Goal: Task Accomplishment & Management: Manage account settings

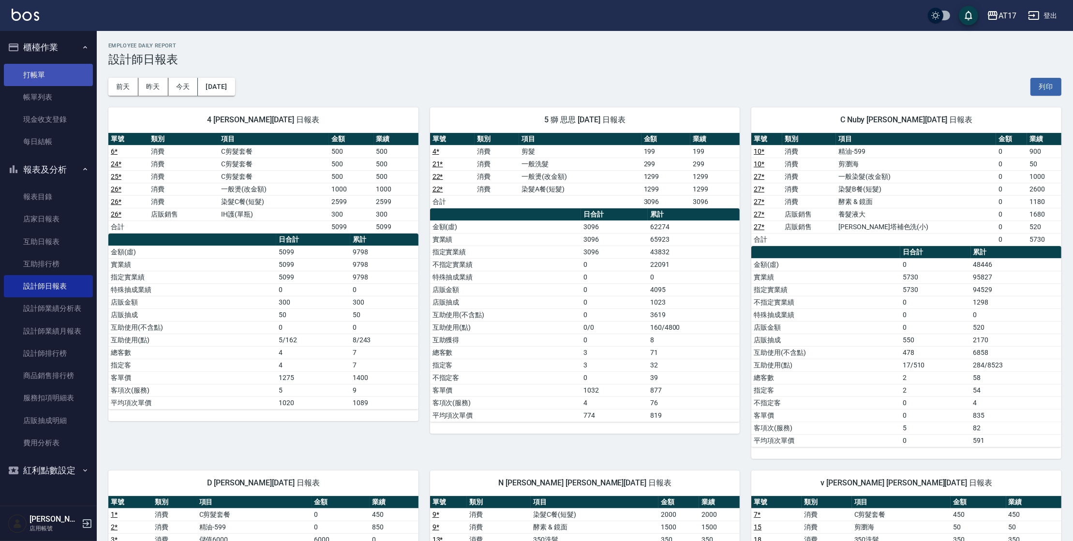
click at [36, 77] on link "打帳單" at bounding box center [48, 75] width 89 height 22
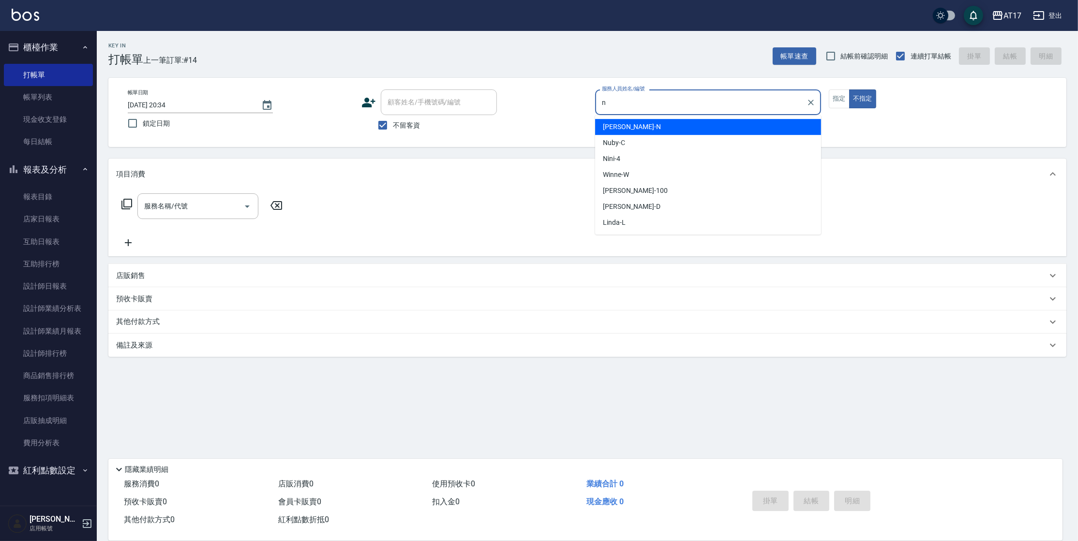
type input "[PERSON_NAME]-N"
type button "false"
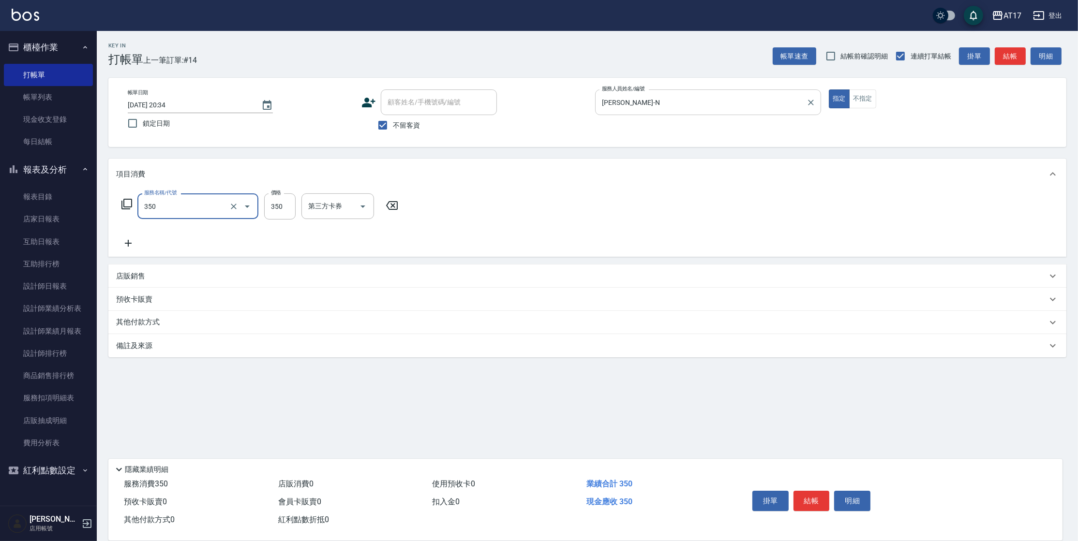
type input "350洗髮(350)"
type input "[PERSON_NAME]-25"
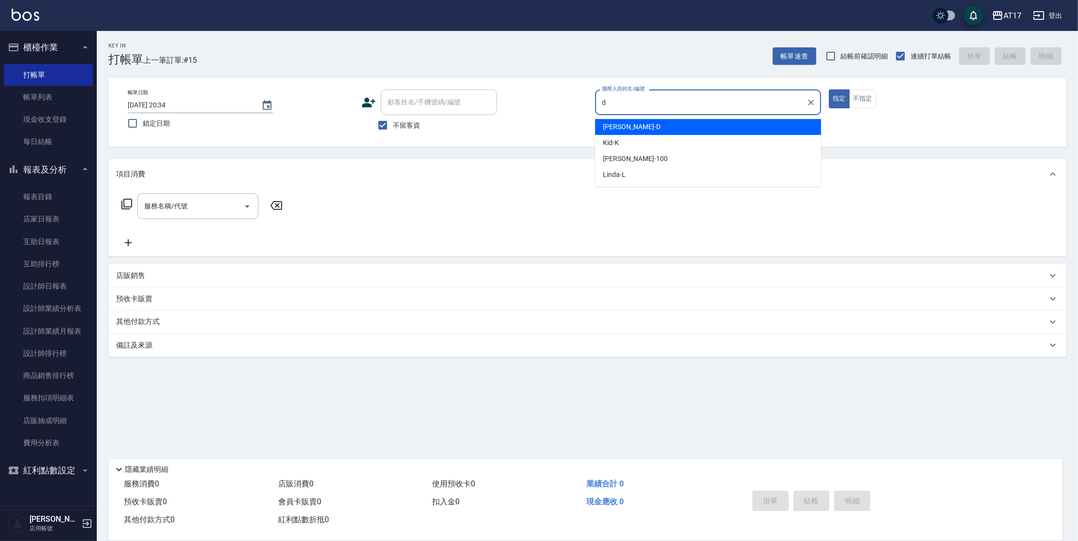
type input "[PERSON_NAME]-D"
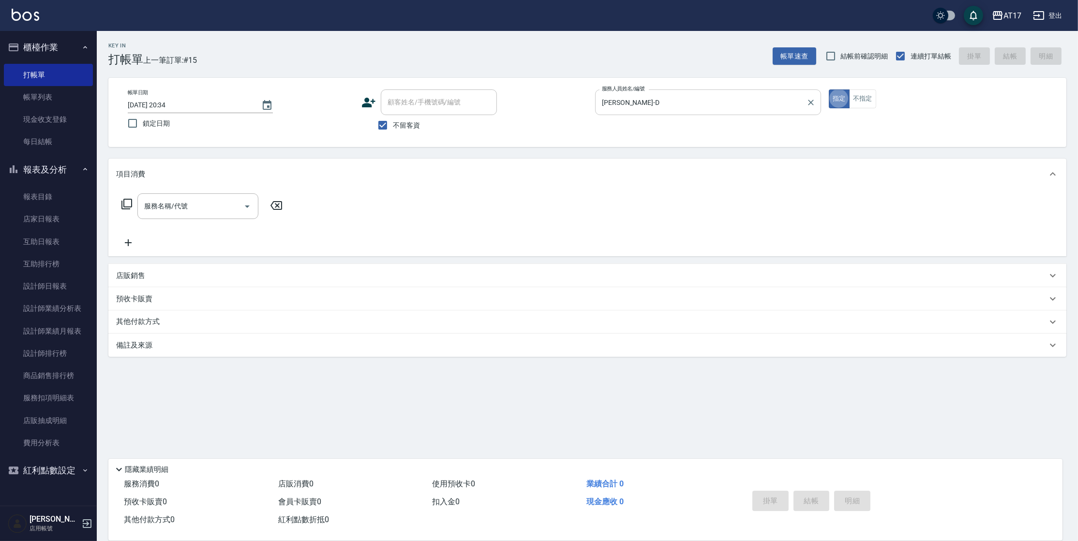
type button "true"
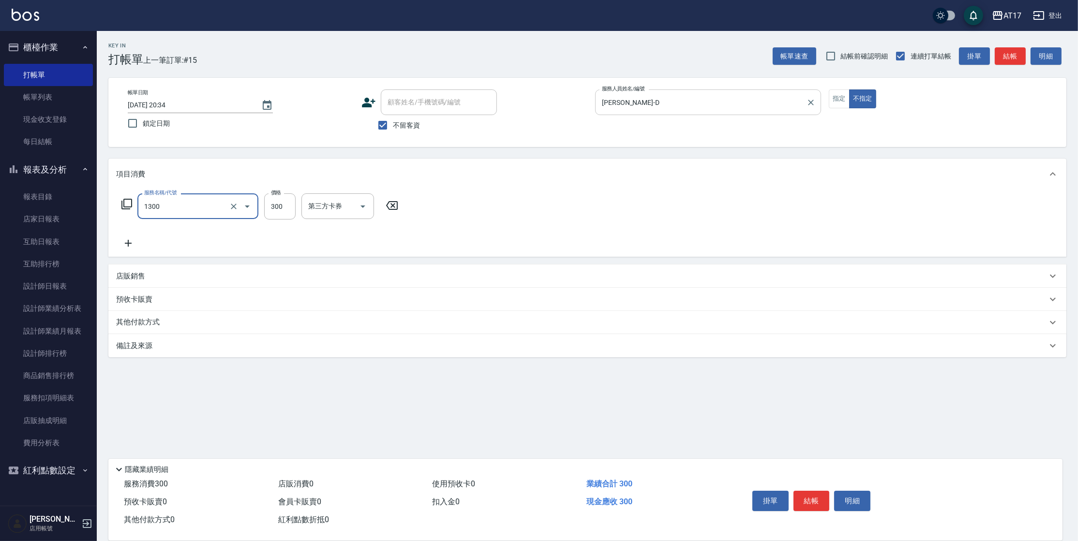
type input "一般洗髮(1300)"
type input "299"
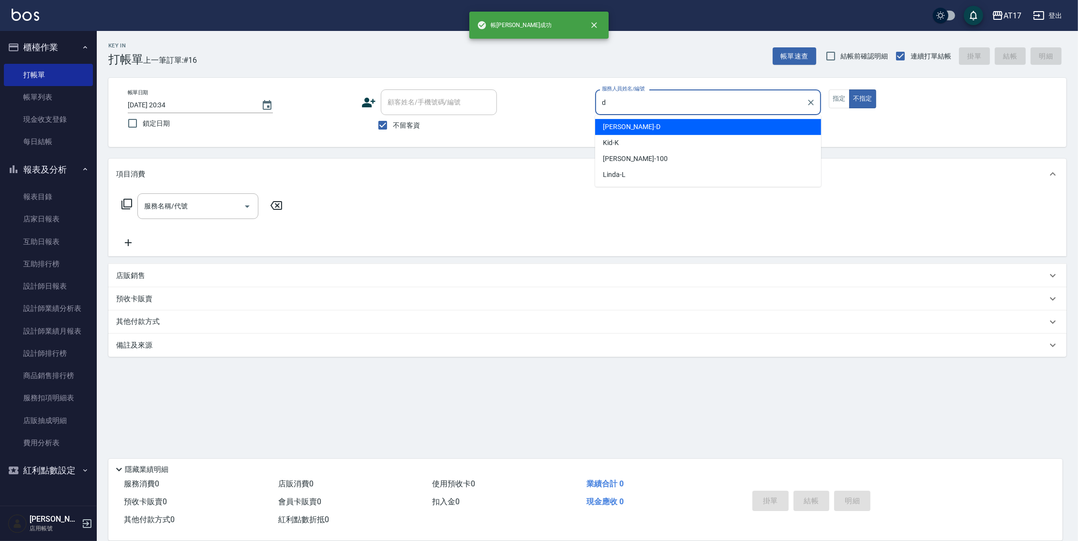
type input "[PERSON_NAME]-D"
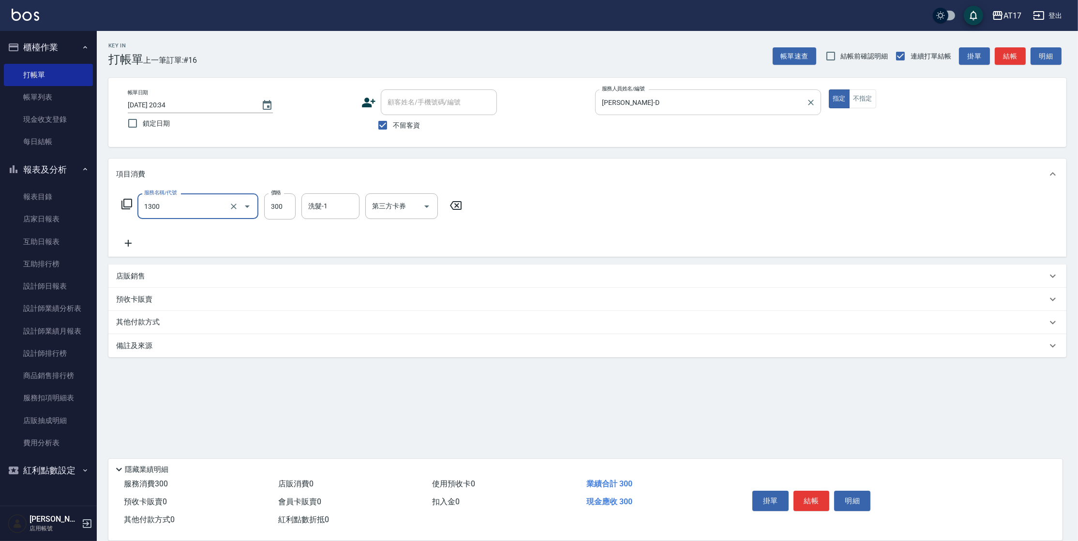
type input "一般洗髮(1300)"
type input "299"
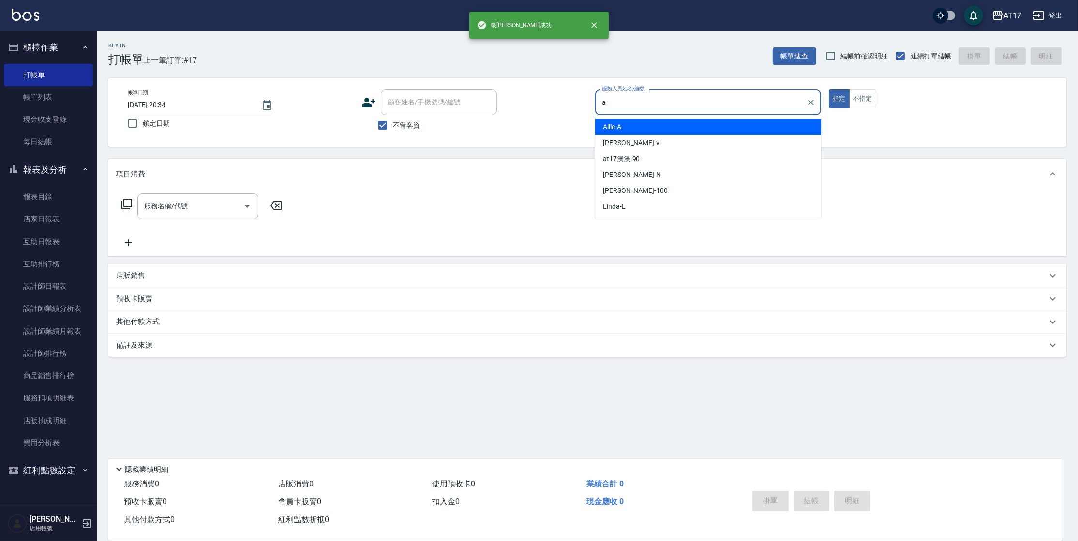
type input "Allie-A"
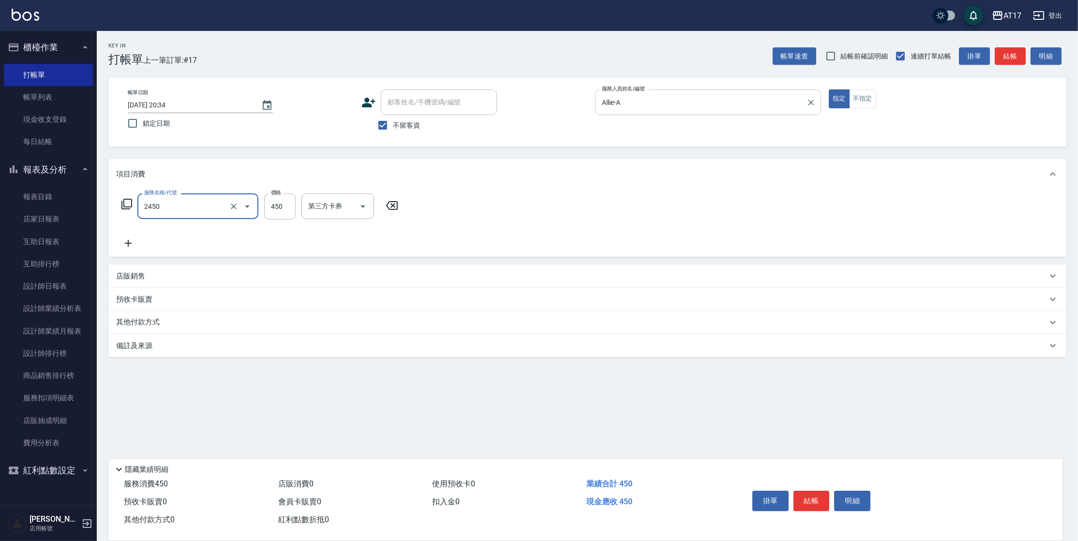
type input "C剪髮套餐(2450)"
type input "[PERSON_NAME]-55"
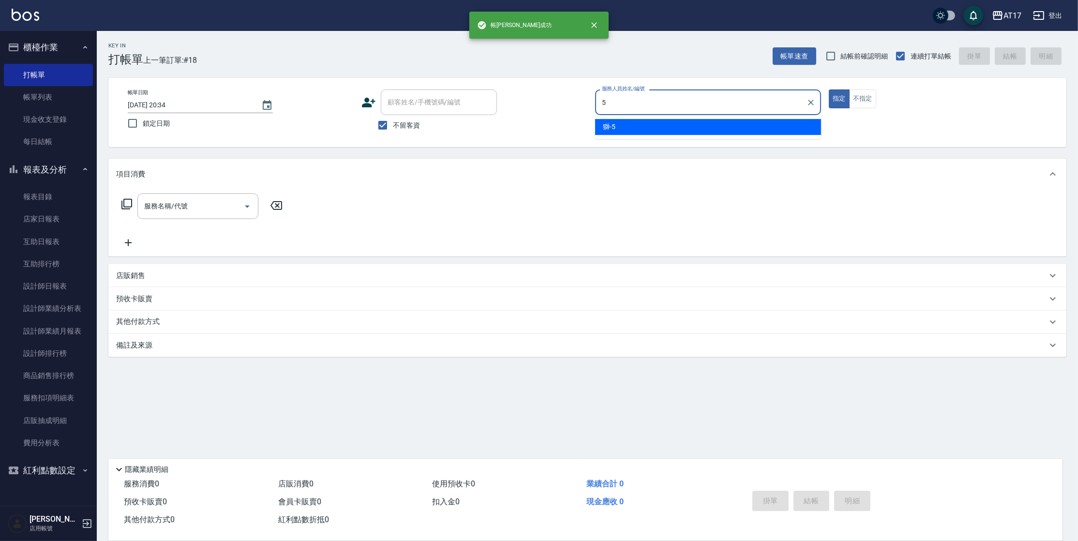
type input "獅-5"
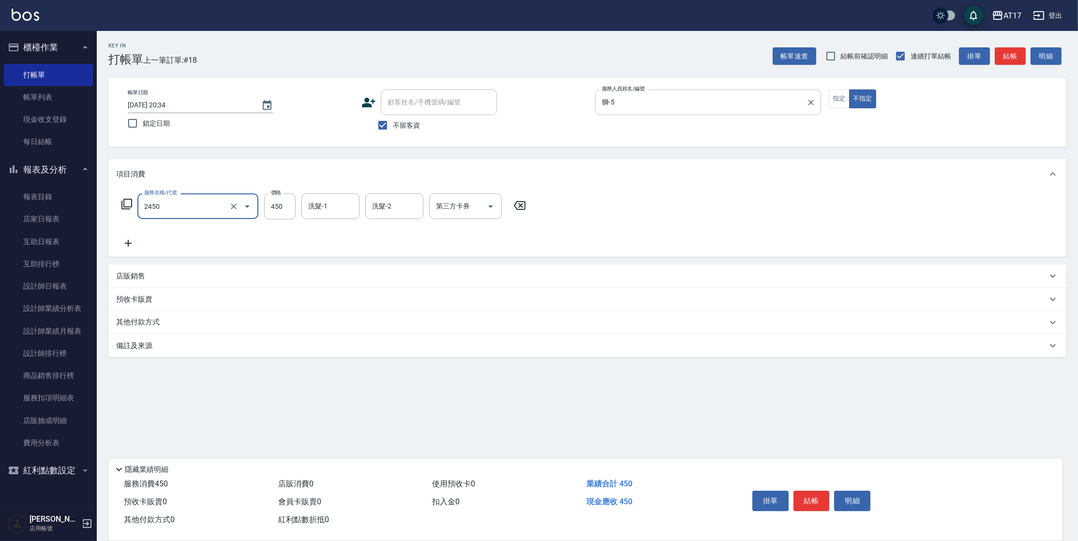
type input "C剪髮套餐(2450)"
type input "550"
type input "[PERSON_NAME]-22"
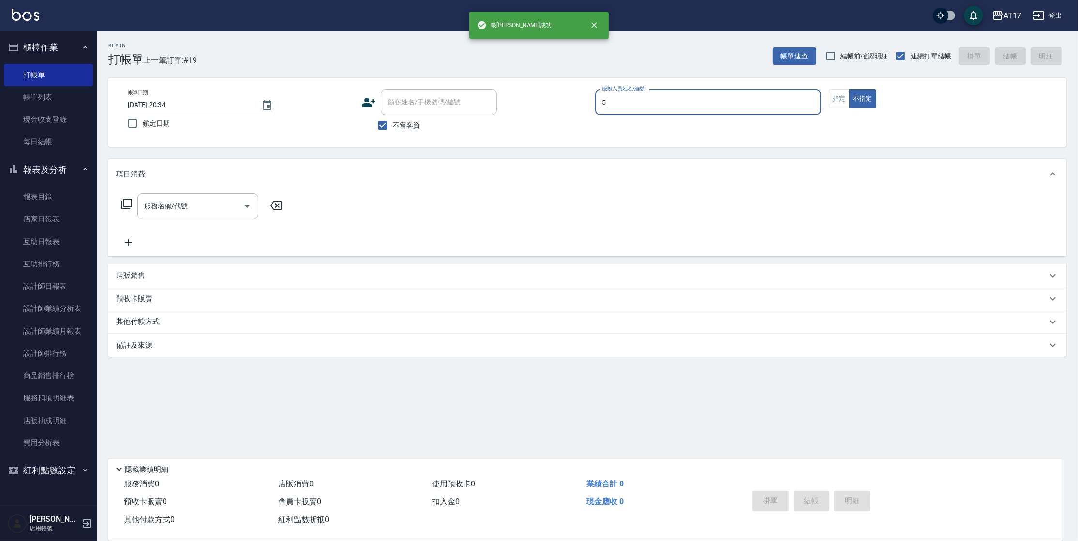
type input "獅-5"
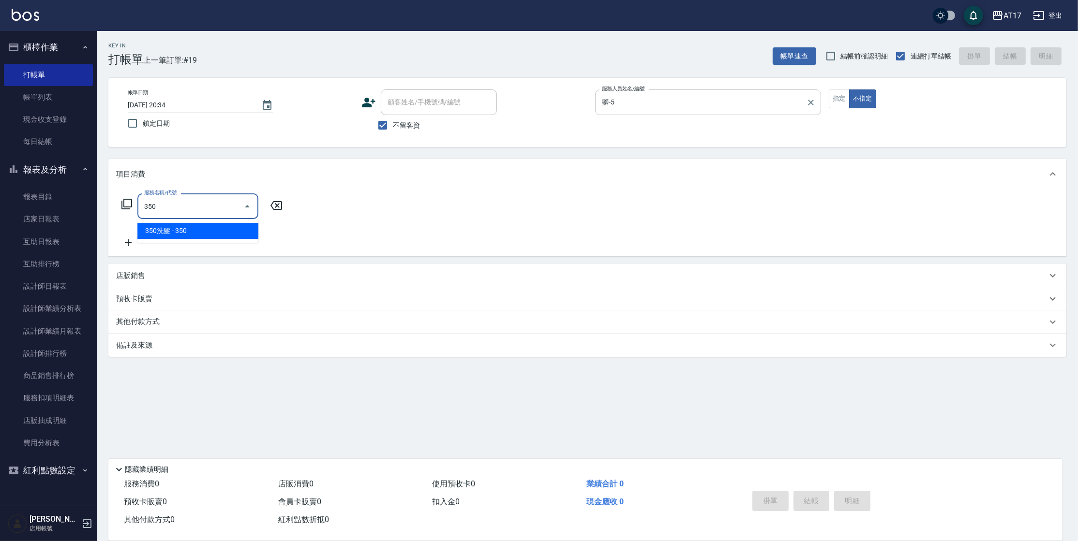
type input "350洗髮(350)"
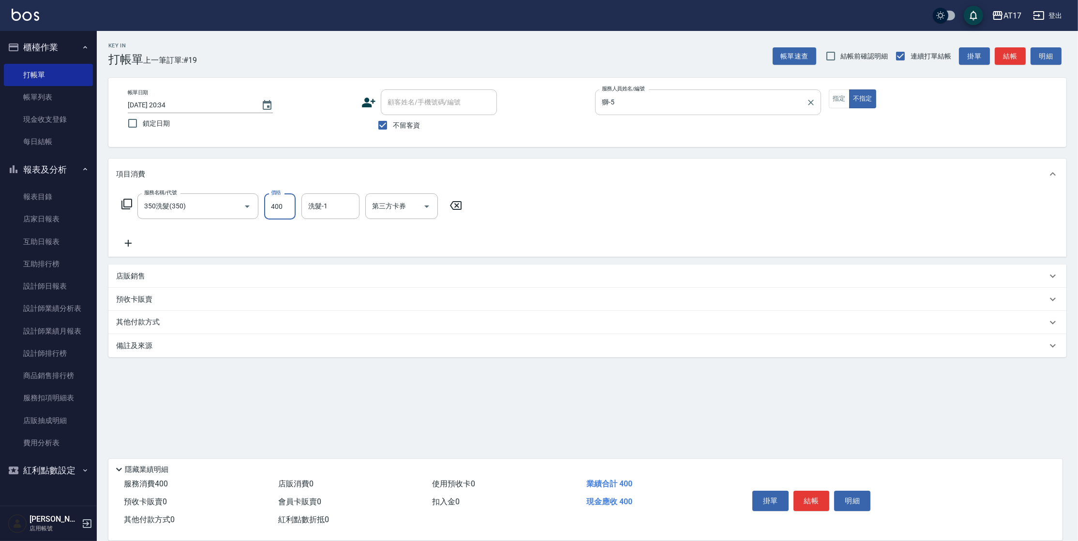
type input "400"
type input "[PERSON_NAME]-22"
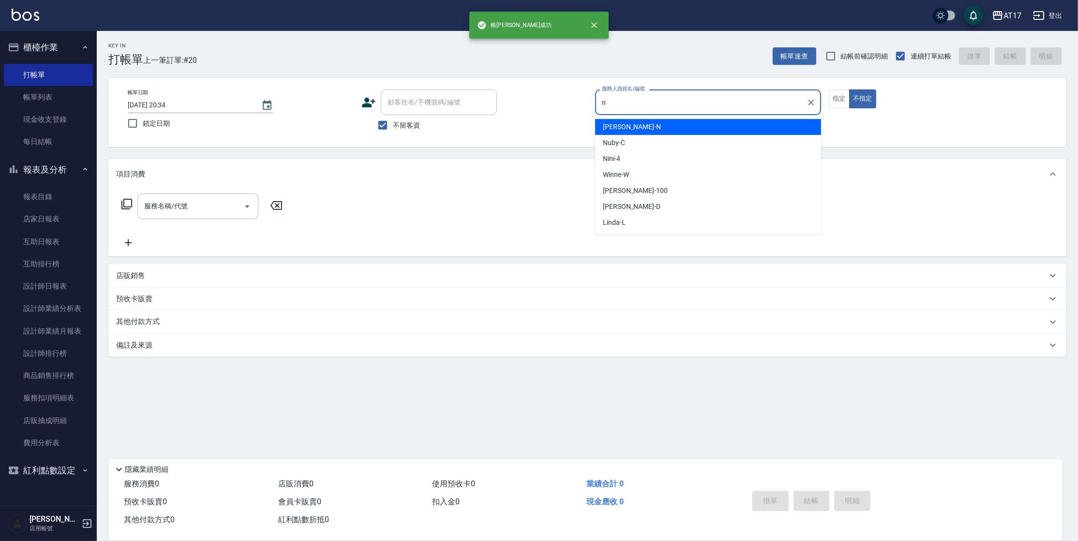
type input "[PERSON_NAME]-N"
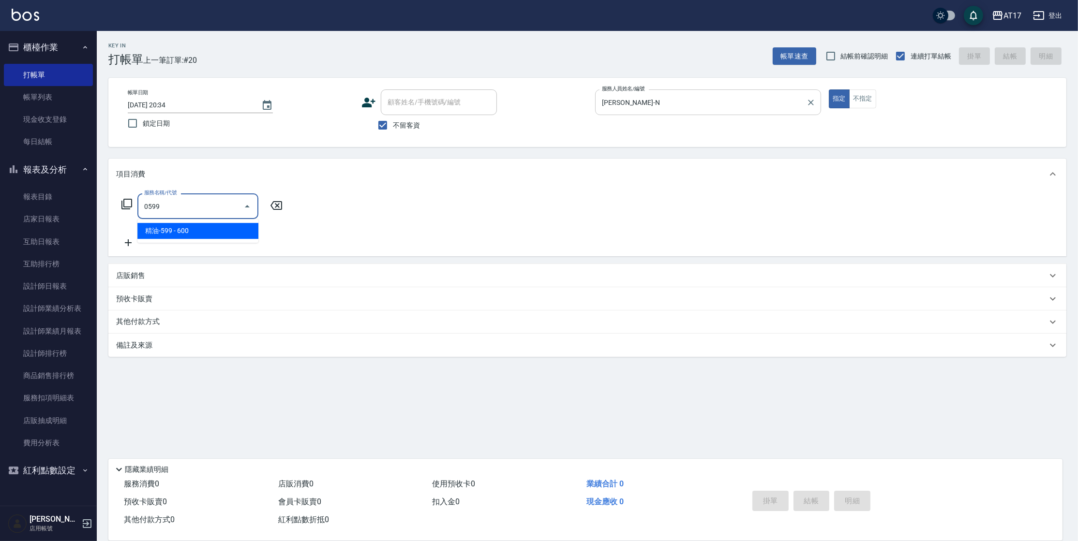
type input "精油-599(0599)"
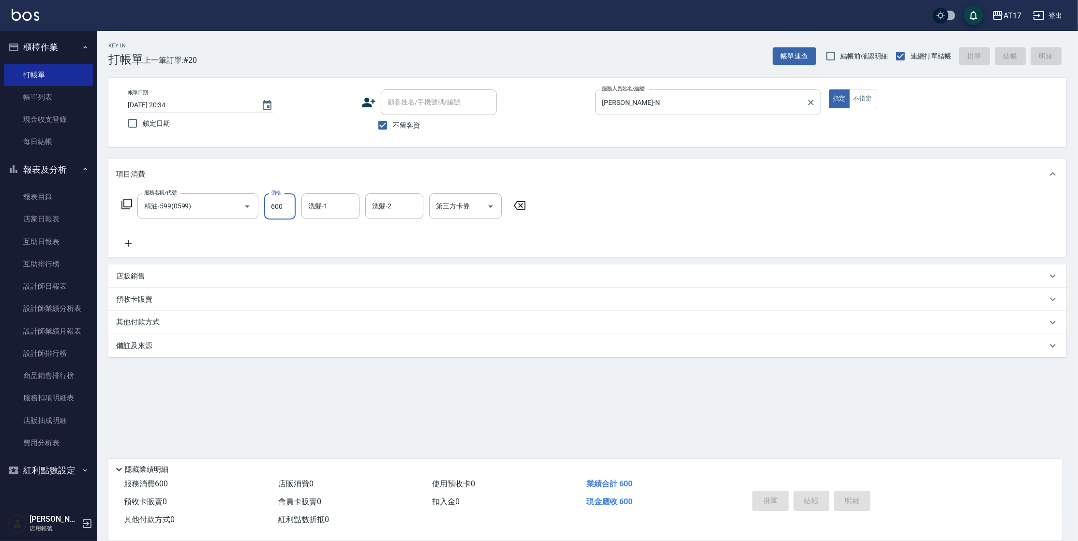
type input "[DATE] 20:35"
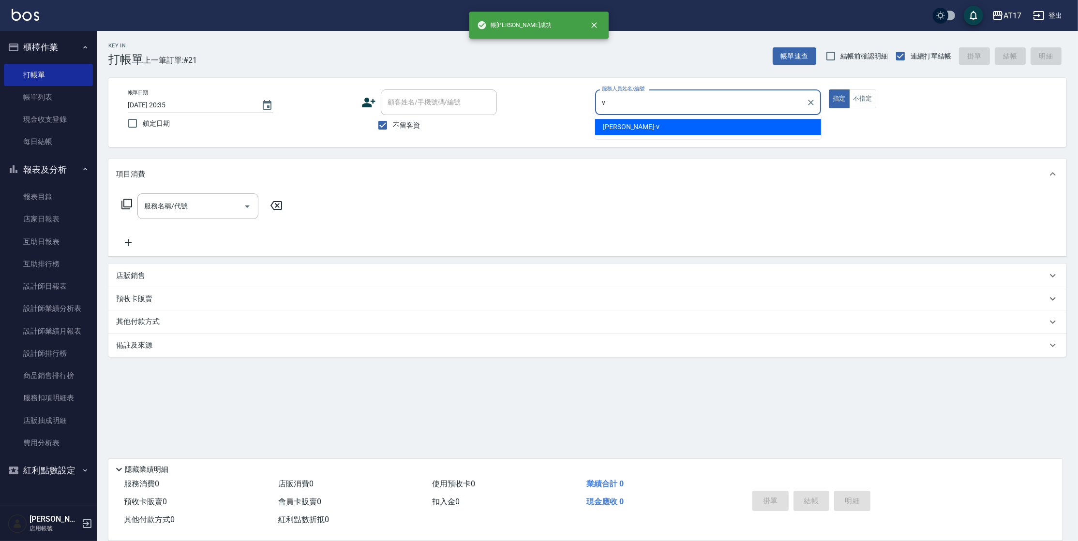
type input "[PERSON_NAME]-v"
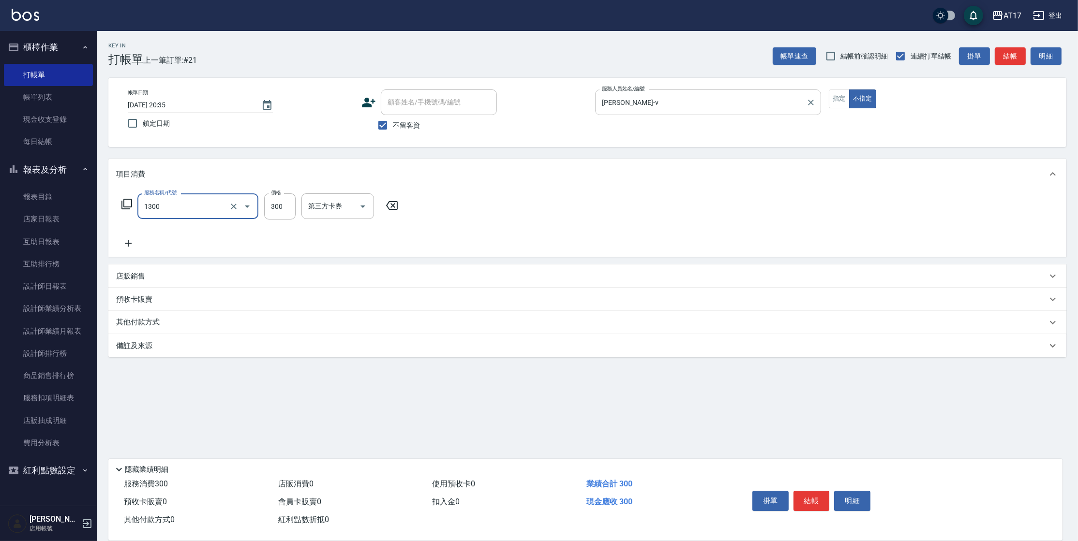
type input "一般洗髮(1300)"
type input "299"
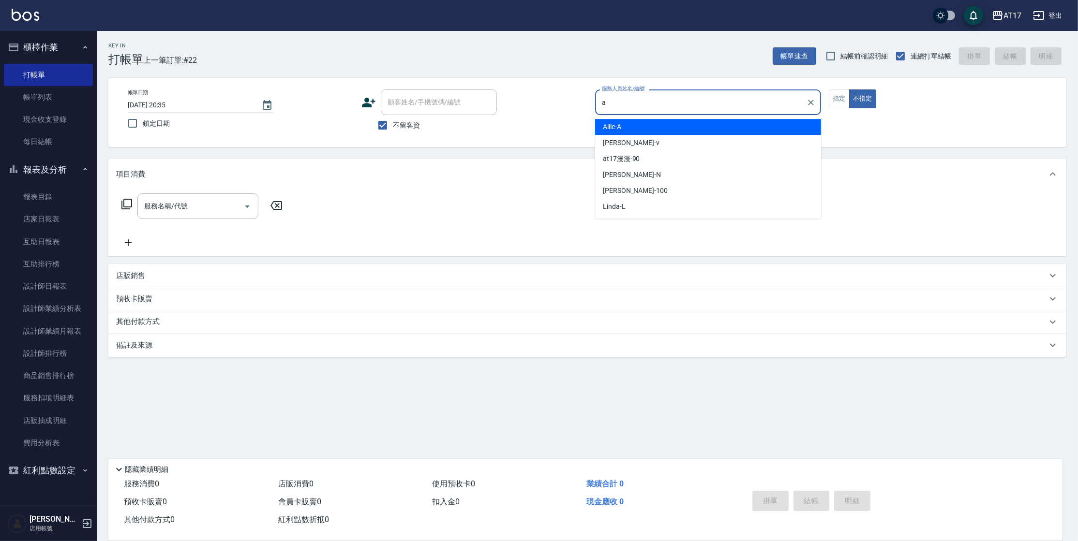
type input "Allie-A"
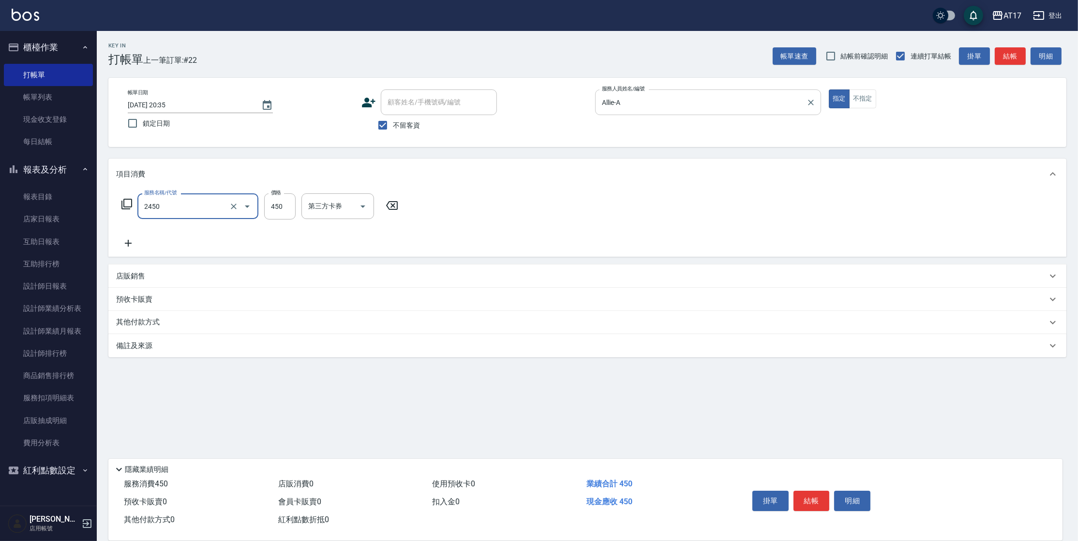
type input "C剪髮套餐(2450)"
type input "[PERSON_NAME]-55"
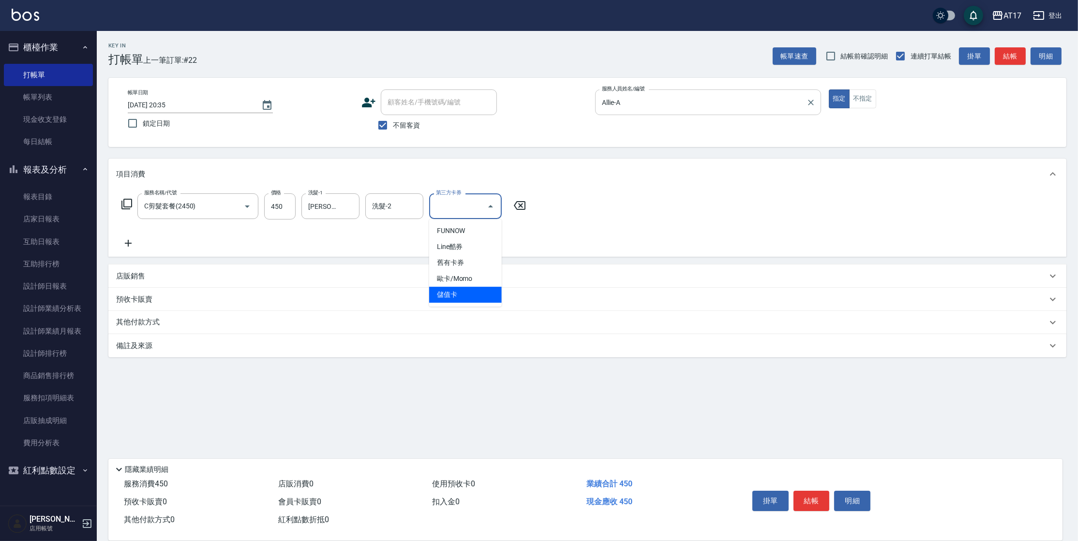
type input "儲值卡"
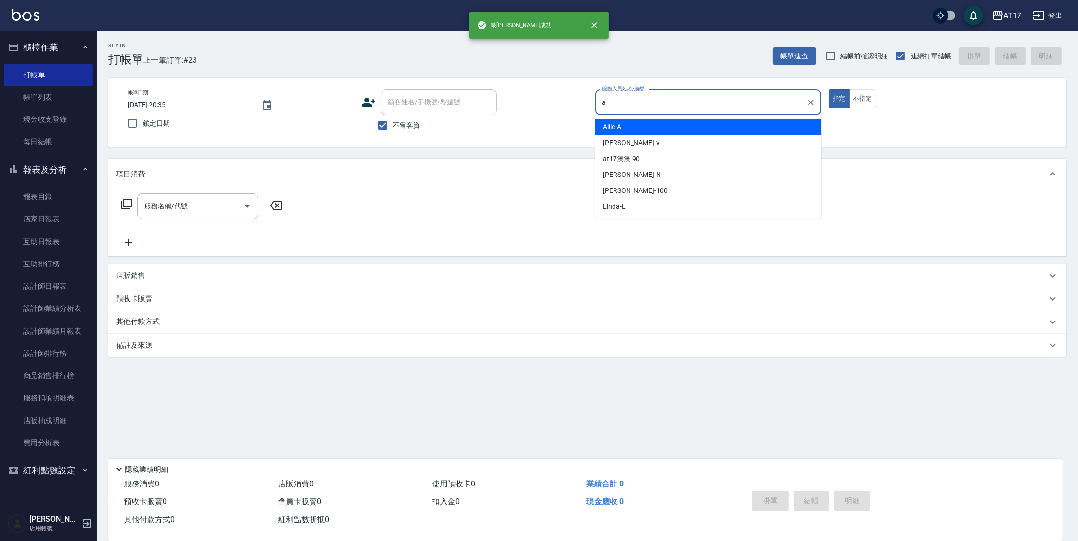
type input "Allie-A"
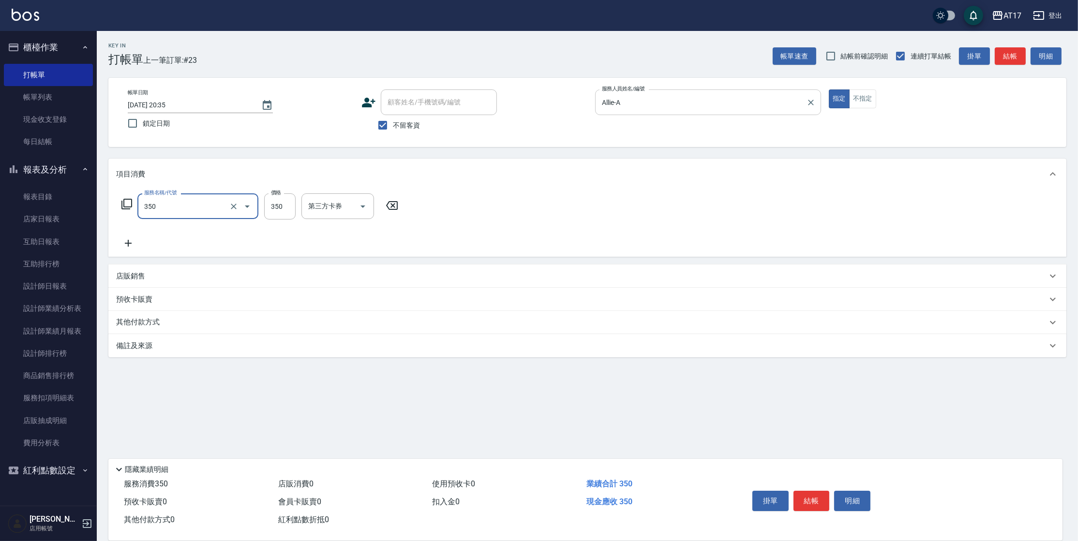
type input "350洗髮(350)"
type input "[PERSON_NAME]-55"
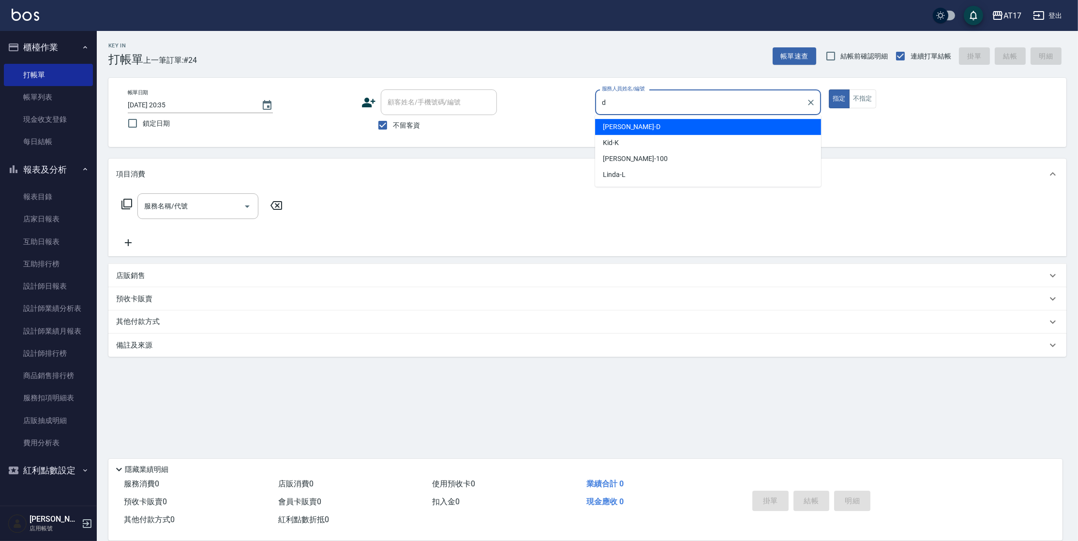
type input "[PERSON_NAME]-D"
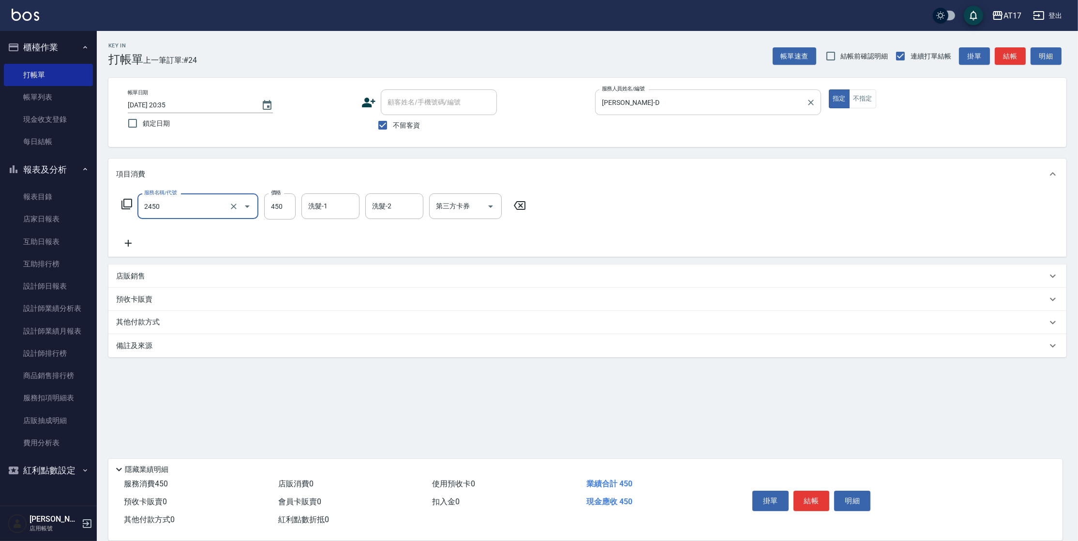
type input "C剪髮套餐(2450)"
type input "[PERSON_NAME]-25"
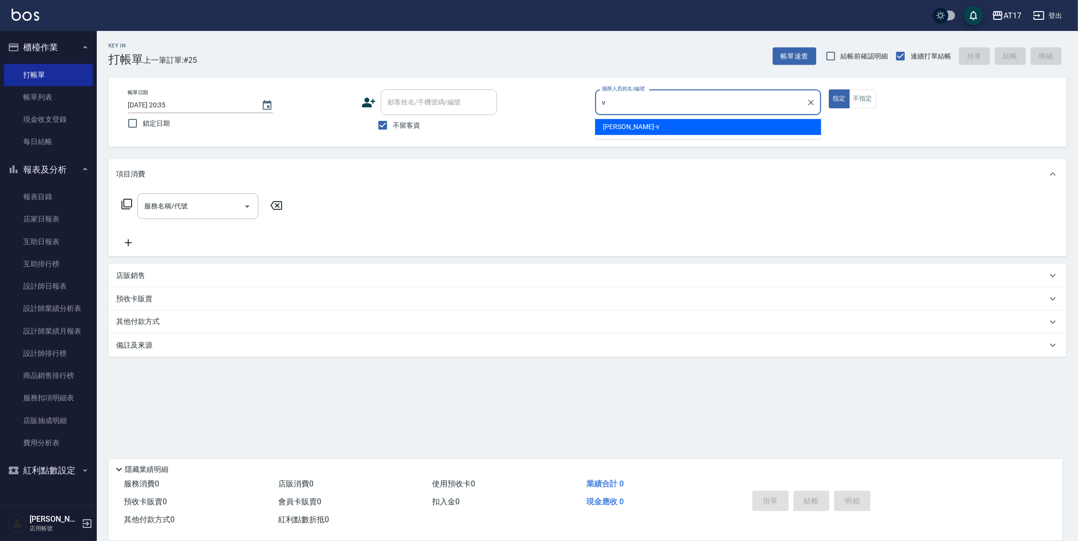
type input "[PERSON_NAME]-v"
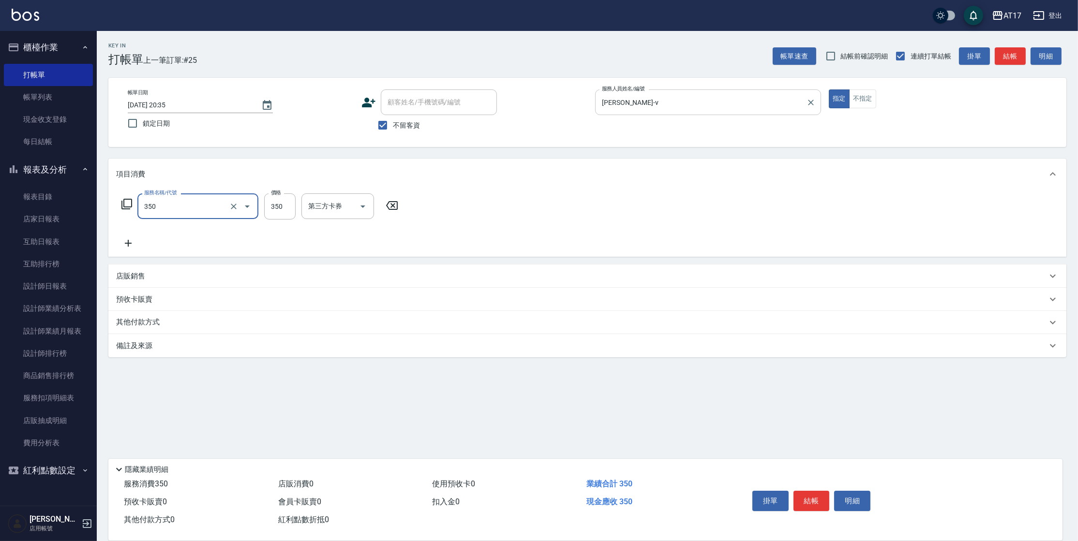
type input "350洗髮(350)"
type input "[PERSON_NAME]-22"
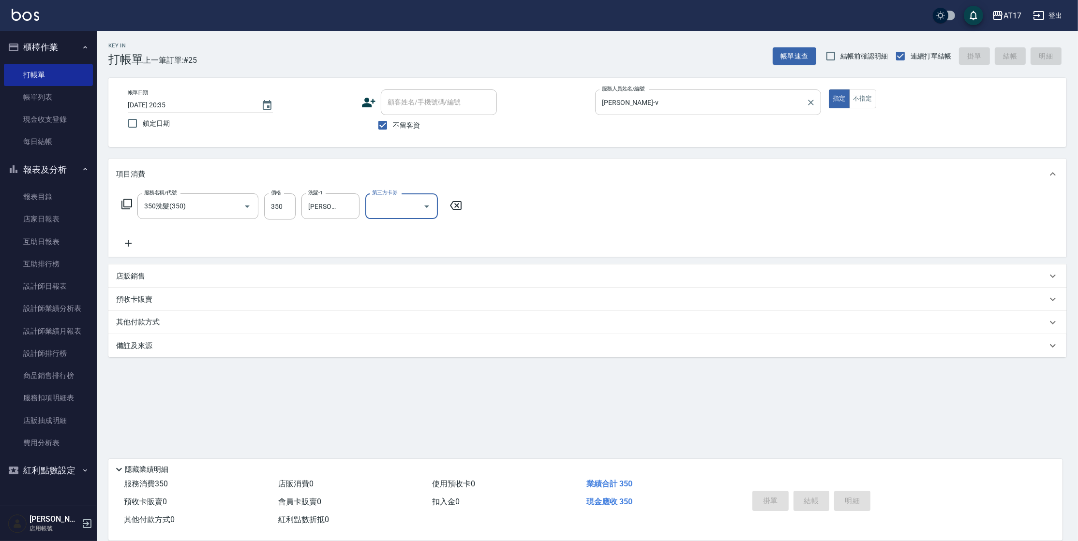
type input "[DATE] 20:36"
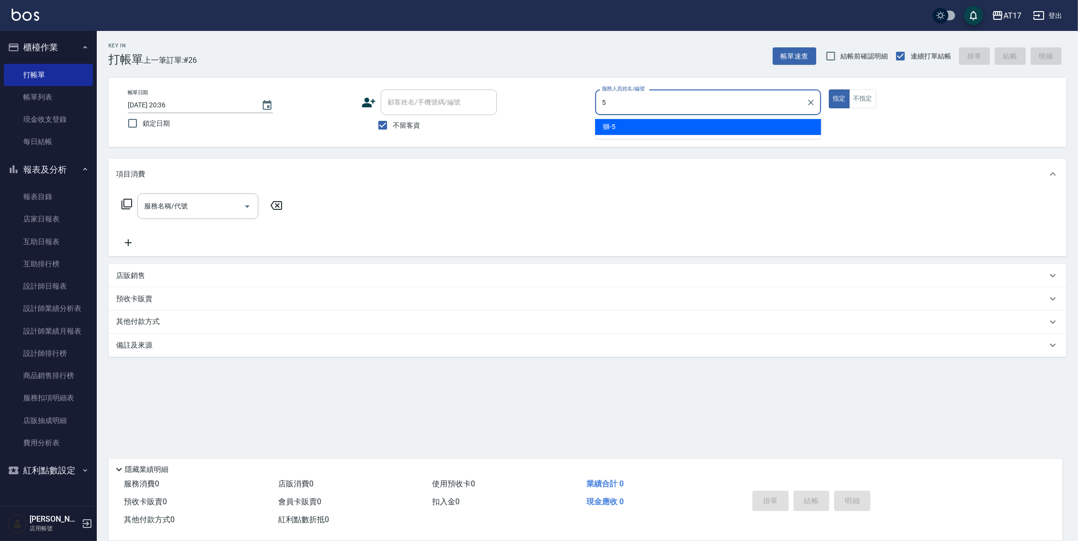
type input "獅-5"
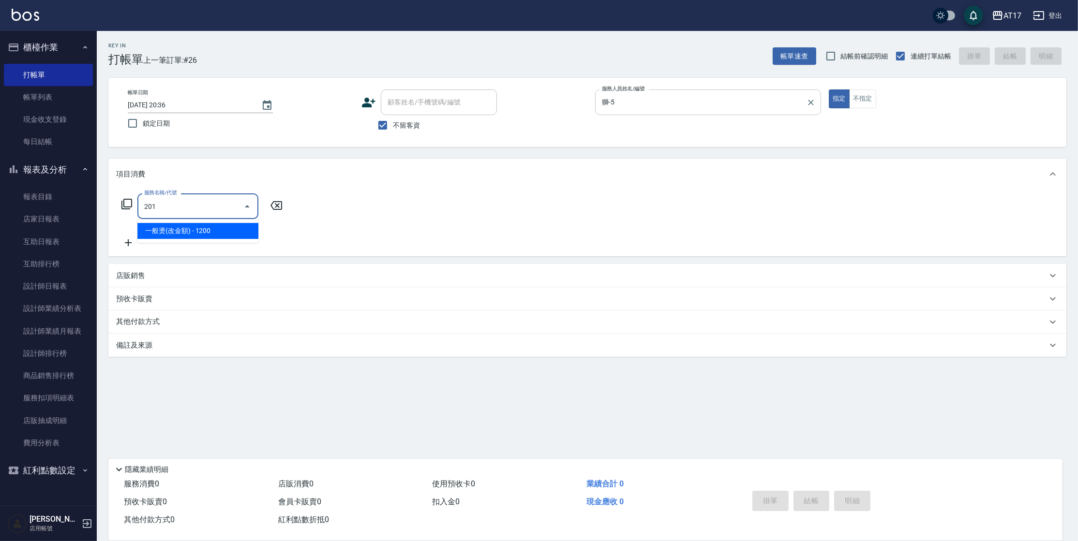
type input "一般燙(改金額)(201)"
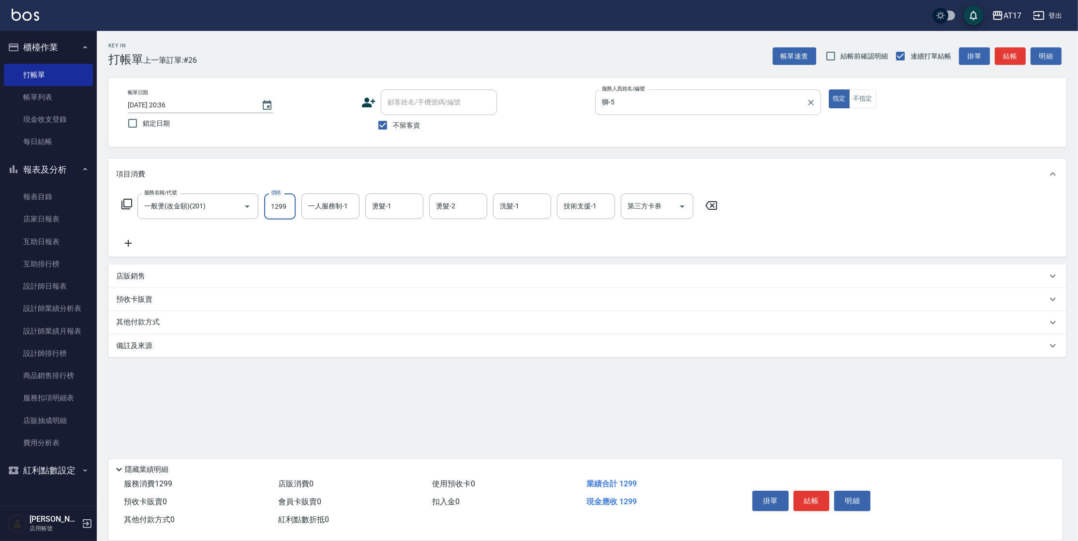
type input "1299"
type input "獅-5"
type input "[PERSON_NAME]-22"
click at [127, 205] on icon at bounding box center [127, 204] width 12 height 12
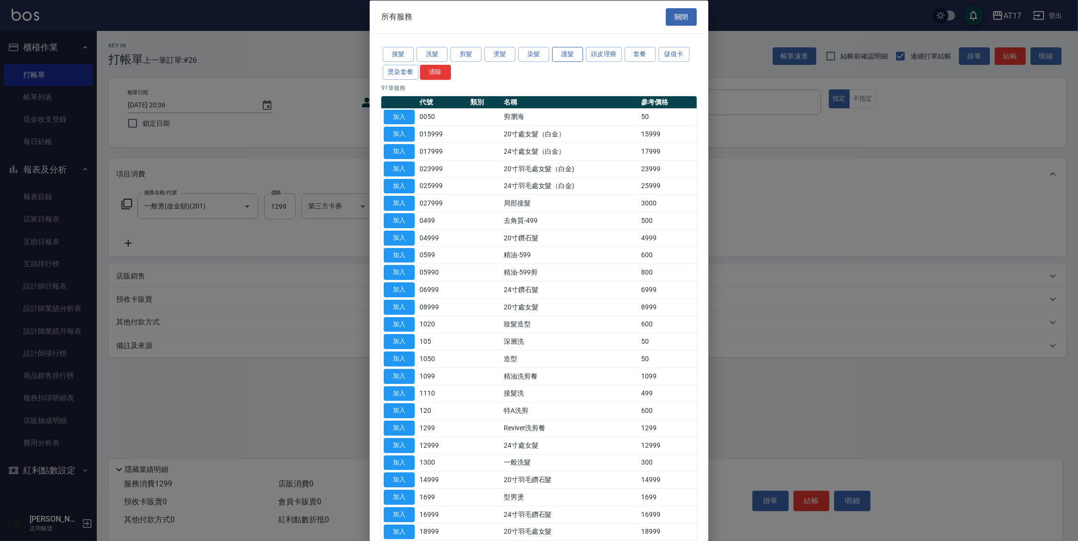
click at [561, 54] on button "護髮" at bounding box center [567, 54] width 31 height 15
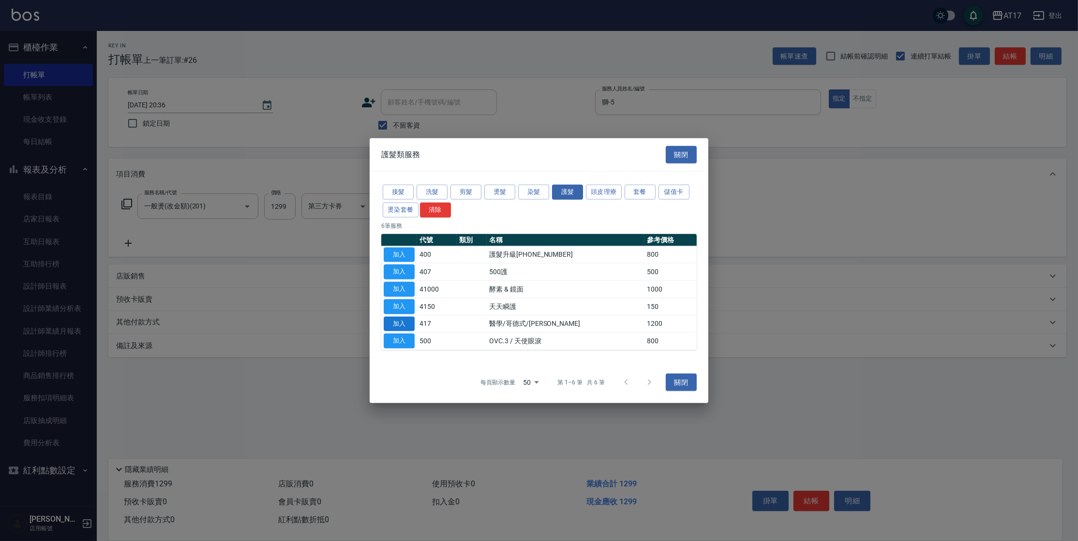
click at [408, 323] on button "加入" at bounding box center [399, 323] width 31 height 15
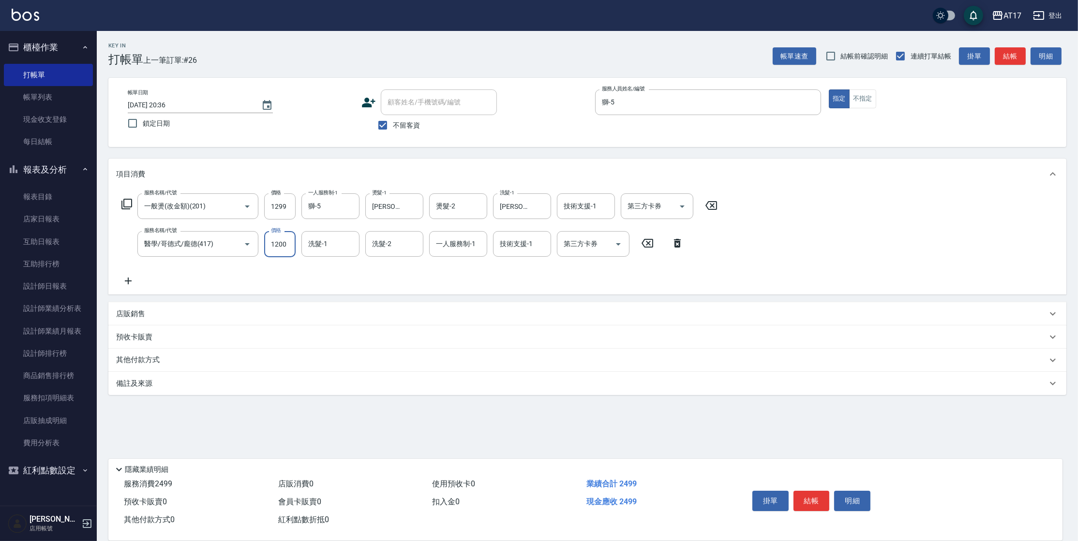
click at [283, 237] on input "1200" at bounding box center [279, 244] width 31 height 26
type input "500"
type input "[PERSON_NAME]-22"
type input "[PERSON_NAME]-55"
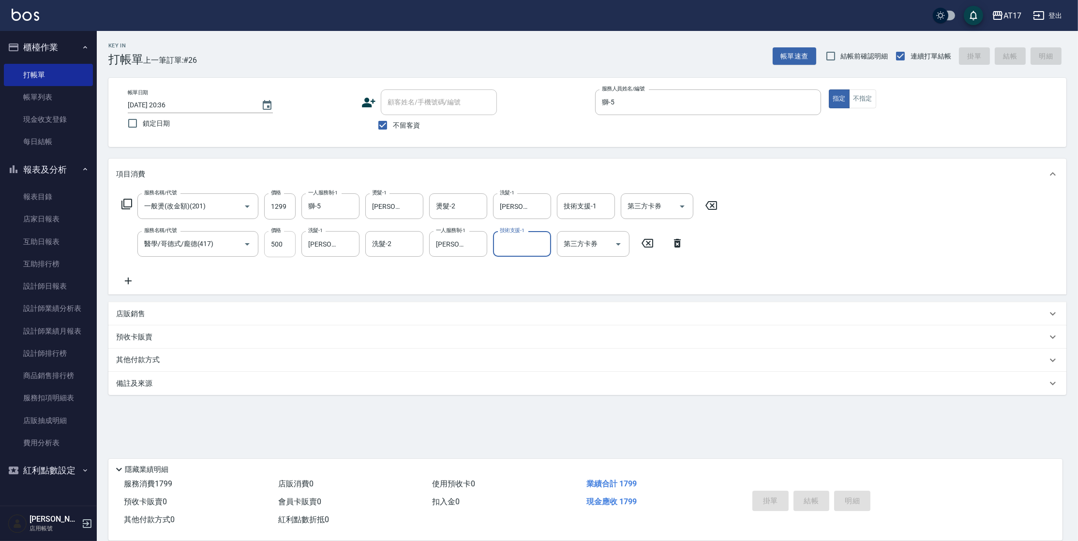
type input "[DATE] 20:37"
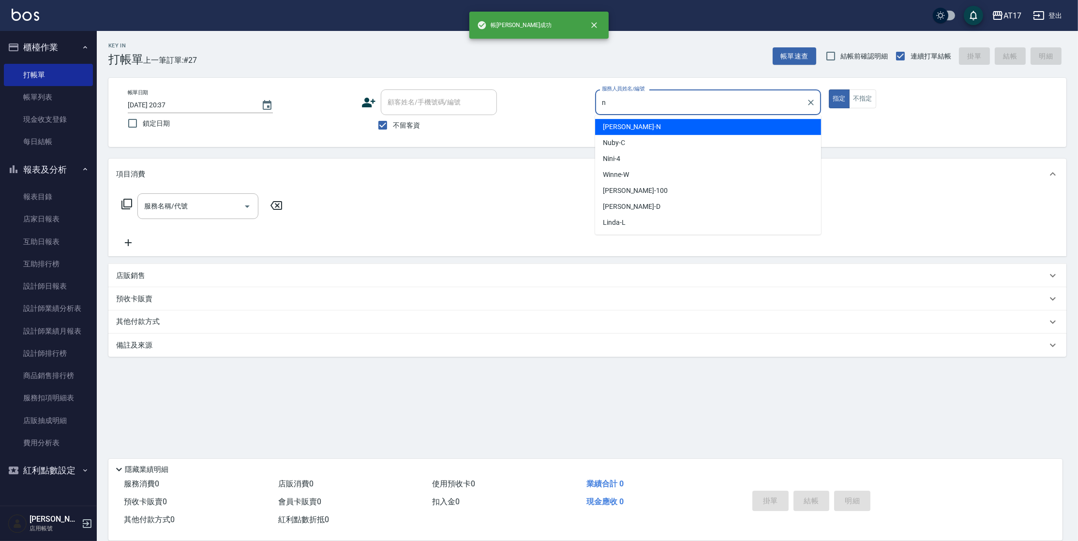
type input "[PERSON_NAME]-N"
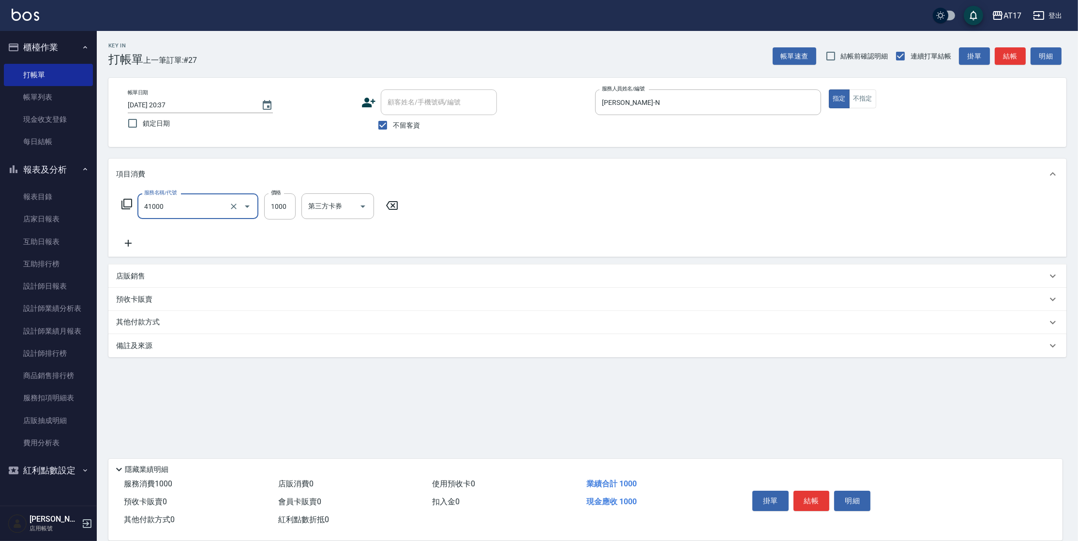
type input "酵素 & 鏡面(41000)"
type input "1350"
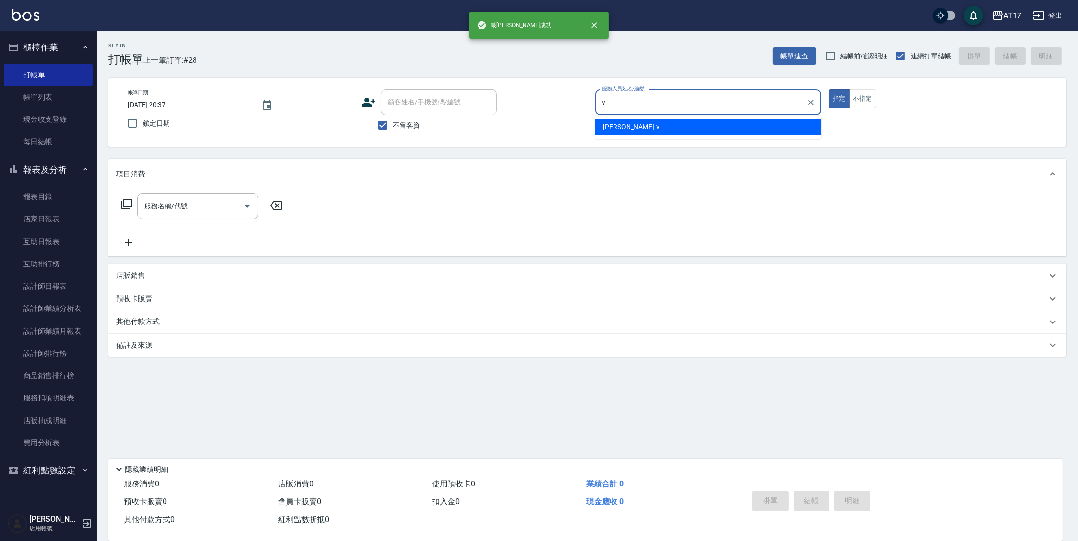
type input "[PERSON_NAME]-v"
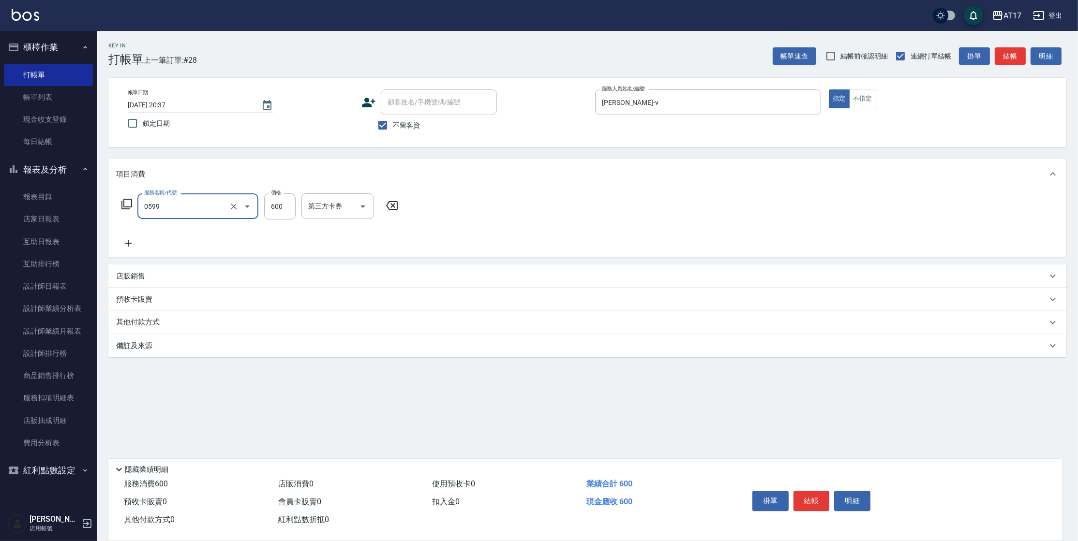
type input "精油-599(0599)"
type input "850"
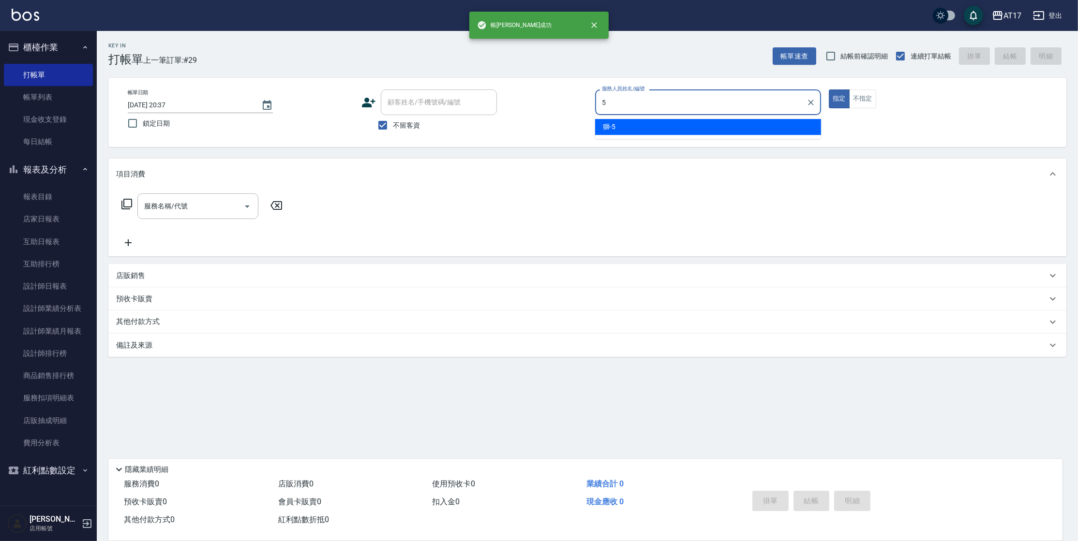
type input "獅-5"
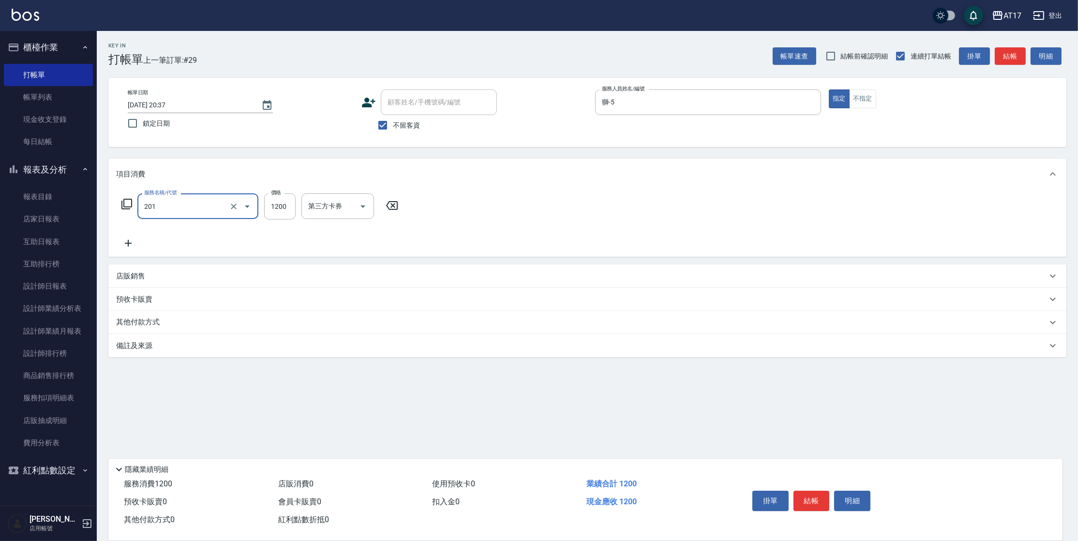
type input "一般燙(改金額)(201)"
type input "1299"
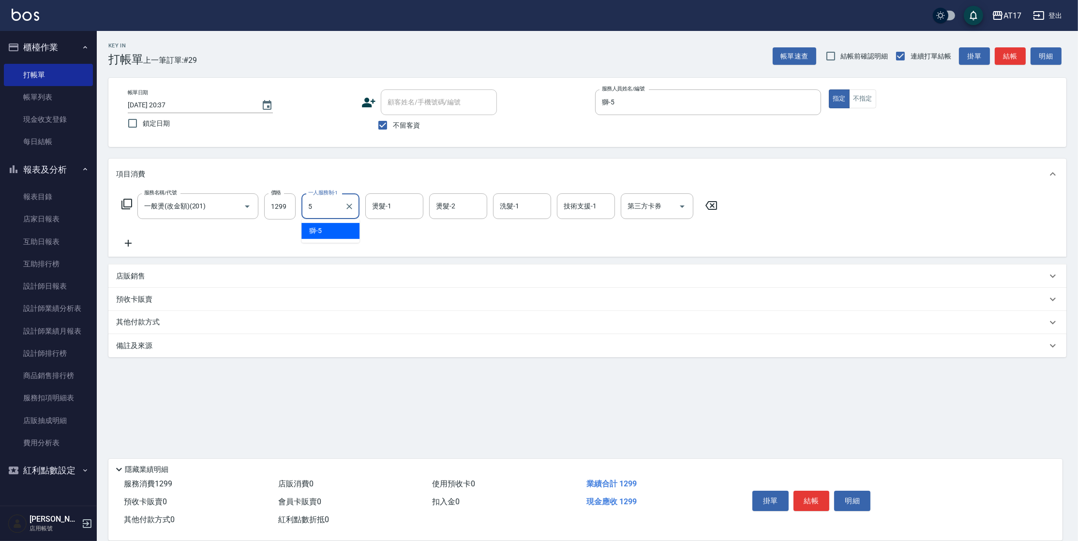
type input "獅-5"
type input "[PERSON_NAME]-22"
click at [127, 203] on icon at bounding box center [127, 204] width 12 height 12
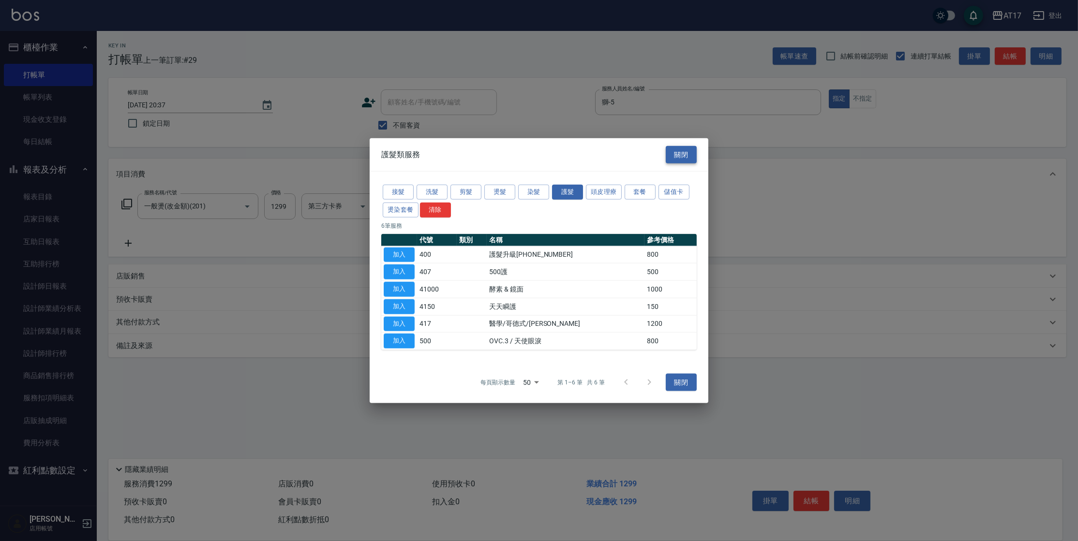
click at [679, 154] on button "關閉" at bounding box center [681, 155] width 31 height 18
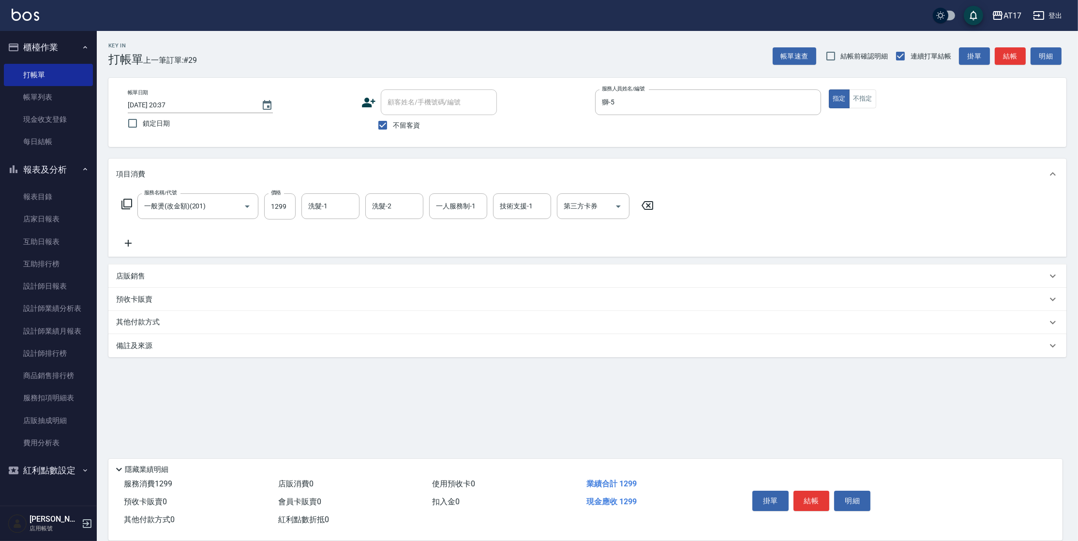
click at [134, 241] on icon at bounding box center [128, 244] width 24 height 12
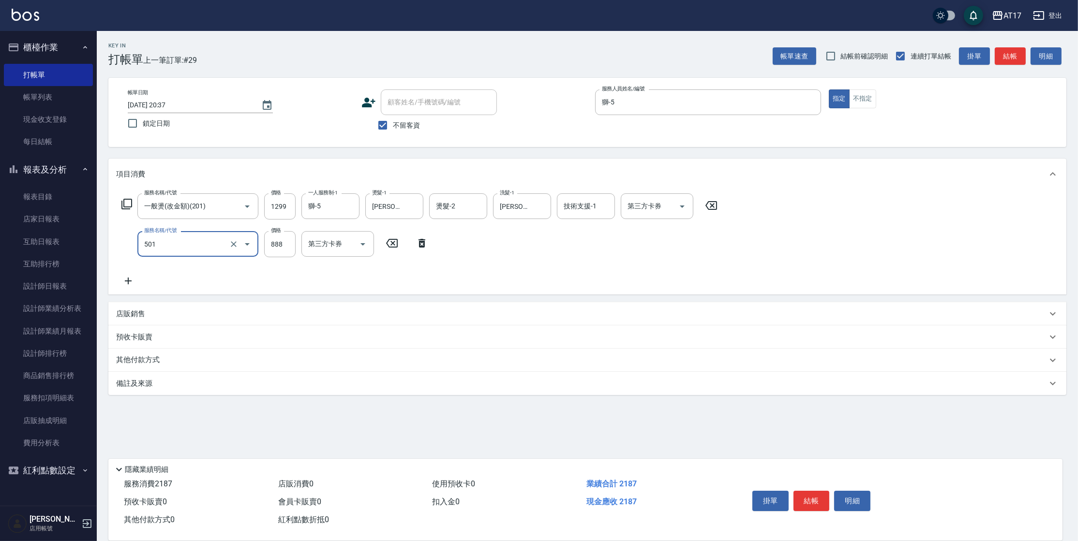
type input "一般染髮(改金額)(501)"
type input "1599"
type input "[PERSON_NAME]-22"
type input "獅-5"
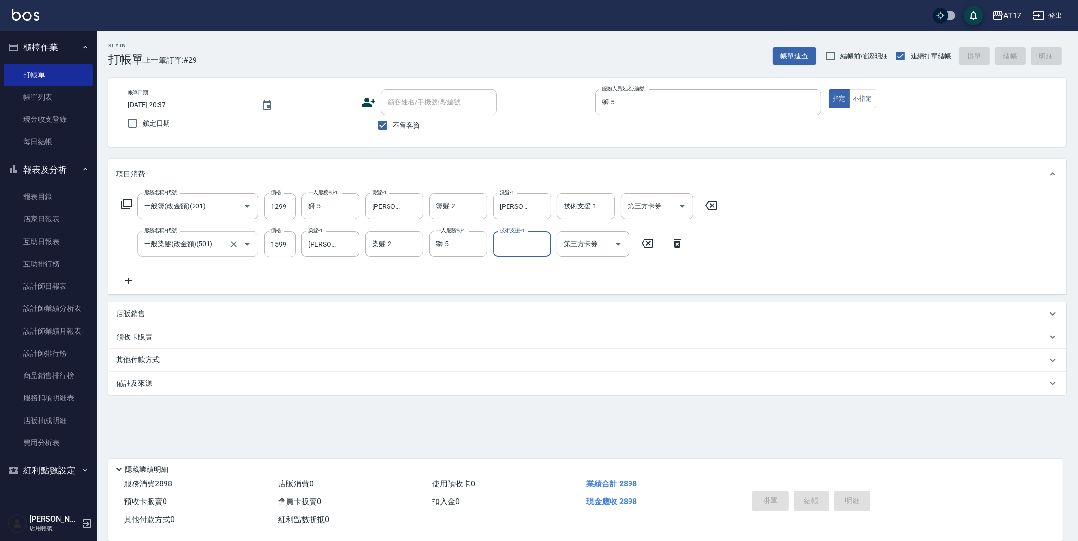
type input "[DATE] 20:38"
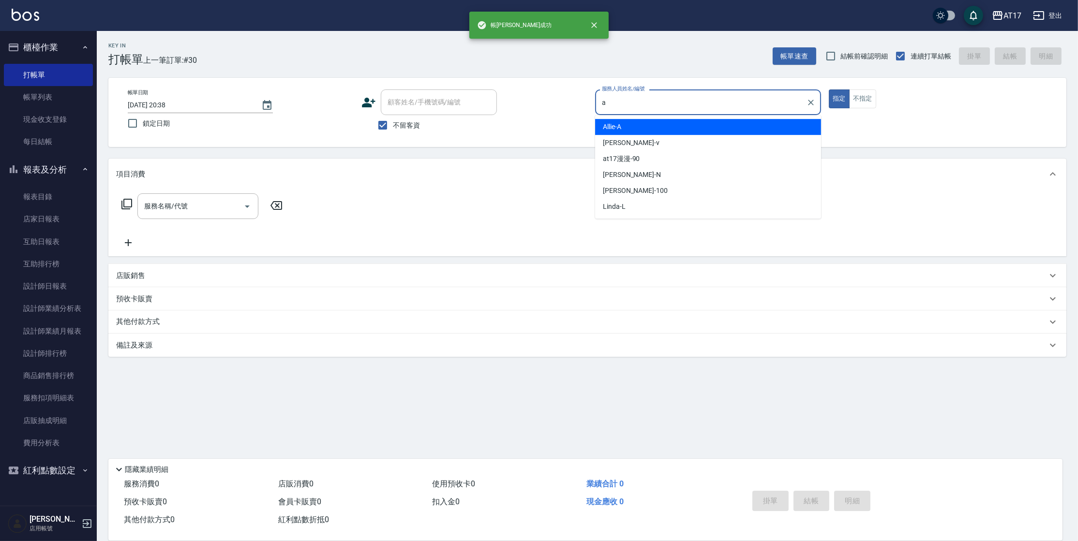
type input "Allie-A"
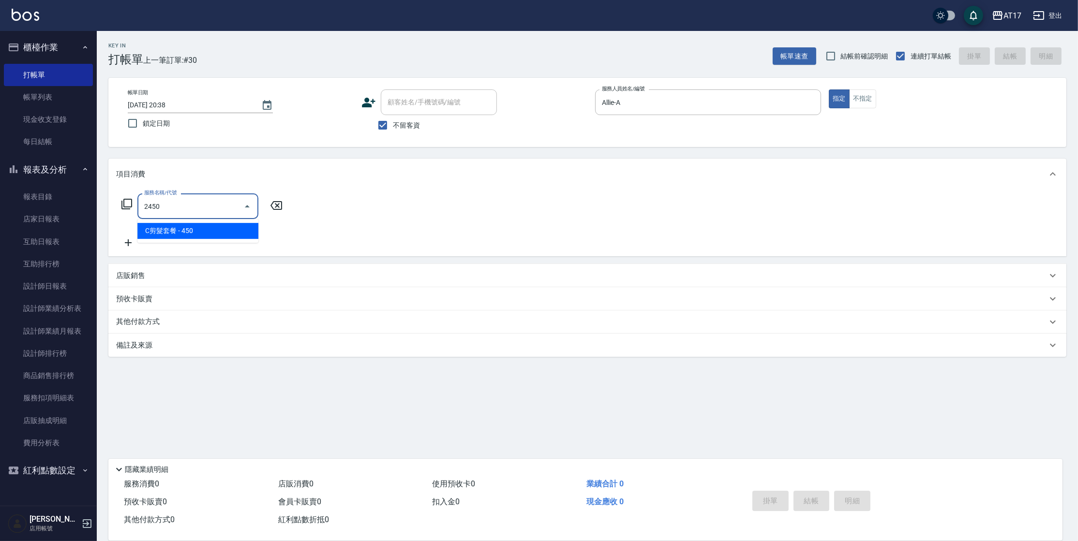
type input "C剪髮套餐(2450)"
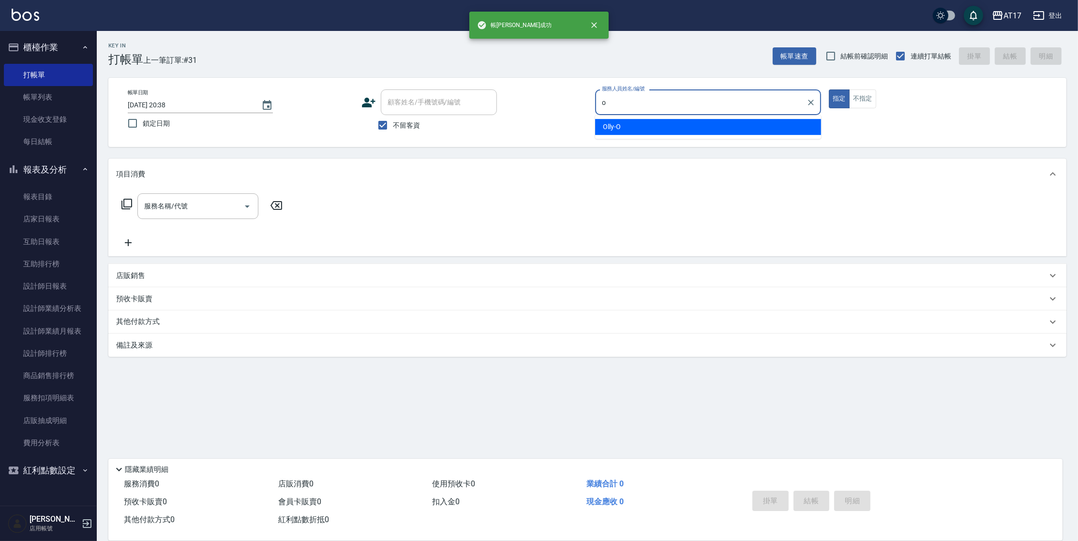
type input "Olly-O"
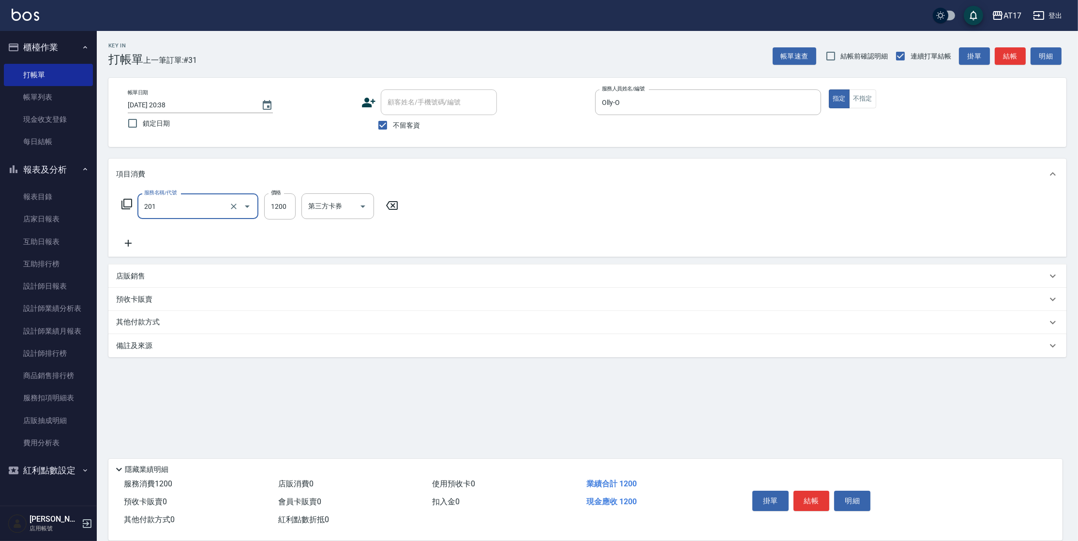
type input "一般燙(改金額)(201)"
type input "1800"
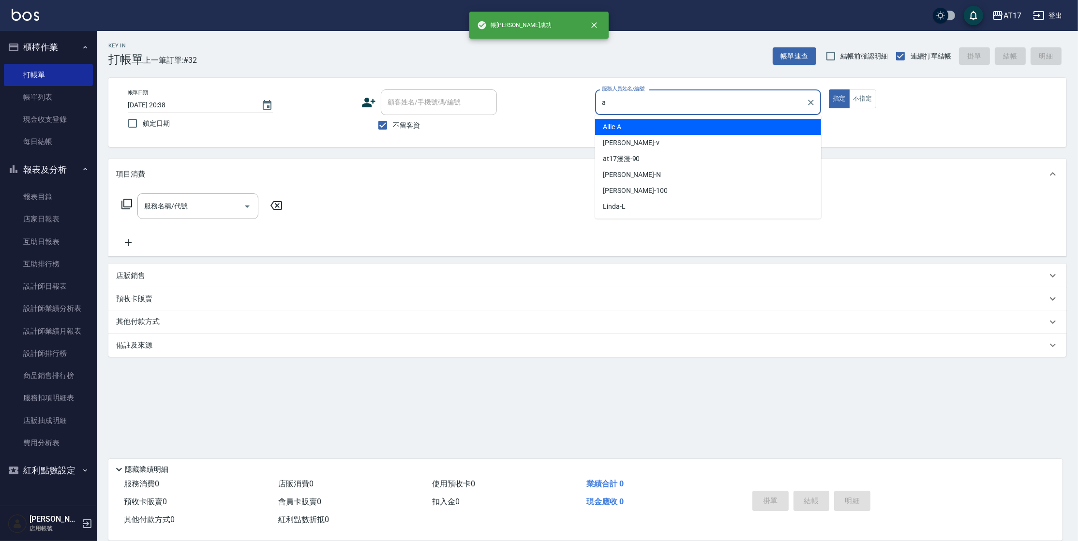
type input "Allie-A"
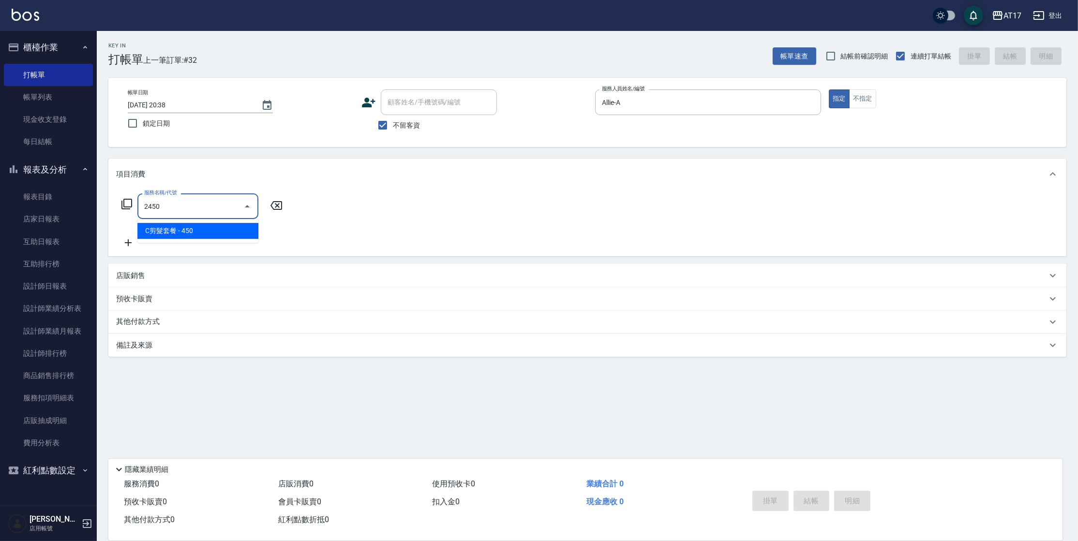
type input "C剪髮套餐(2450)"
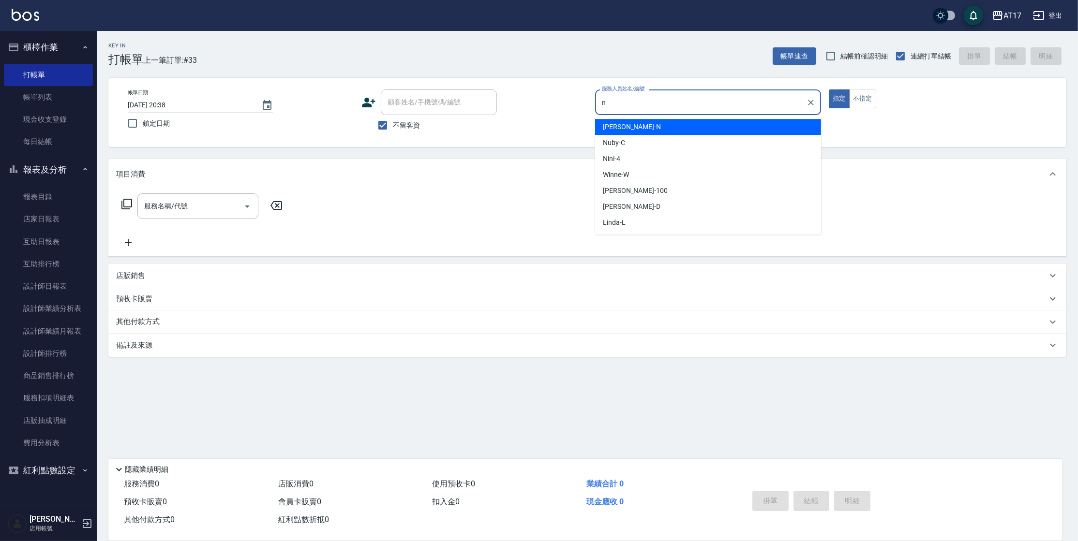
type input "[PERSON_NAME]-N"
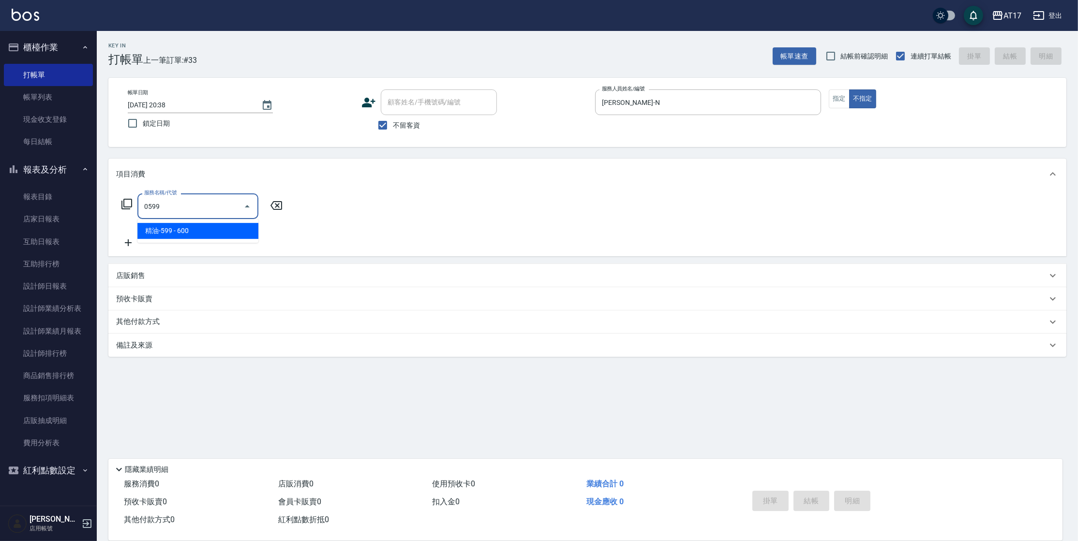
type input "精油-599(0599)"
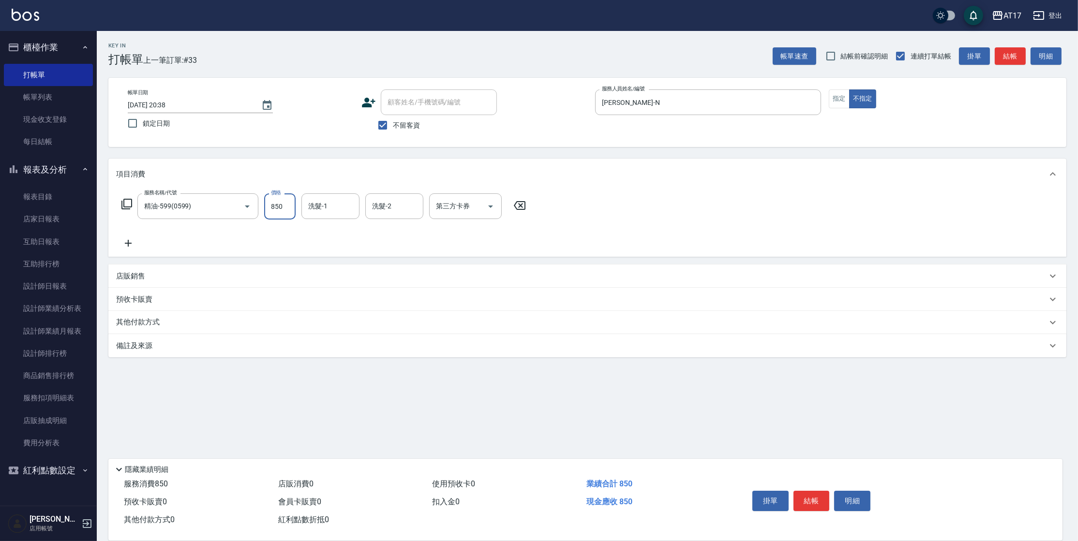
type input "850"
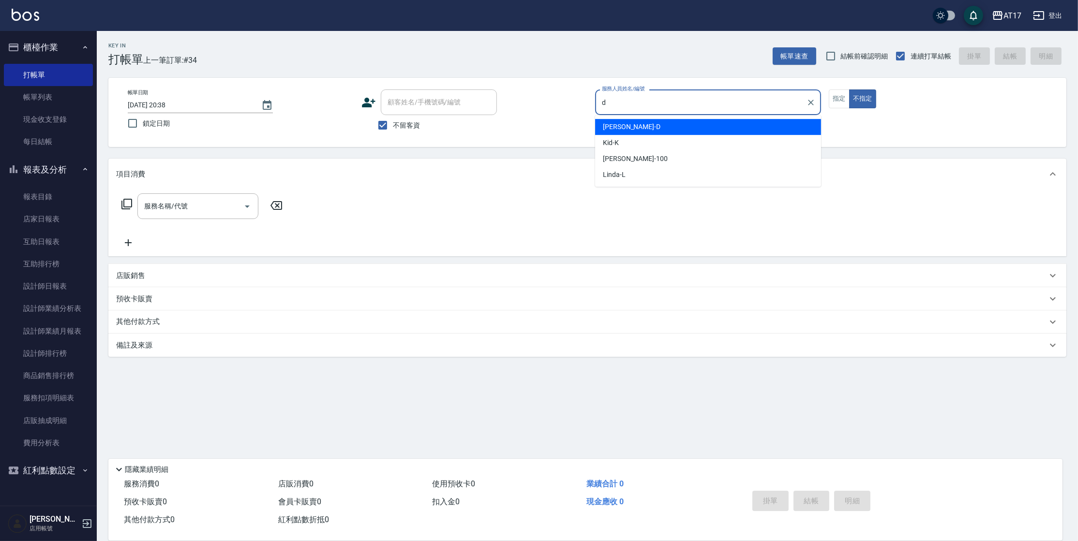
type input "[PERSON_NAME]-D"
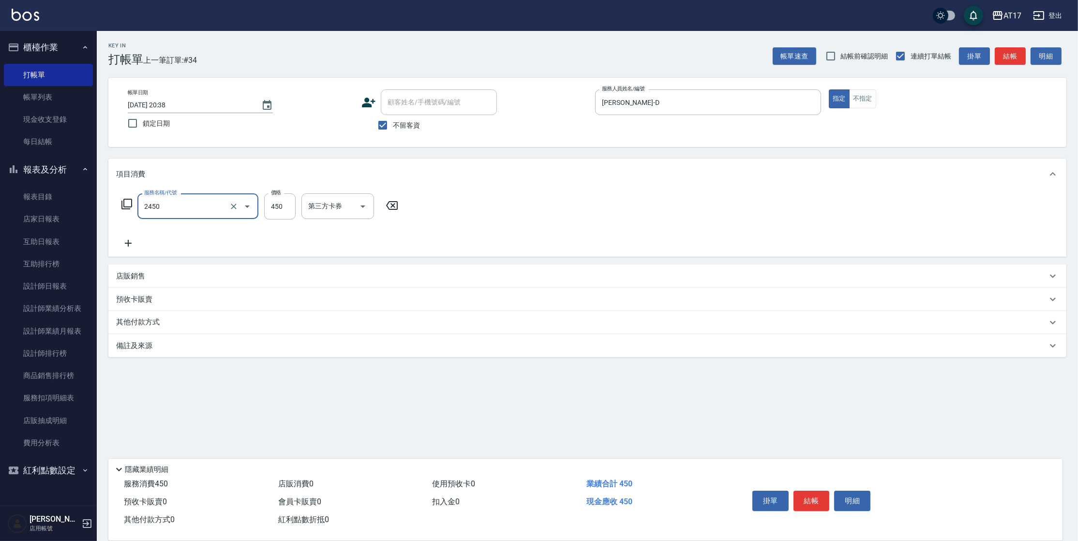
type input "C剪髮套餐(2450)"
type input "[PERSON_NAME]-25"
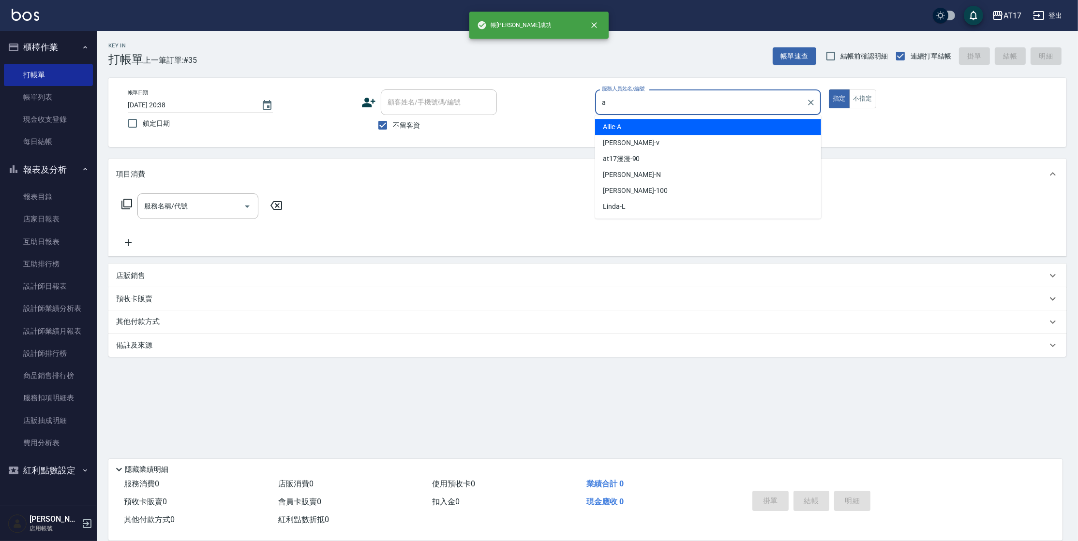
type input "Allie-A"
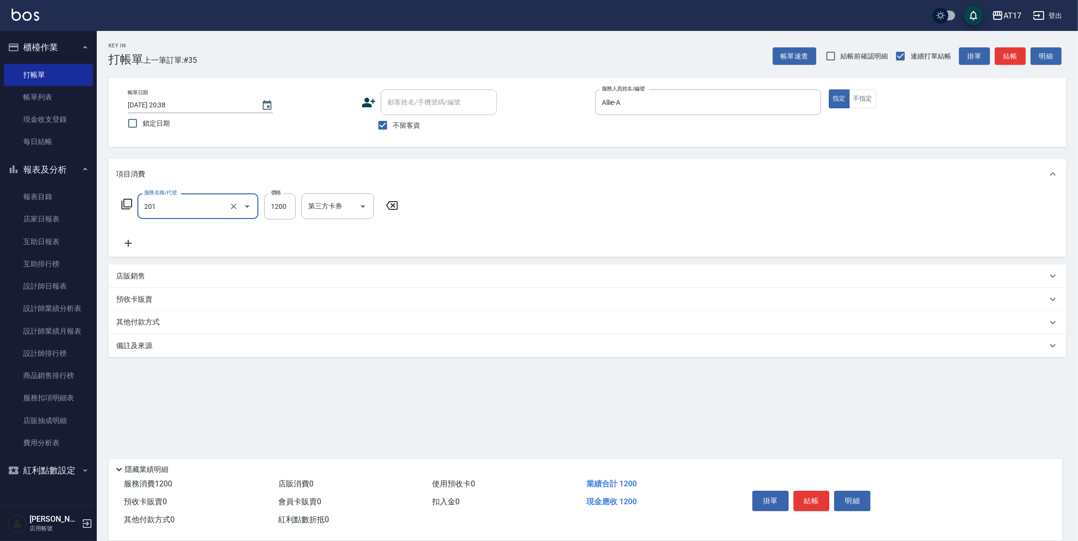
type input "一般燙(改金額)(201)"
type input "2000"
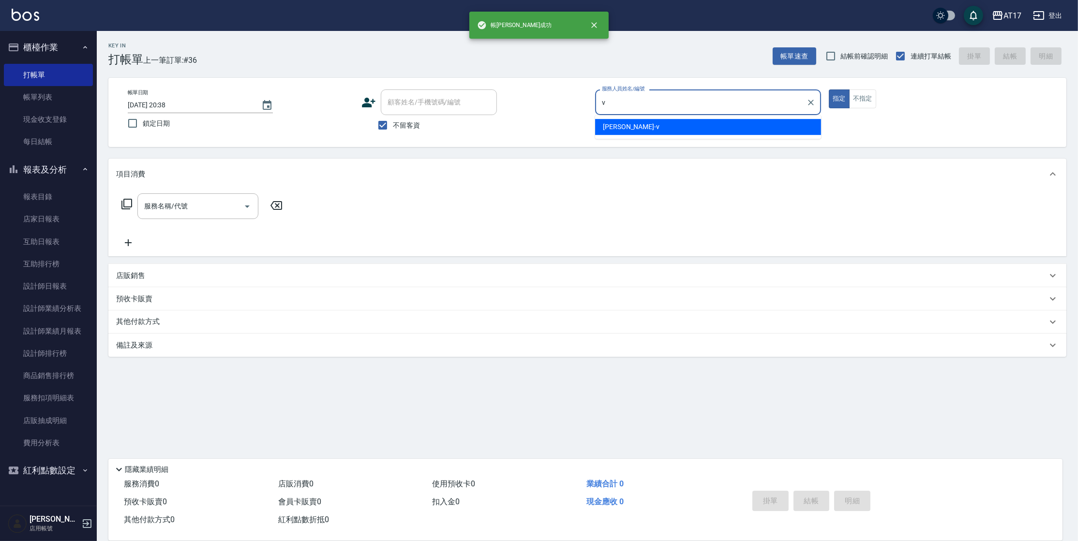
type input "[PERSON_NAME]-v"
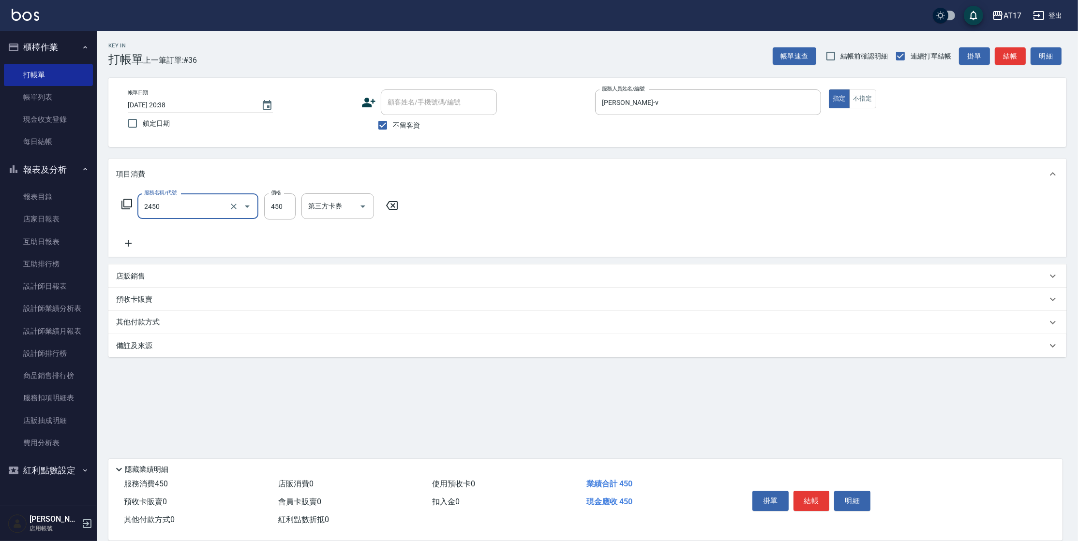
type input "C剪髮套餐(2450)"
type input "[PERSON_NAME]-25"
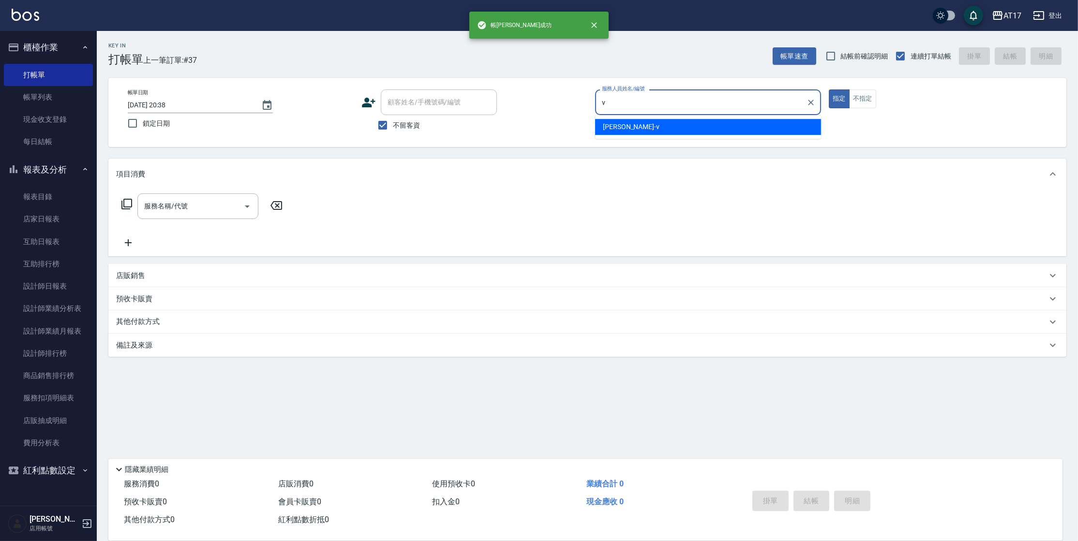
type input "[PERSON_NAME]-v"
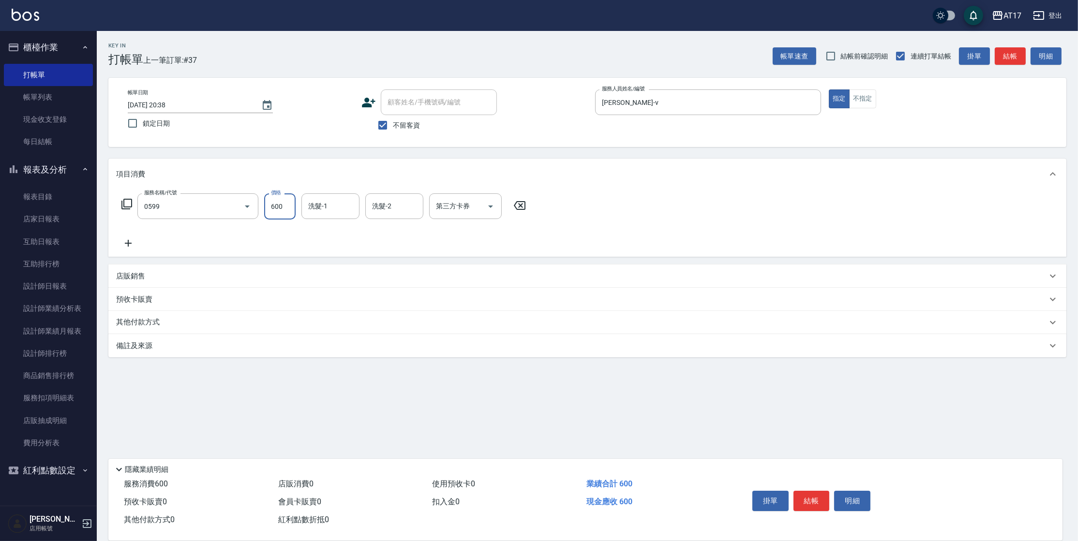
type input "精油-599(0599)"
type input "850"
type input "[PERSON_NAME]-25"
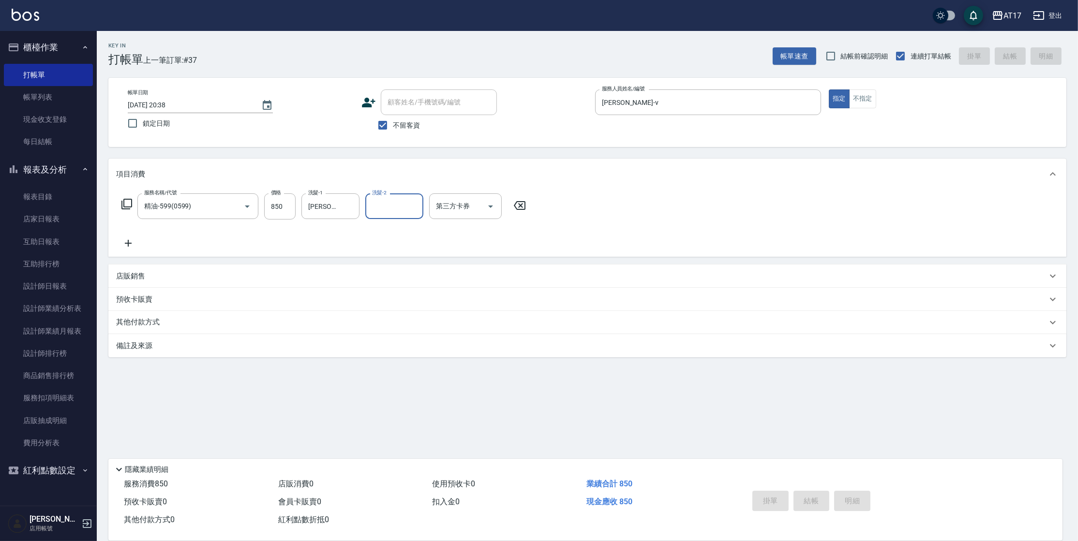
type input "[DATE] 20:39"
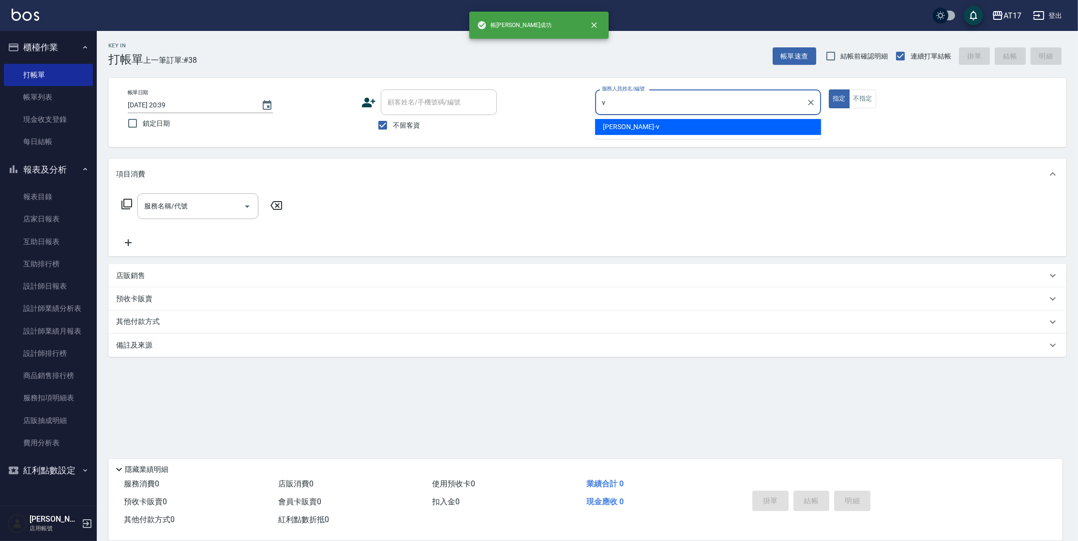
type input "[PERSON_NAME]-v"
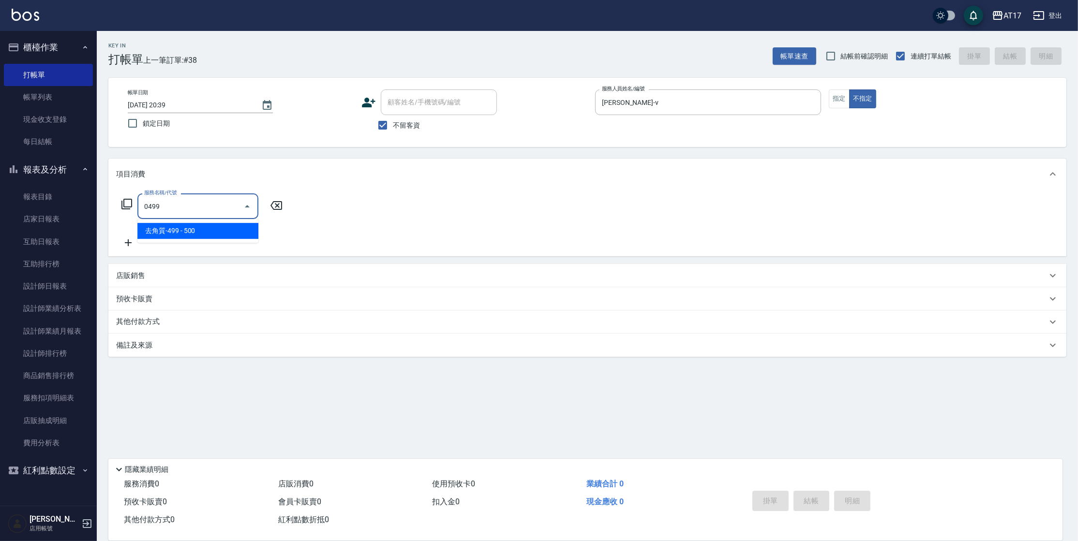
type input "去角質-499(0499)"
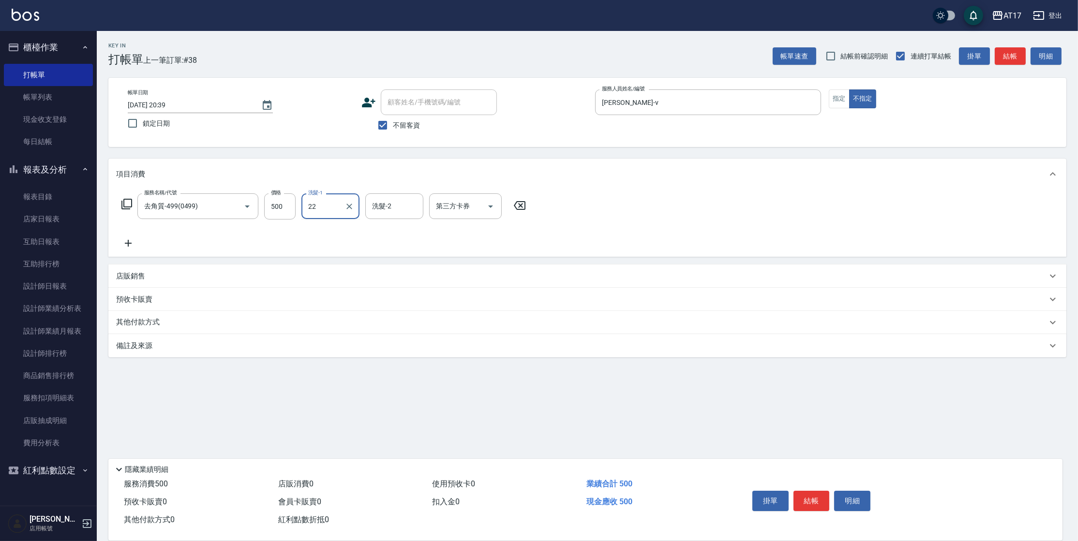
type input "[PERSON_NAME]-22"
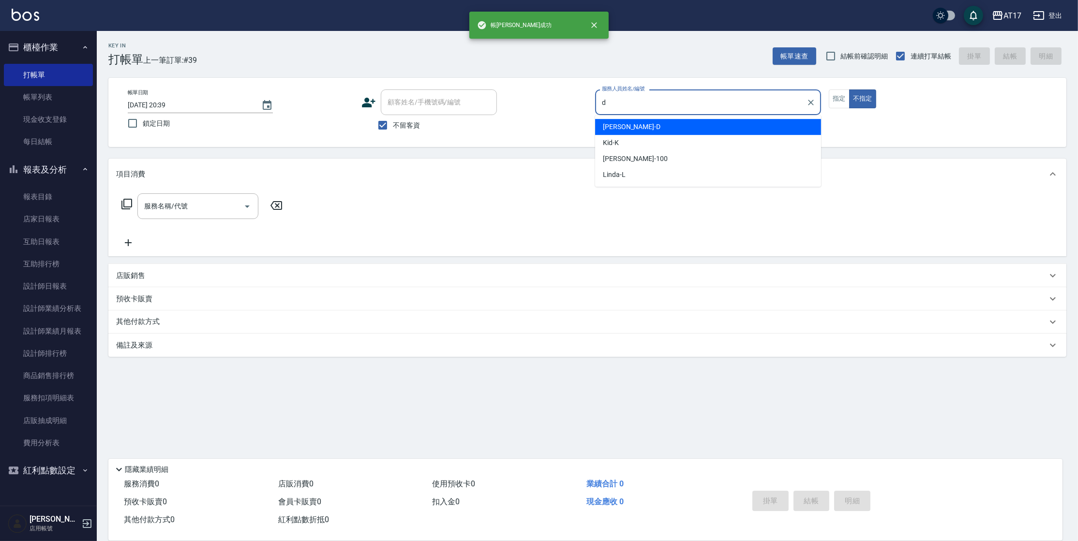
type input "[PERSON_NAME]-D"
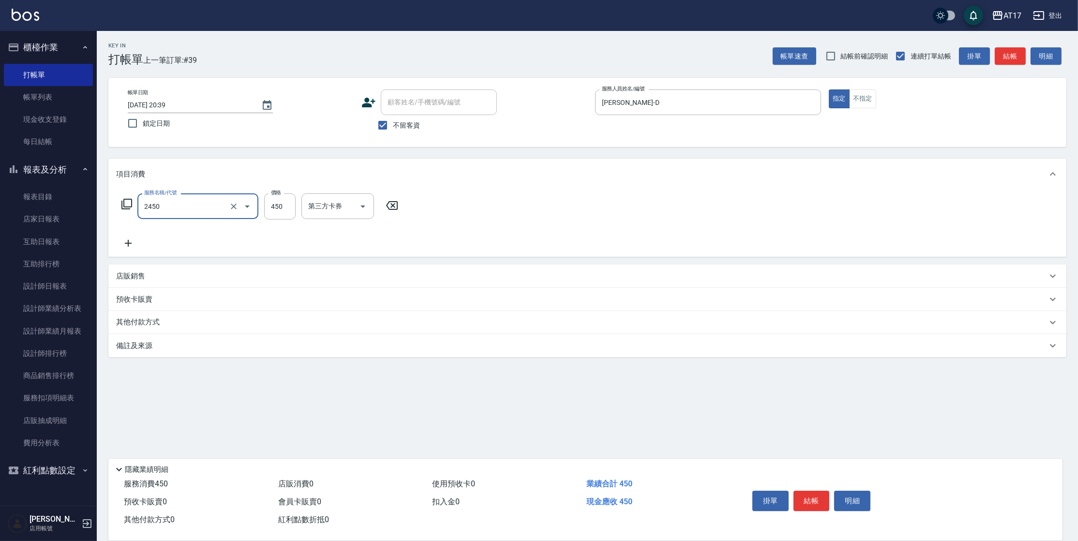
type input "C剪髮套餐(2450)"
type input "[PERSON_NAME]-25"
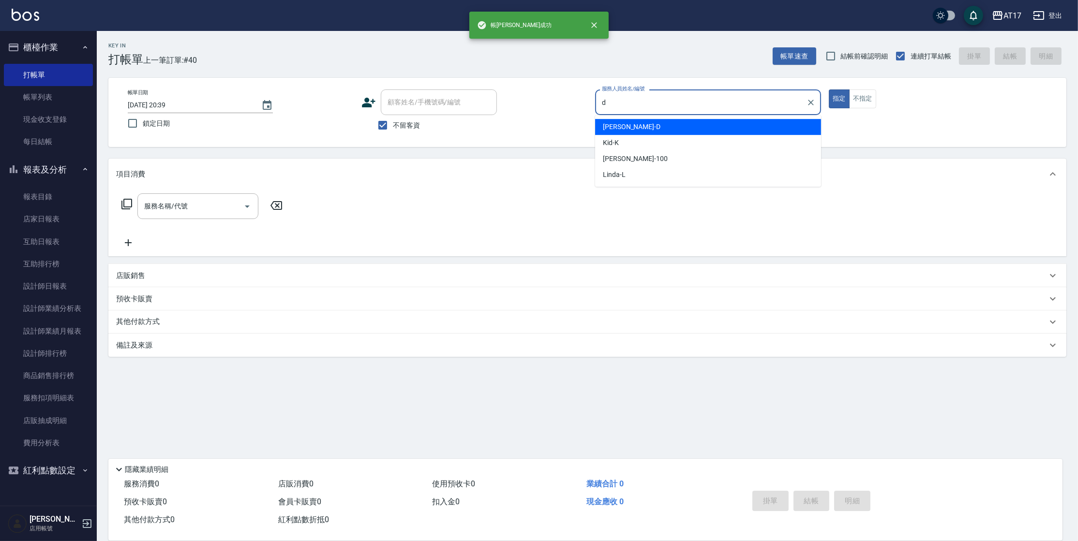
type input "[PERSON_NAME]-D"
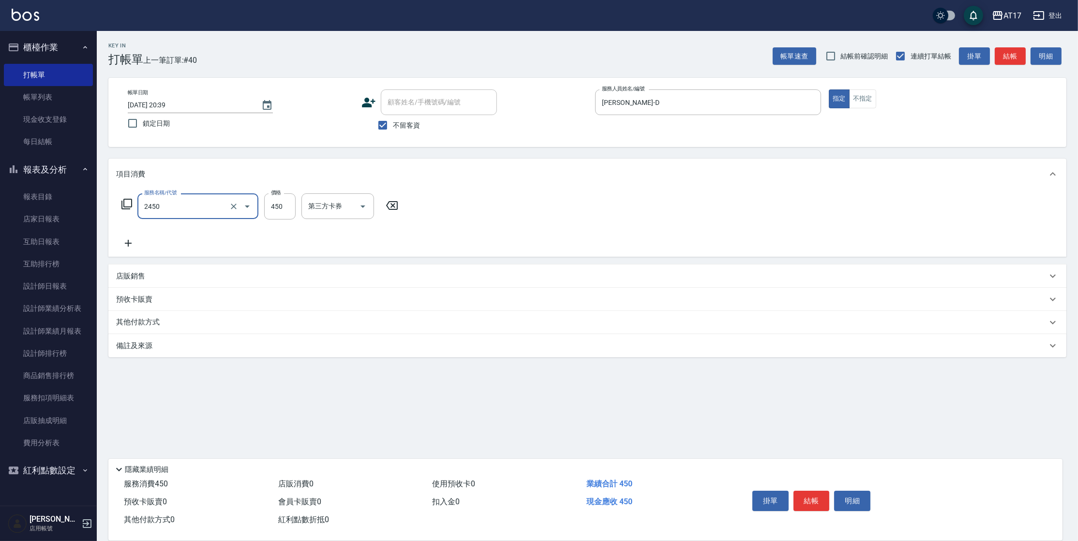
type input "C剪髮套餐(2450)"
type input "[PERSON_NAME]-25"
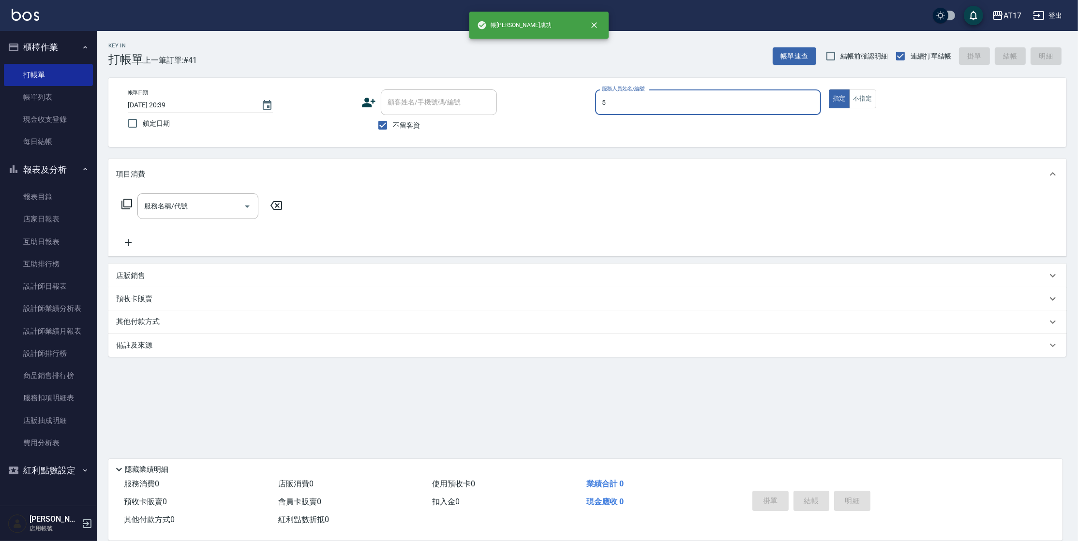
type input "獅-5"
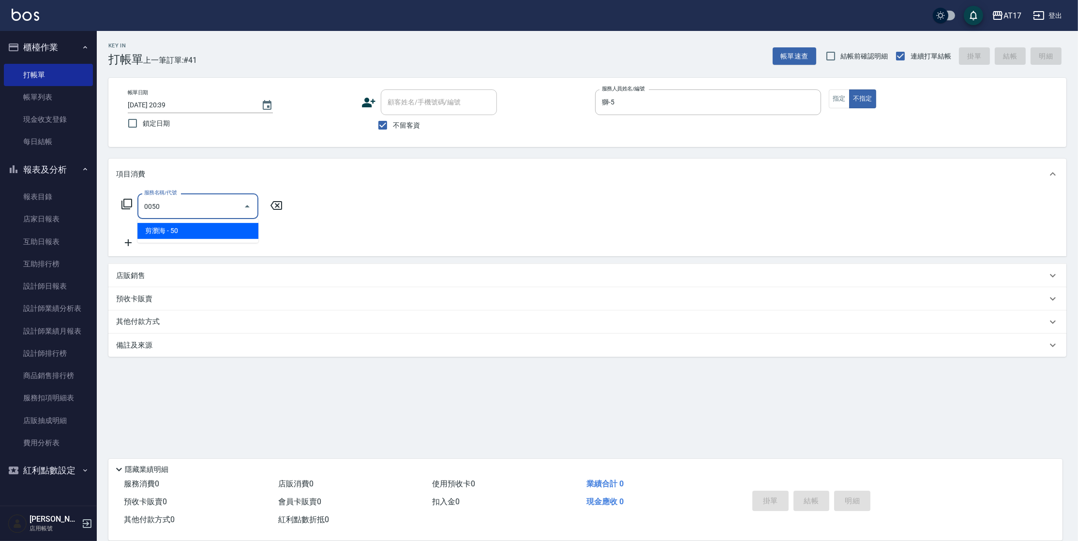
type input "剪瀏海(0050)"
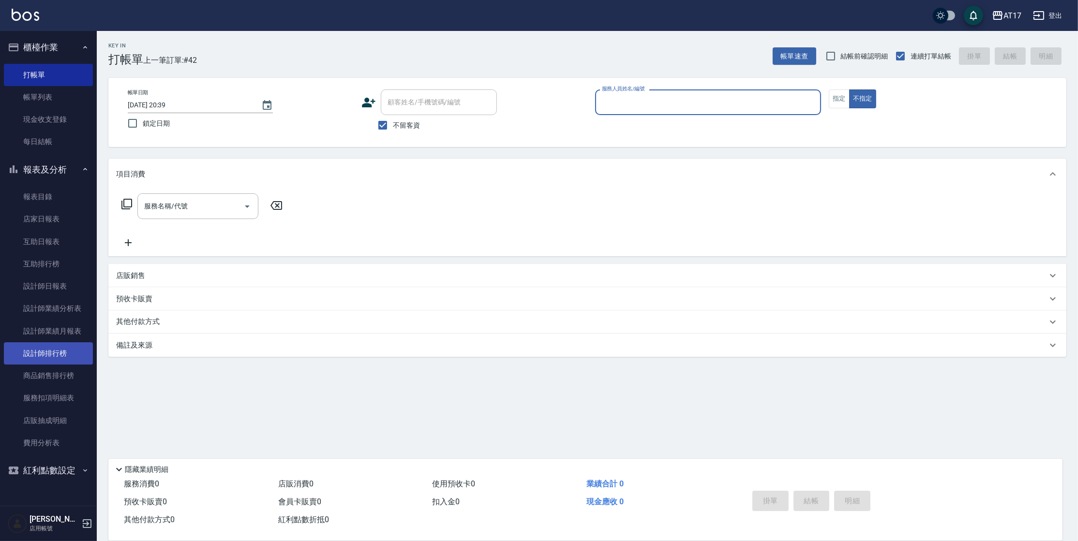
click at [58, 354] on link "設計師排行榜" at bounding box center [48, 354] width 89 height 22
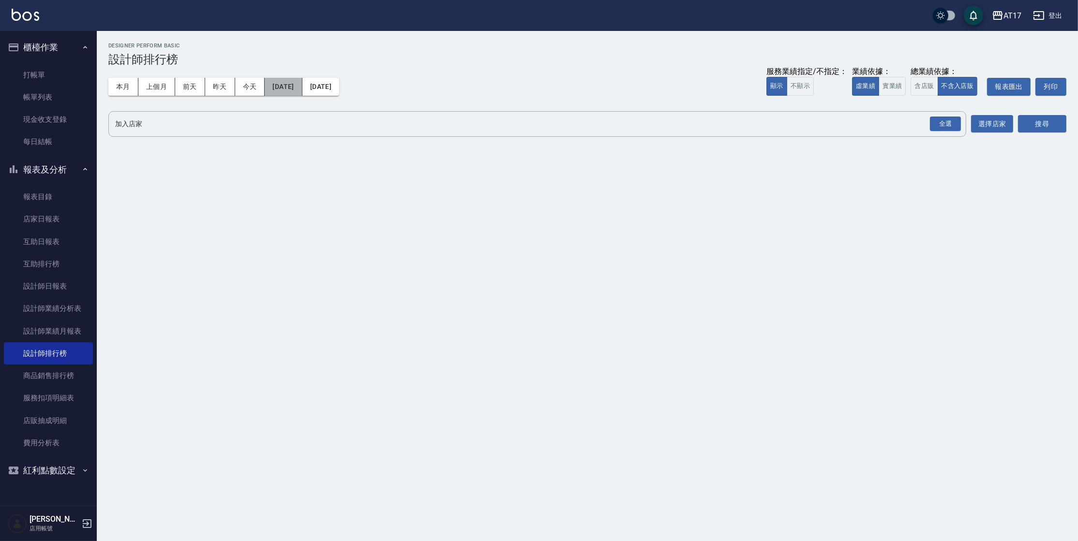
click at [280, 93] on button "[DATE]" at bounding box center [283, 87] width 37 height 18
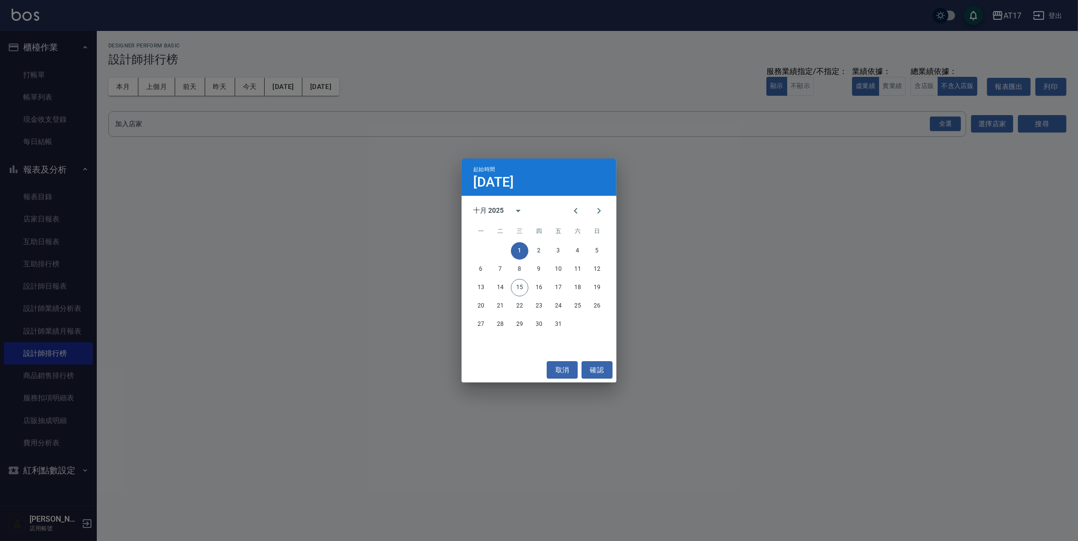
click at [495, 209] on div "十月 2025" at bounding box center [488, 211] width 30 height 10
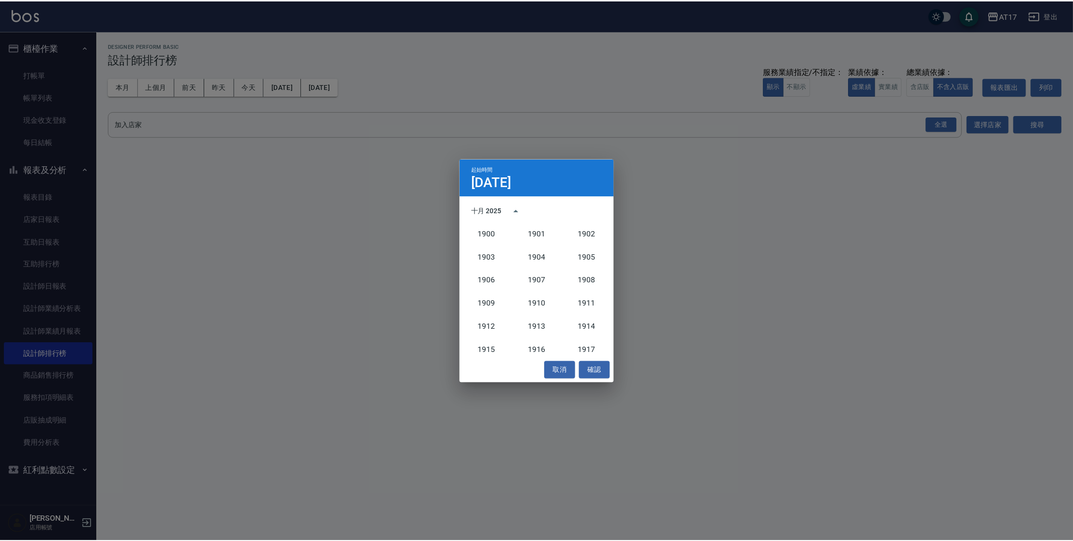
scroll to position [895, 0]
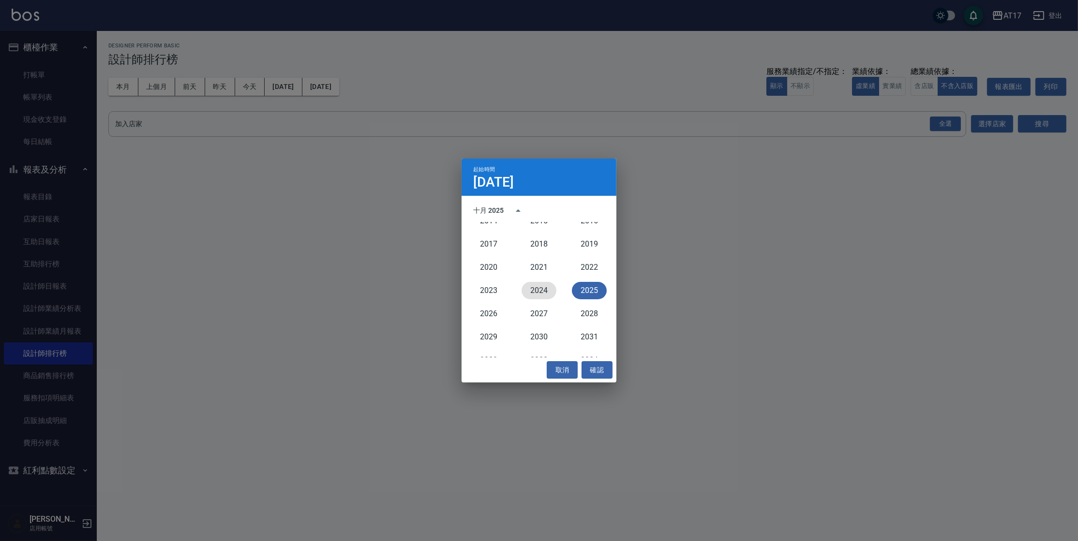
click at [536, 288] on button "2024" at bounding box center [539, 290] width 35 height 17
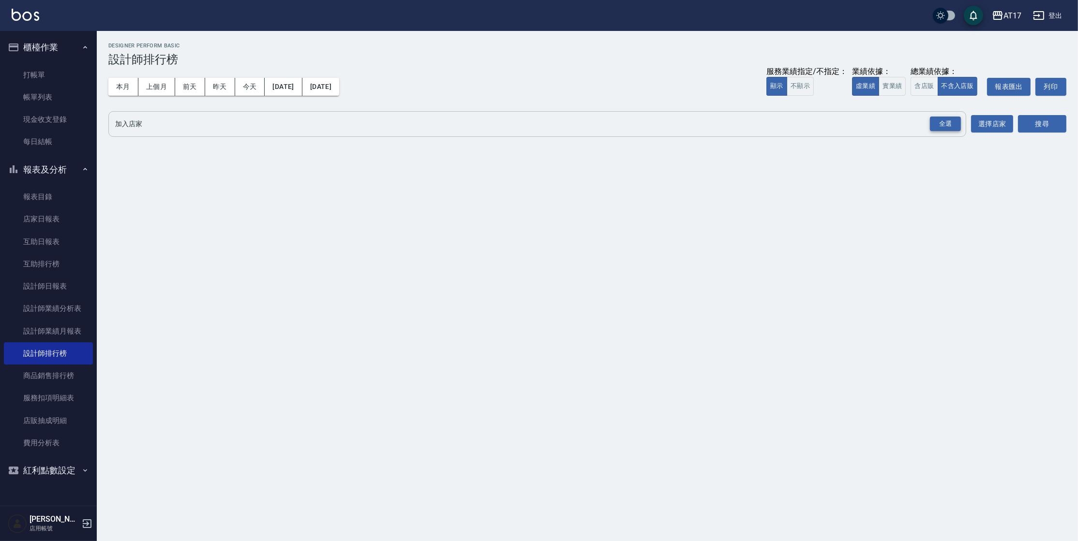
click at [946, 120] on div "全選" at bounding box center [945, 124] width 31 height 15
click at [896, 87] on button "實業績" at bounding box center [892, 86] width 27 height 19
click at [1034, 125] on button "搜尋" at bounding box center [1042, 125] width 48 height 18
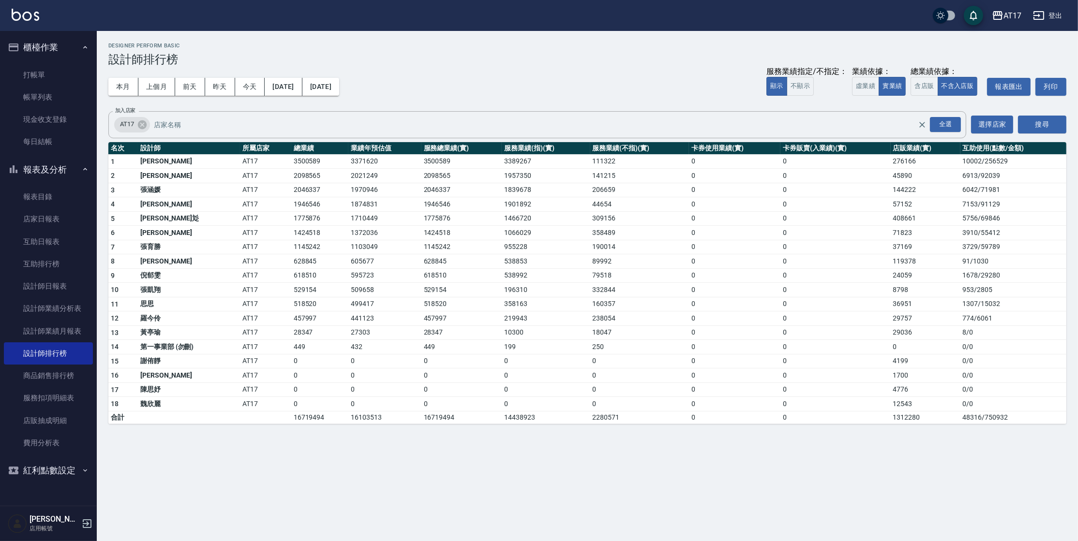
click at [30, 16] on img at bounding box center [26, 15] width 28 height 12
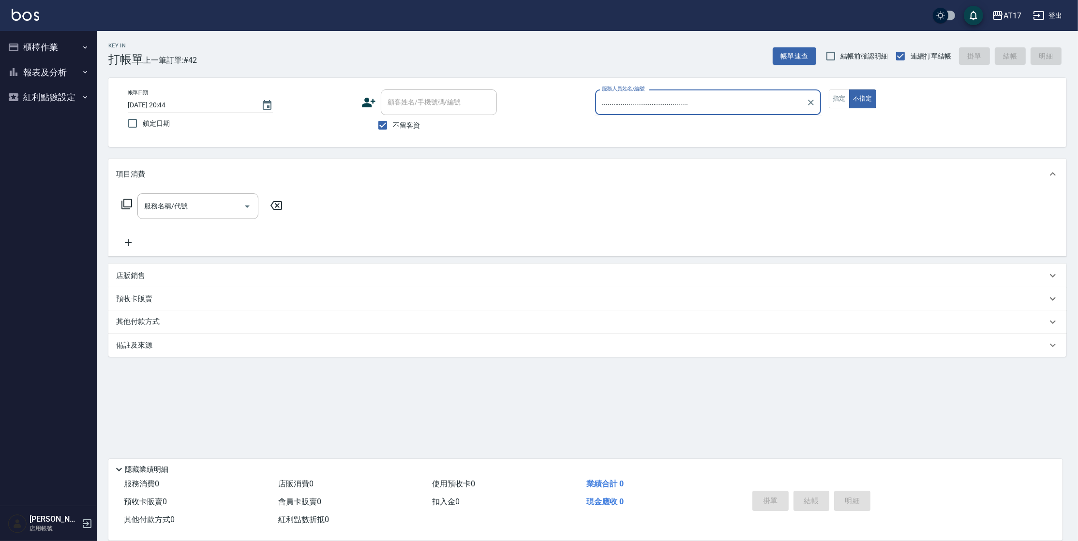
type input "............................................."
click at [41, 73] on button "報表及分析" at bounding box center [48, 72] width 89 height 25
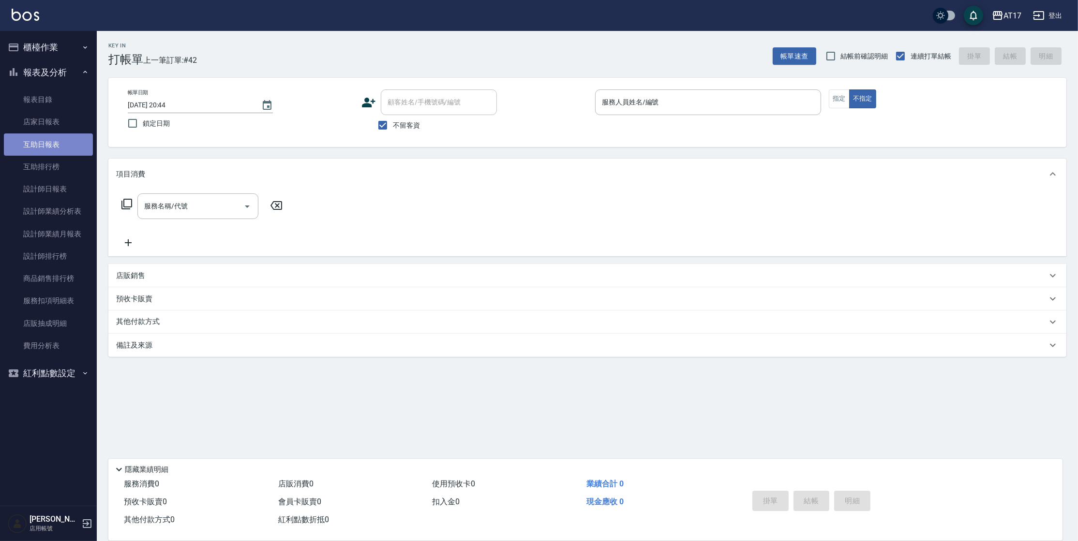
click at [55, 148] on link "互助日報表" at bounding box center [48, 145] width 89 height 22
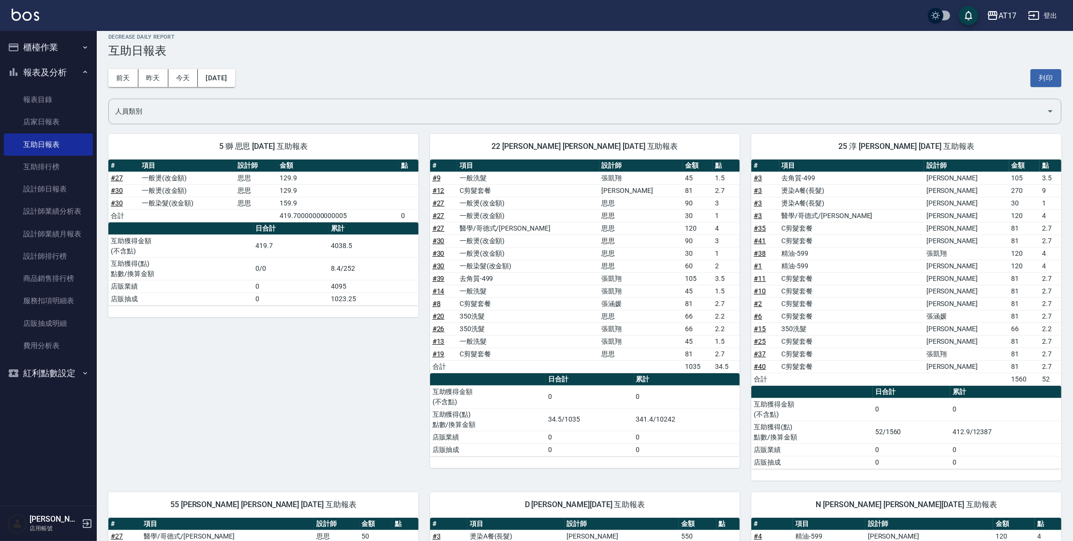
scroll to position [7, 0]
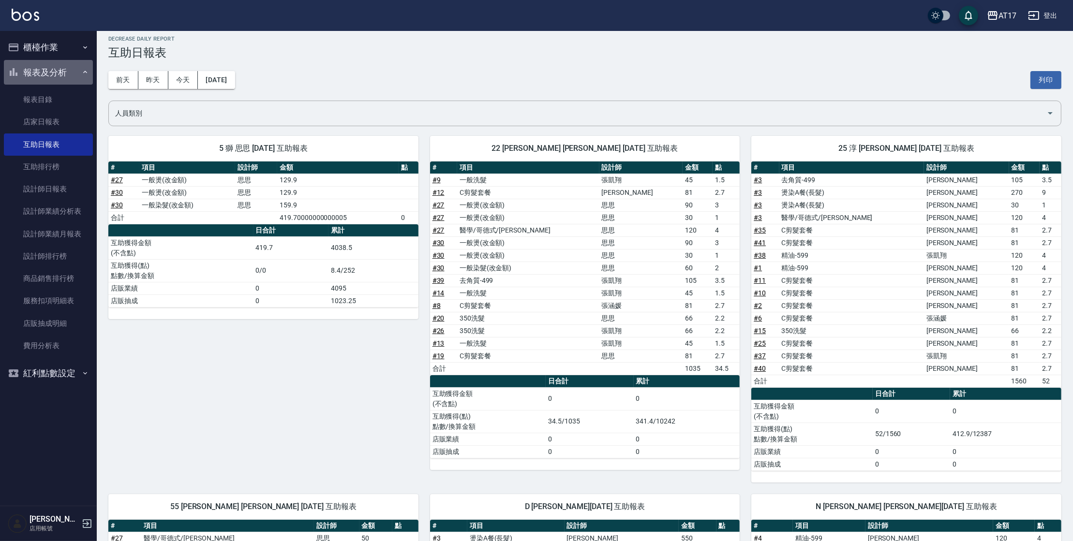
drag, startPoint x: 58, startPoint y: 78, endPoint x: 60, endPoint y: 72, distance: 6.5
click at [58, 79] on button "報表及分析" at bounding box center [48, 72] width 89 height 25
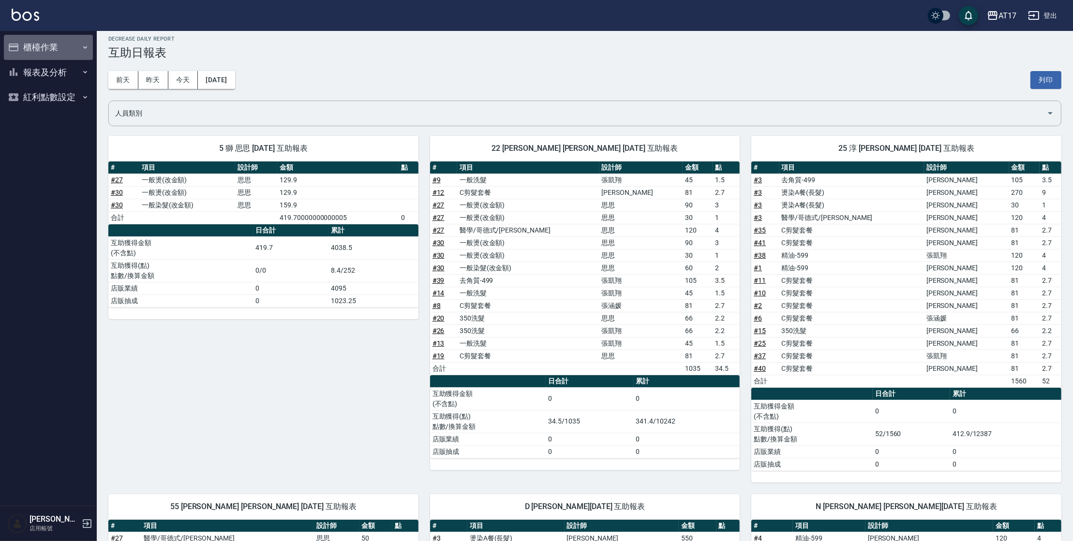
click at [68, 51] on button "櫃檯作業" at bounding box center [48, 47] width 89 height 25
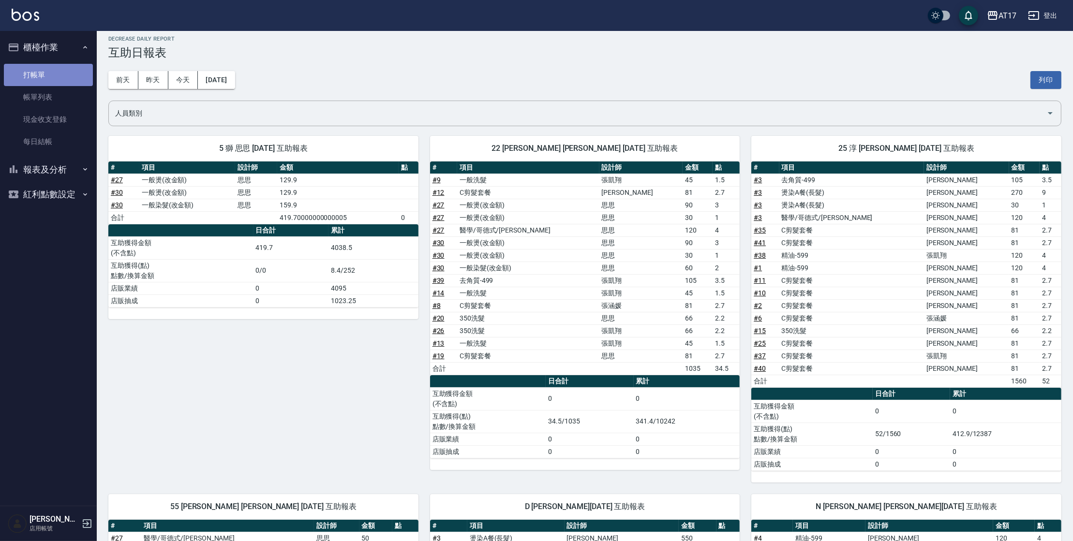
click at [70, 72] on link "打帳單" at bounding box center [48, 75] width 89 height 22
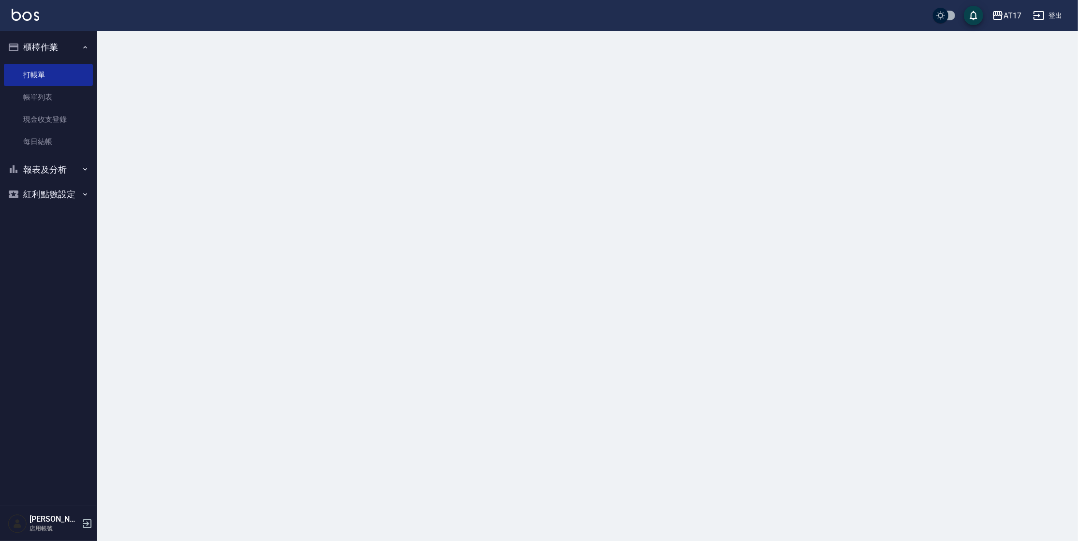
click at [78, 54] on button "櫃檯作業" at bounding box center [48, 47] width 89 height 25
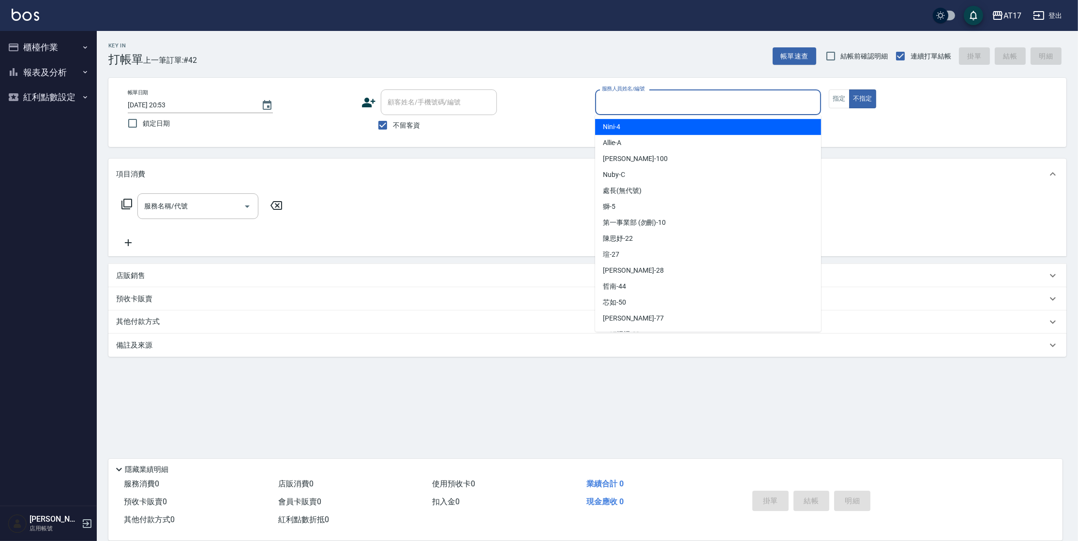
click at [671, 106] on input "服務人員姓名/編號" at bounding box center [708, 102] width 217 height 17
type input "[PERSON_NAME]-N"
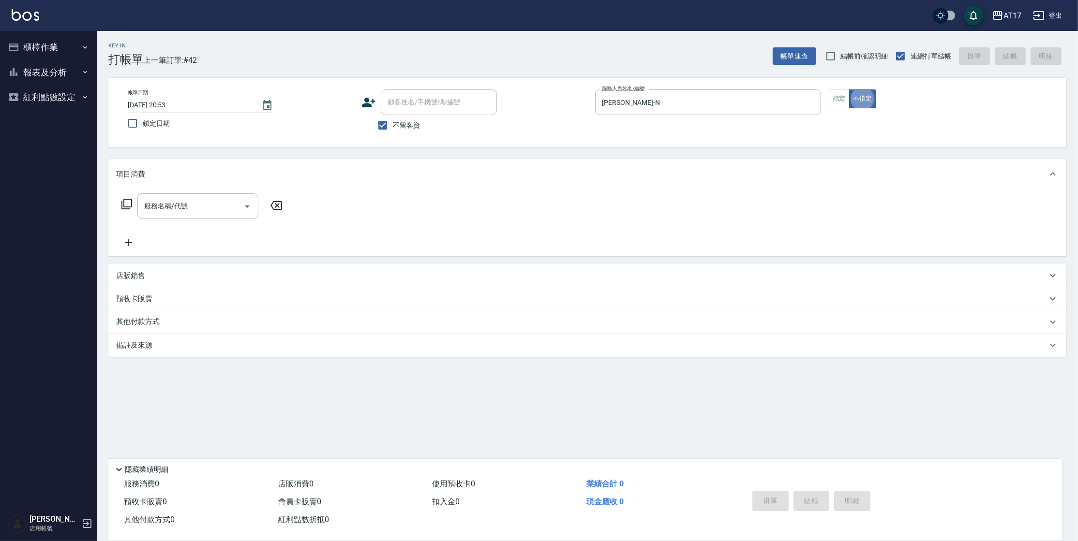
type button "false"
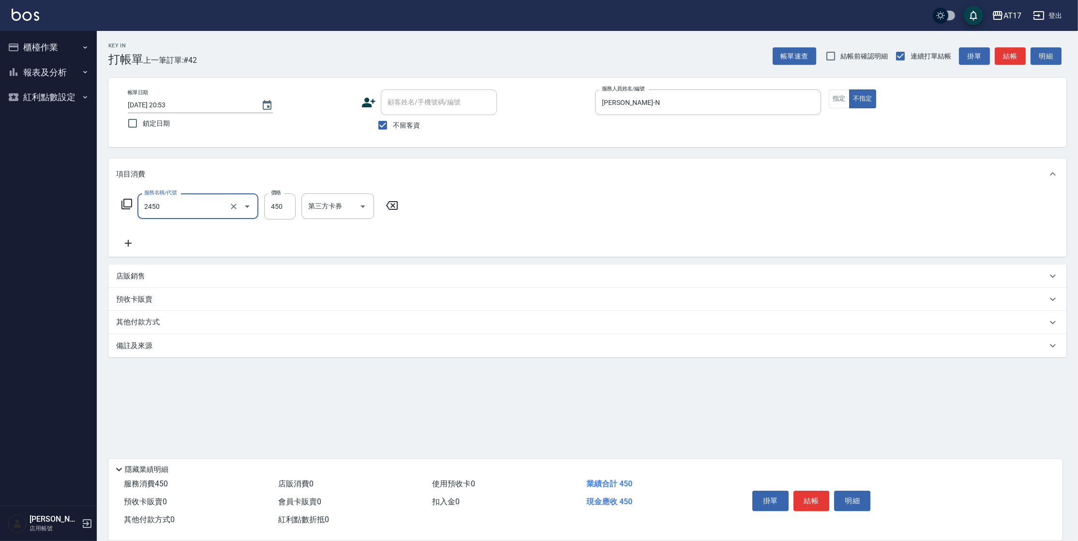
type input "C剪髮套餐(2450)"
type input "[PERSON_NAME]-55"
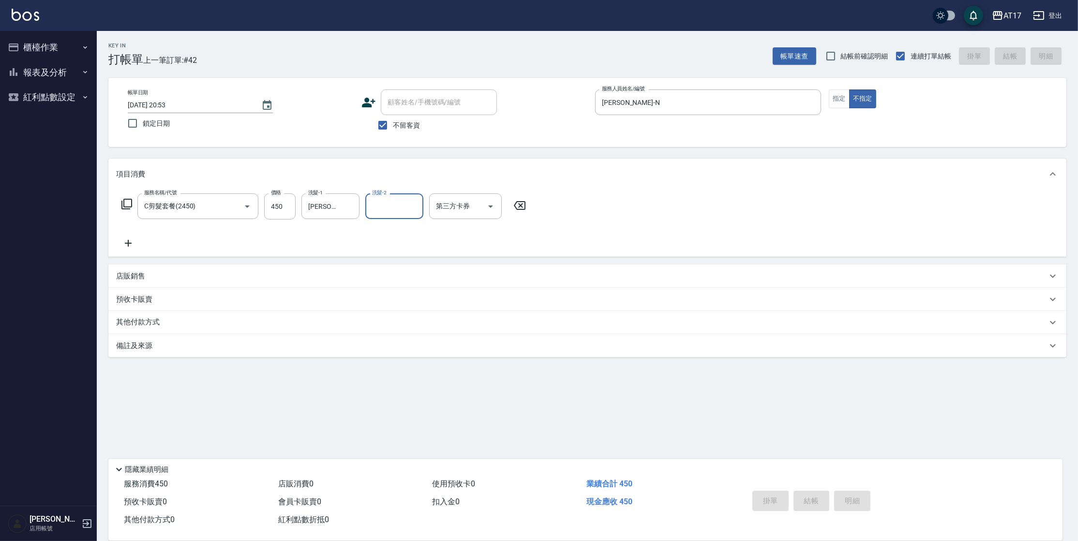
type input "[DATE] 21:24"
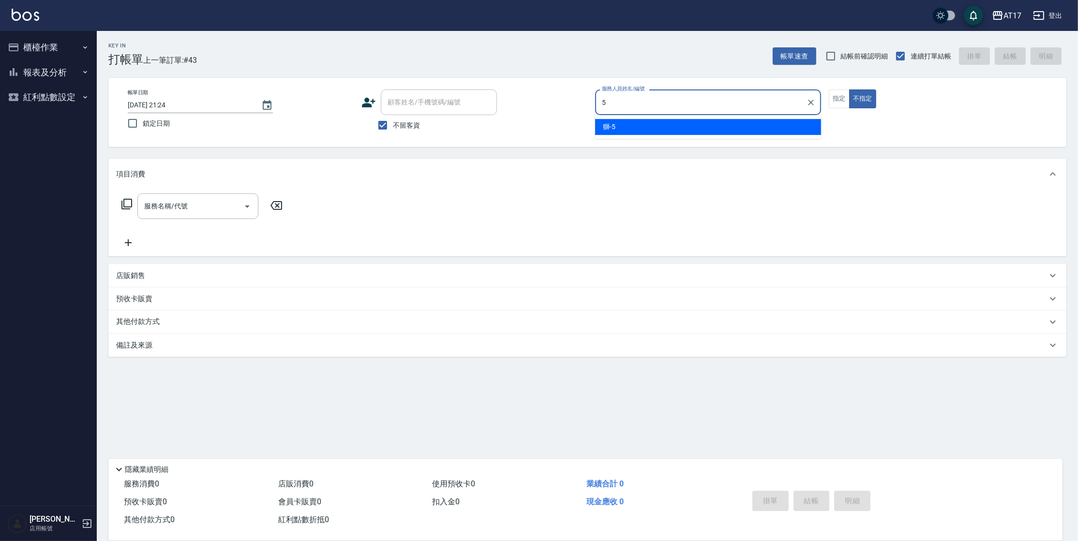
type input "獅-5"
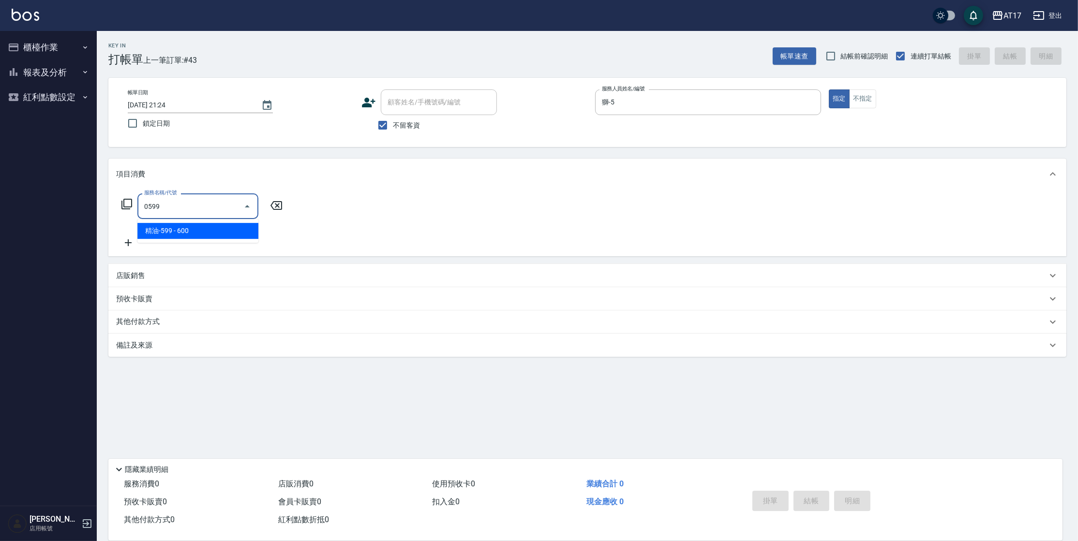
type input "精油-599(0599)"
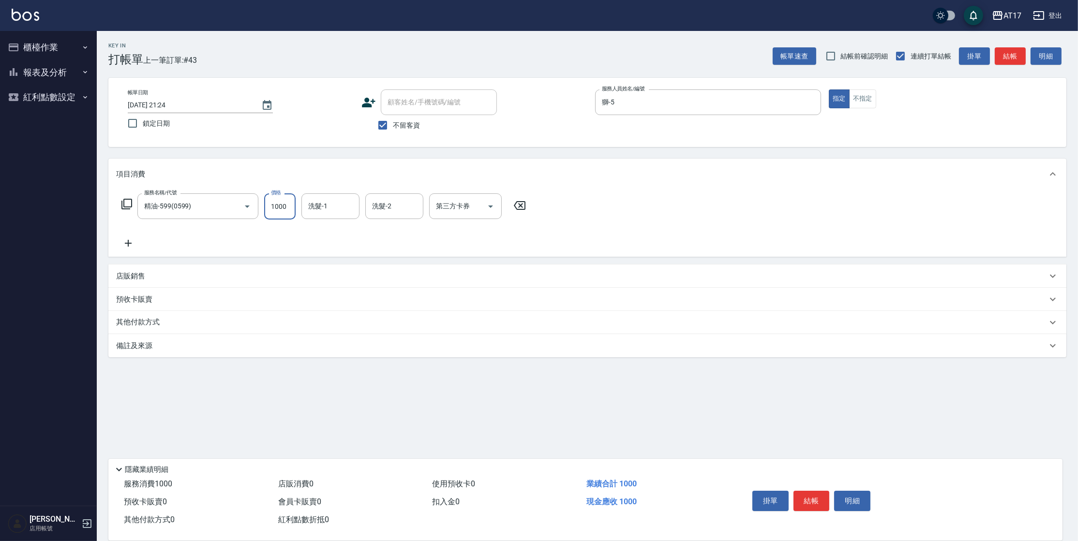
type input "1000"
type input "[PERSON_NAME]-22"
type input "儲值卡"
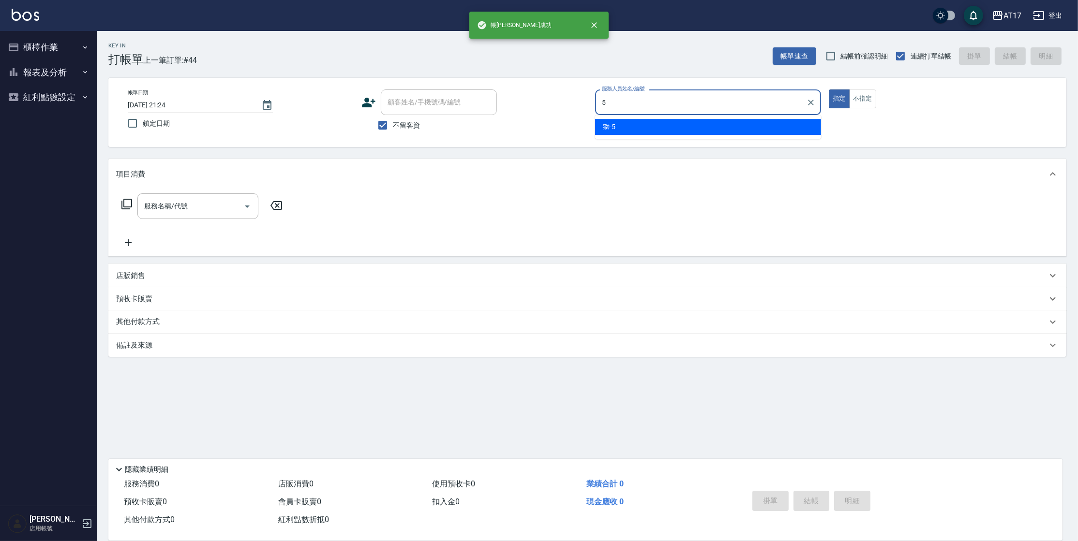
type input "獅-5"
type button "true"
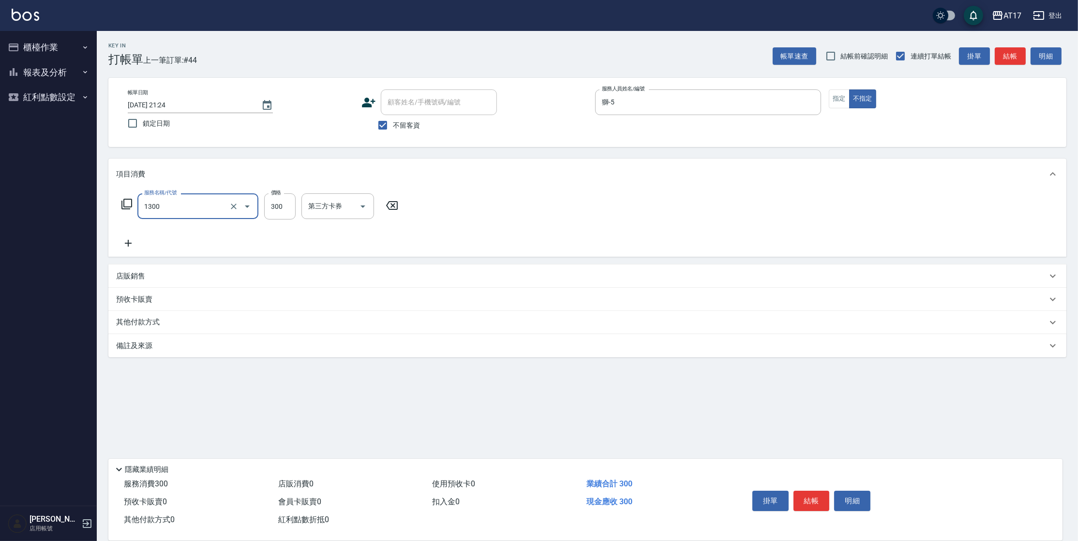
type input "一般洗髮(1300)"
type input "299"
type input "[PERSON_NAME]-25"
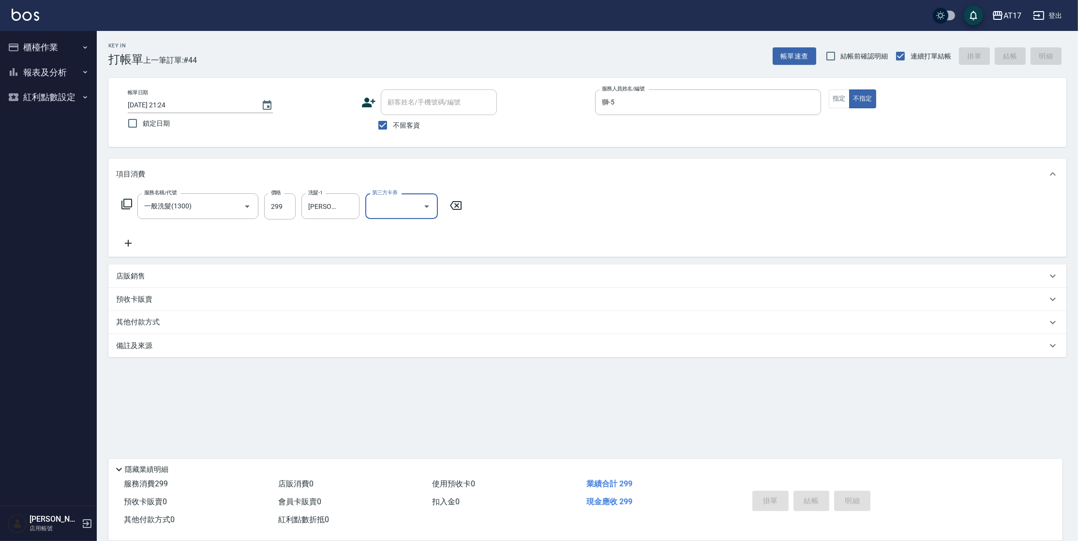
type input "[DATE] 21:25"
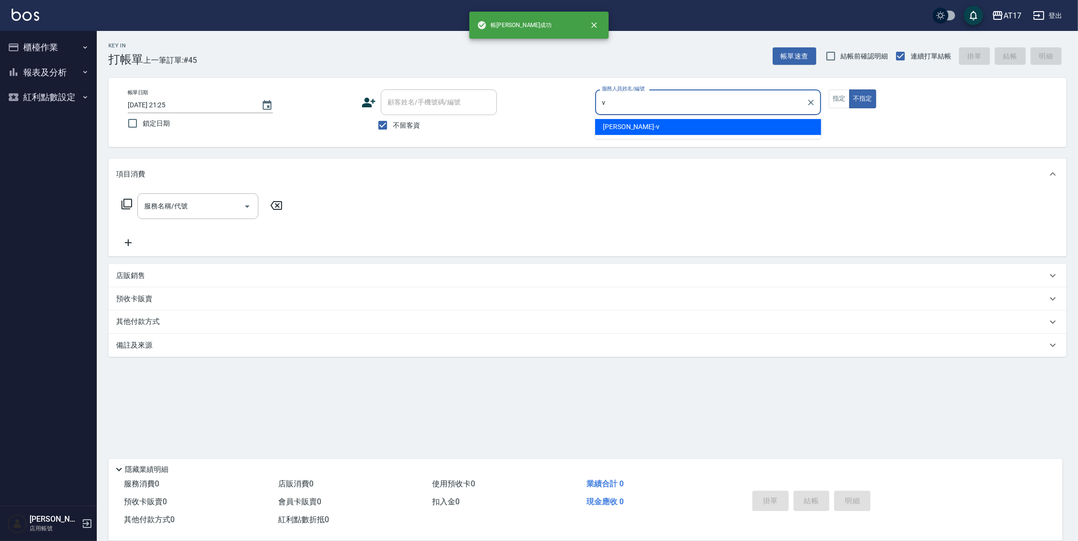
type input "[PERSON_NAME]-v"
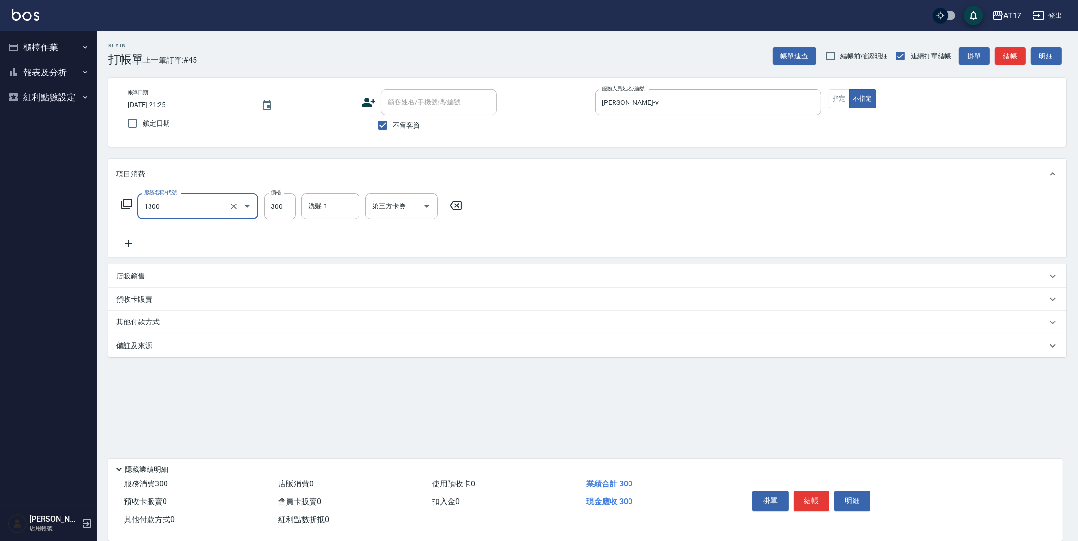
type input "一般洗髮(1300)"
type input "299"
type input "[PERSON_NAME]-22"
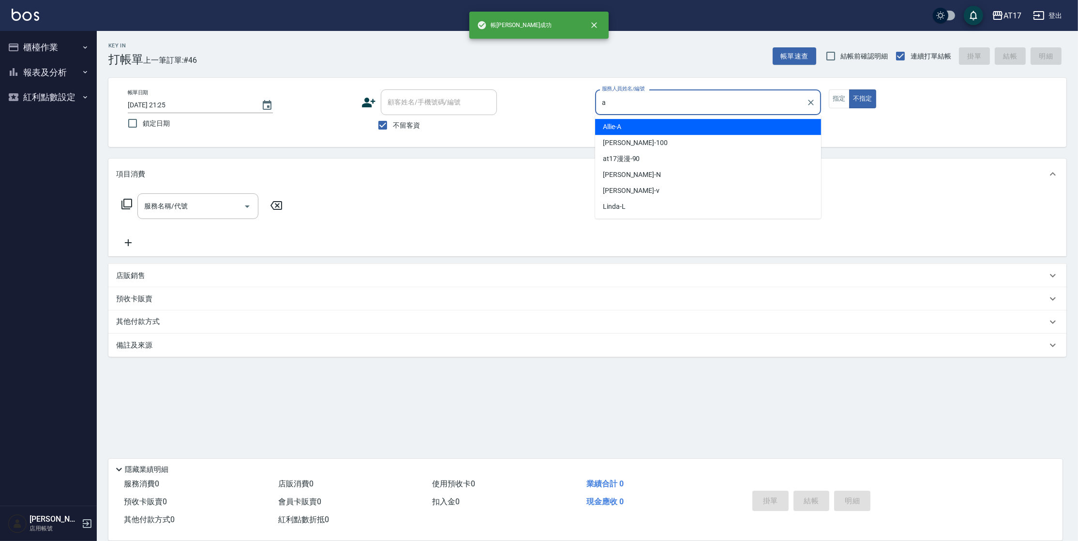
type input "Allie-A"
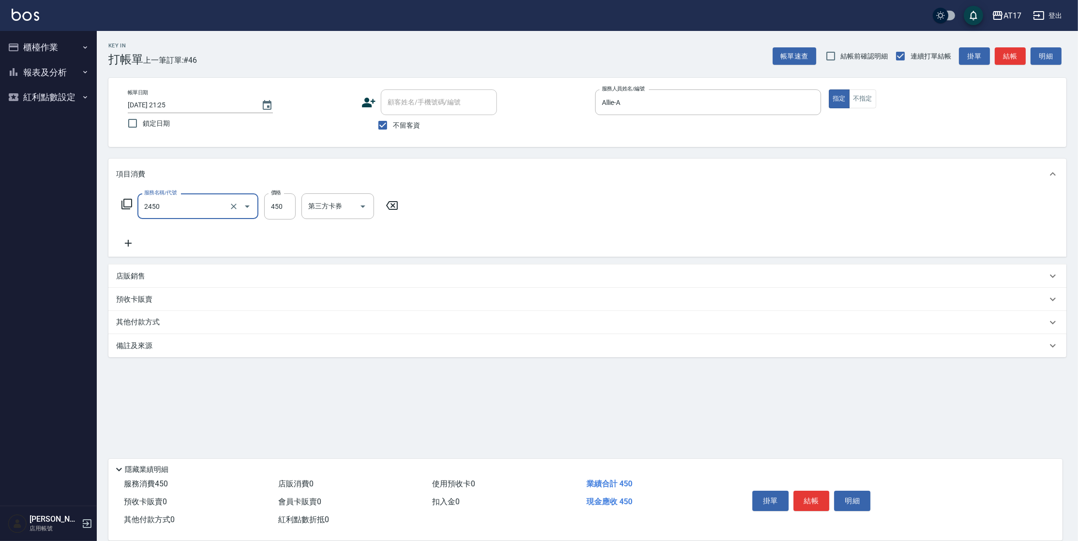
type input "C剪髮套餐(2450)"
type input "[PERSON_NAME]-55"
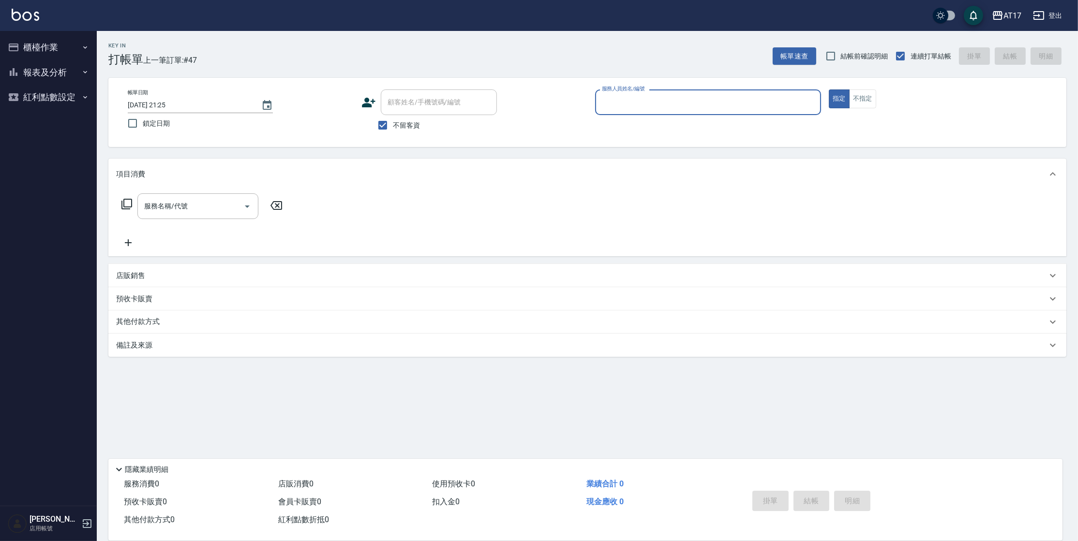
drag, startPoint x: 75, startPoint y: 51, endPoint x: 74, endPoint y: 71, distance: 19.4
click at [75, 52] on button "櫃檯作業" at bounding box center [48, 47] width 89 height 25
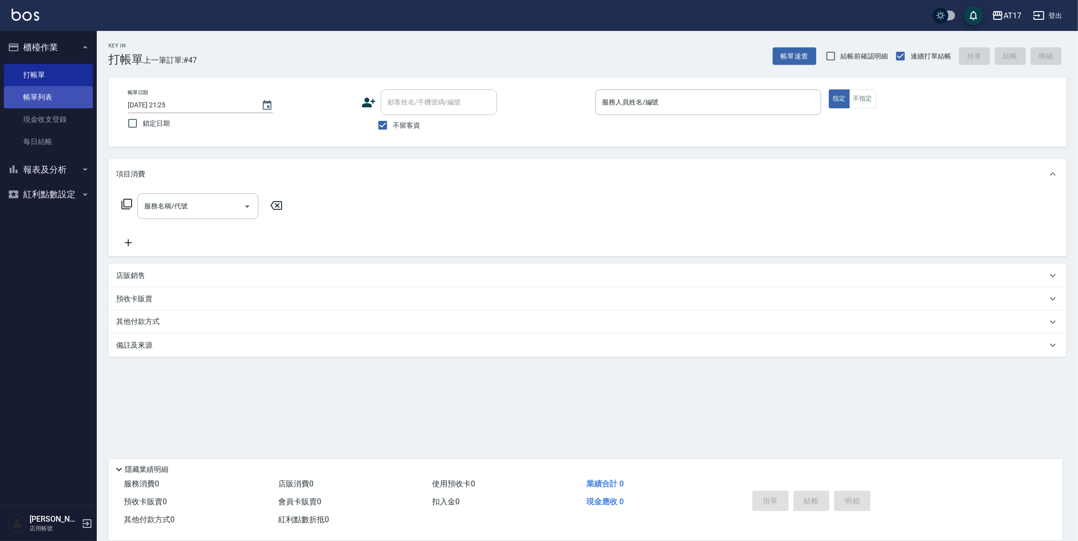
click at [70, 93] on link "帳單列表" at bounding box center [48, 97] width 89 height 22
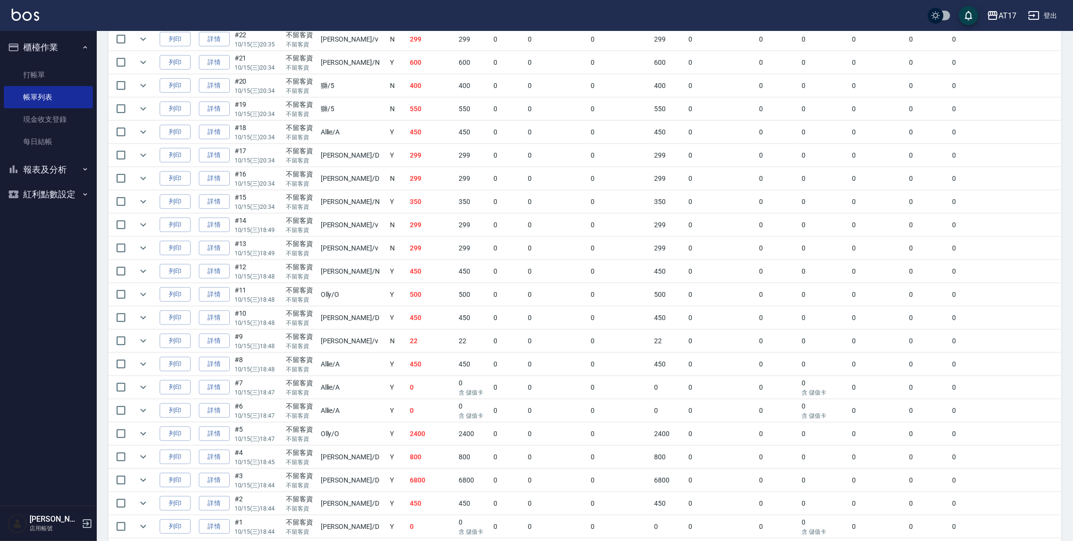
scroll to position [874, 0]
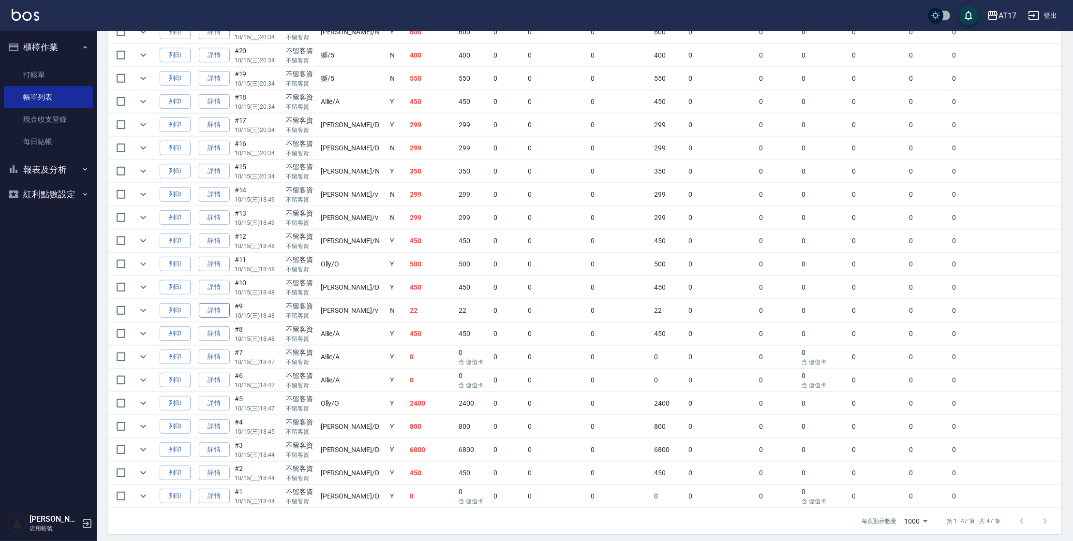
click at [213, 306] on link "詳情" at bounding box center [214, 310] width 31 height 15
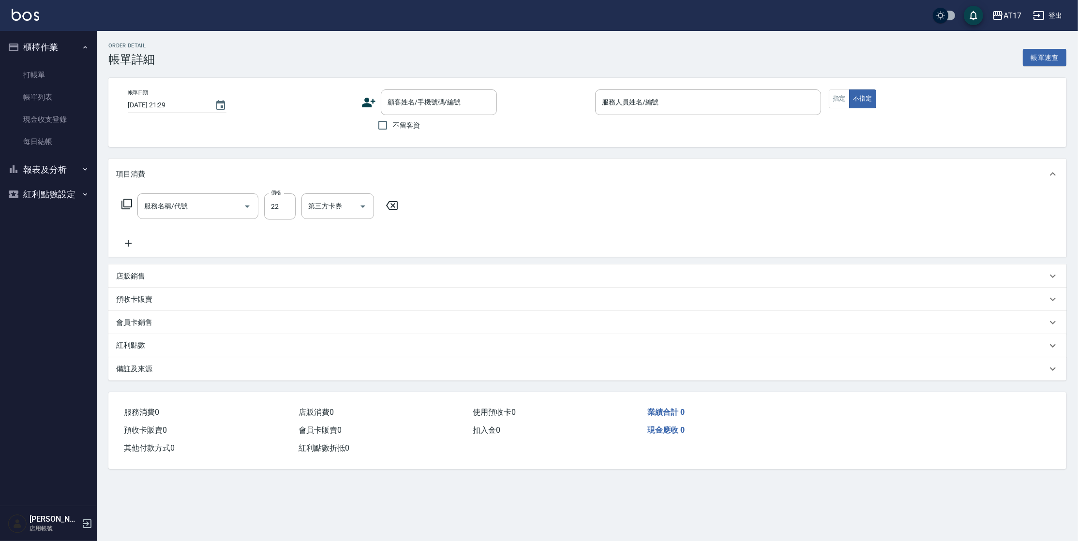
type input "[DATE] 18:48"
checkbox input "true"
type input "[PERSON_NAME]-v"
type input "一般洗髮(1300)"
click at [275, 207] on input "22" at bounding box center [279, 207] width 31 height 26
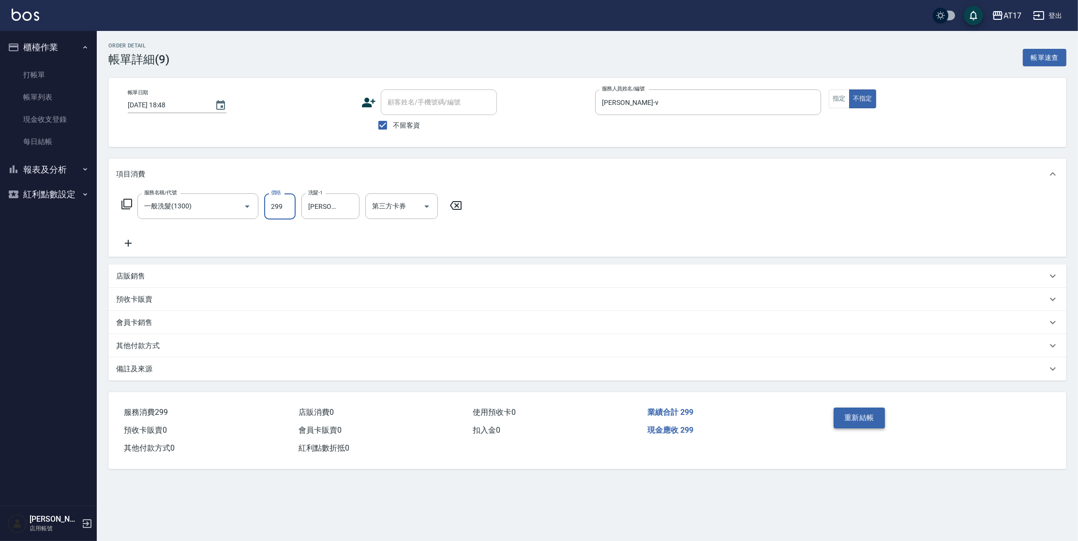
type input "299"
click at [857, 416] on button "重新結帳" at bounding box center [859, 418] width 51 height 20
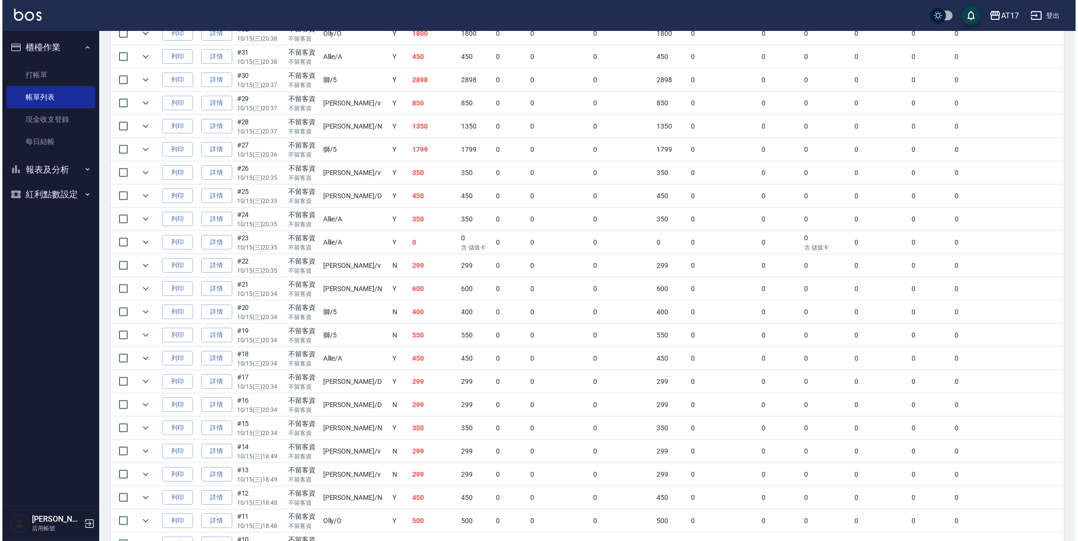
scroll to position [629, 0]
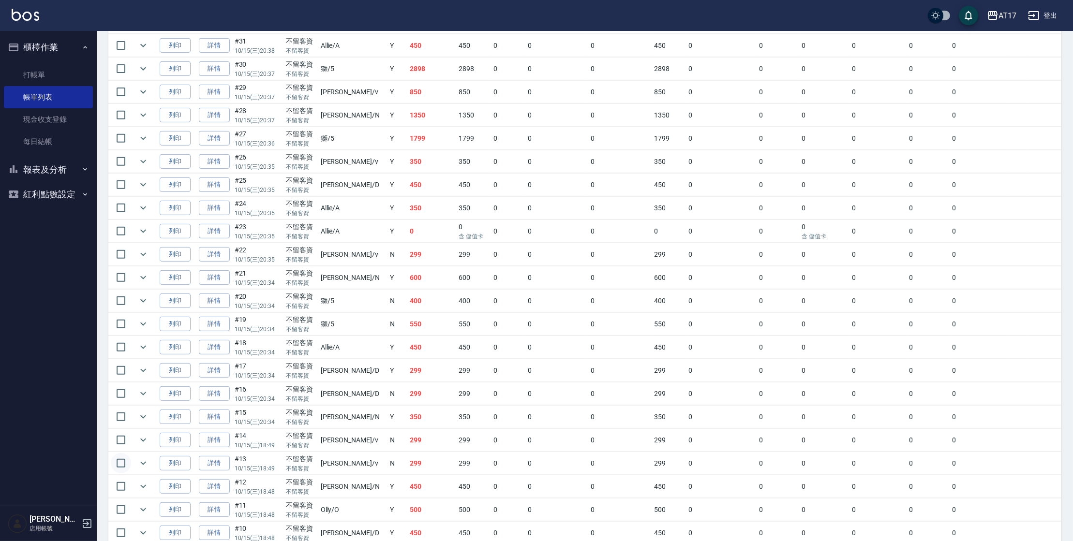
click at [119, 460] on input "checkbox" at bounding box center [121, 463] width 20 height 20
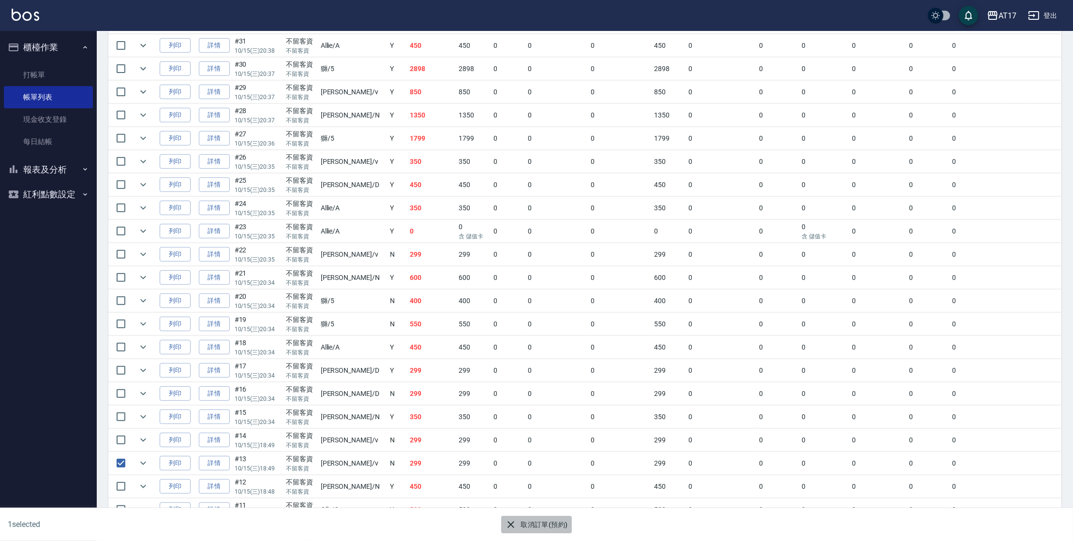
click at [543, 520] on button "取消訂單(預約)" at bounding box center [536, 525] width 70 height 18
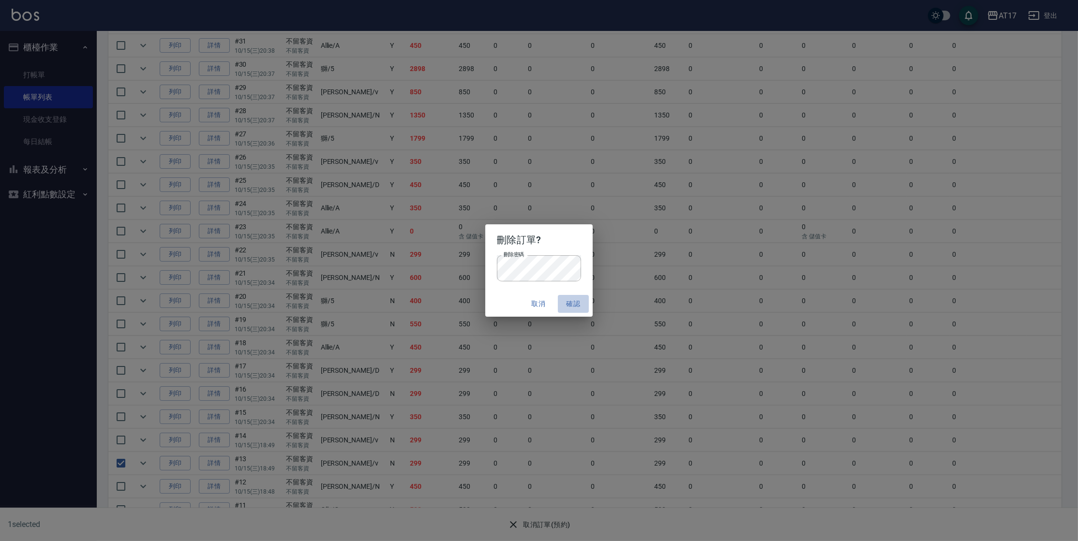
click at [570, 304] on button "確認" at bounding box center [573, 304] width 31 height 18
click at [568, 303] on button "確認" at bounding box center [573, 304] width 31 height 18
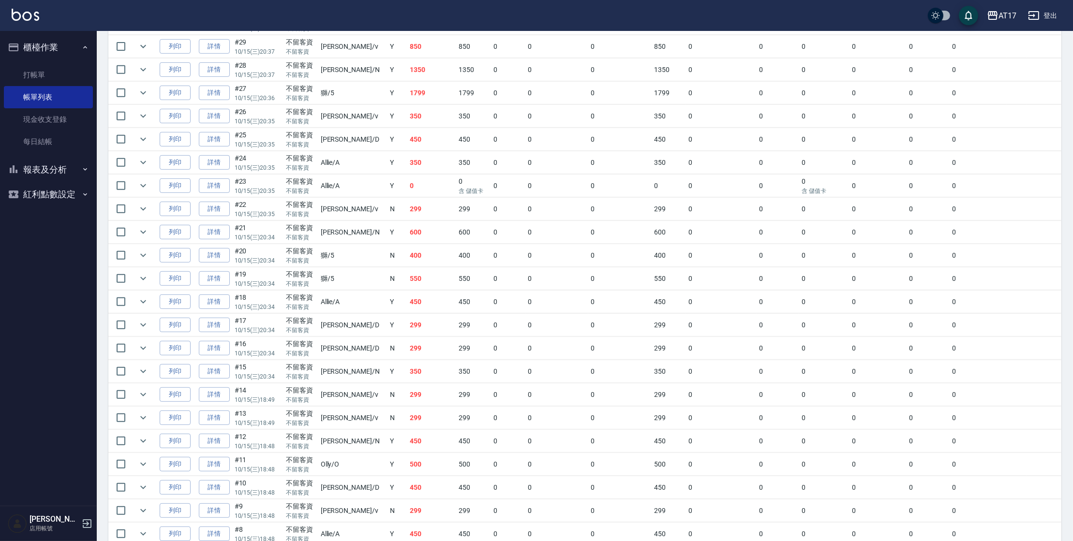
scroll to position [671, 0]
click at [214, 233] on link "詳情" at bounding box center [214, 235] width 31 height 15
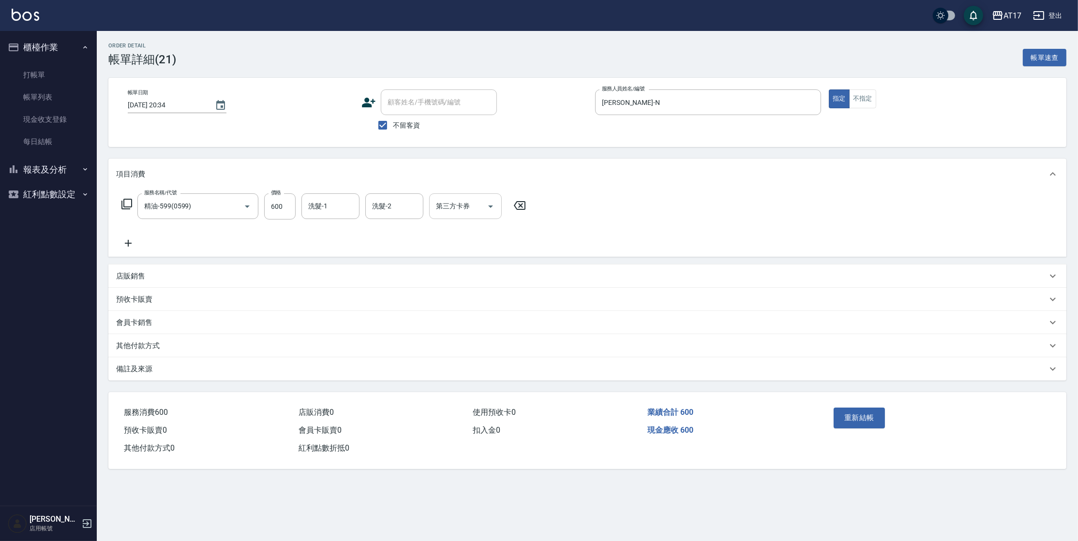
click at [484, 208] on button "Open" at bounding box center [490, 206] width 15 height 15
click at [468, 297] on span "儲值卡" at bounding box center [465, 295] width 73 height 16
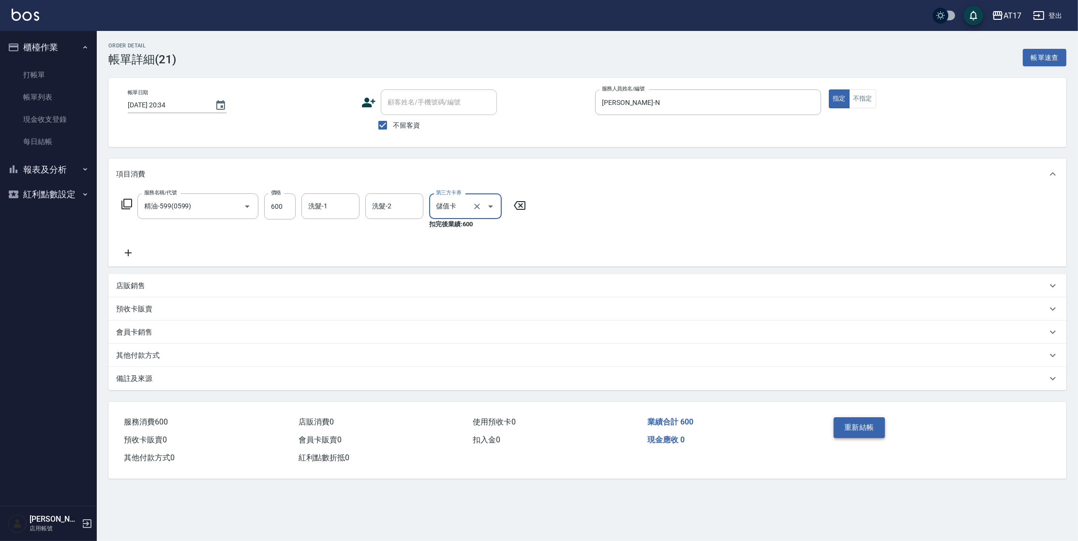
click at [853, 429] on button "重新結帳" at bounding box center [859, 428] width 51 height 20
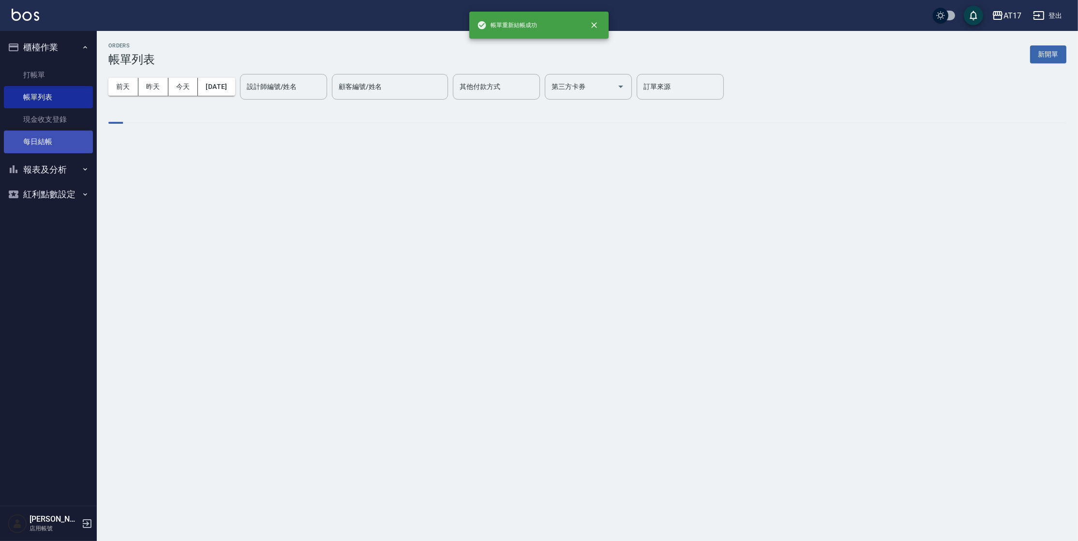
click at [36, 139] on link "每日結帳" at bounding box center [48, 142] width 89 height 22
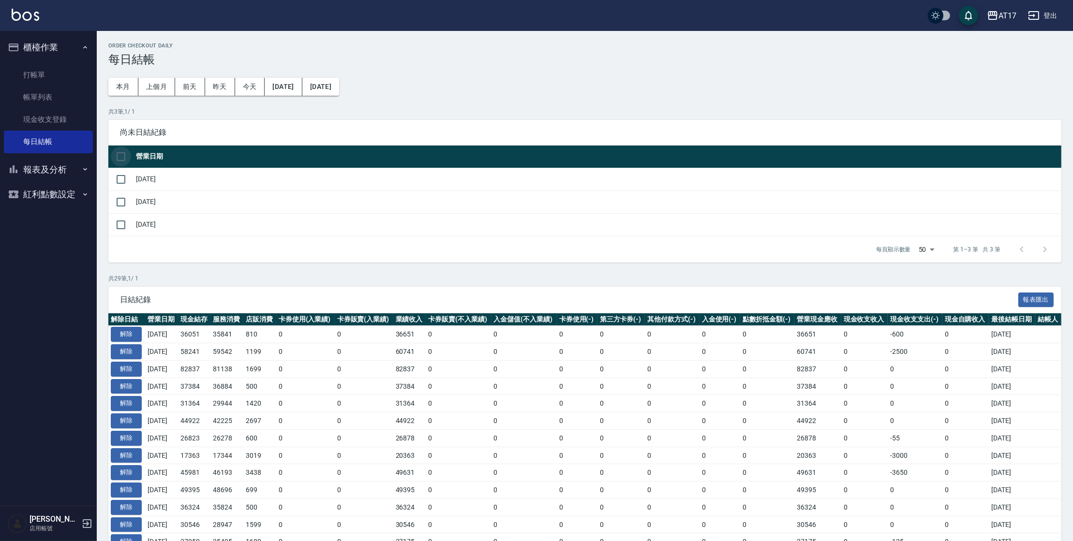
click at [120, 155] on input "checkbox" at bounding box center [121, 157] width 20 height 20
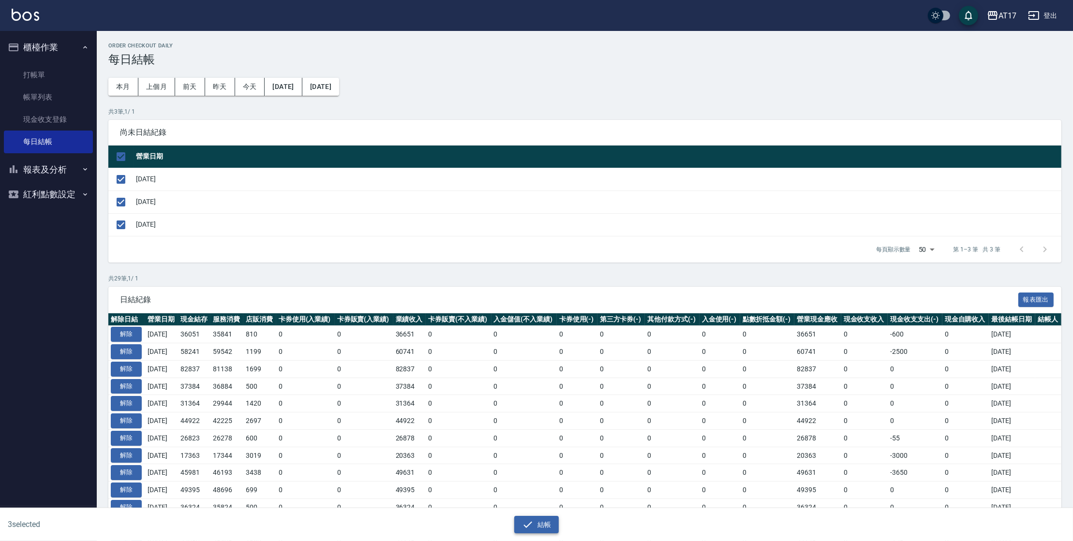
click at [526, 519] on icon "button" at bounding box center [528, 525] width 12 height 12
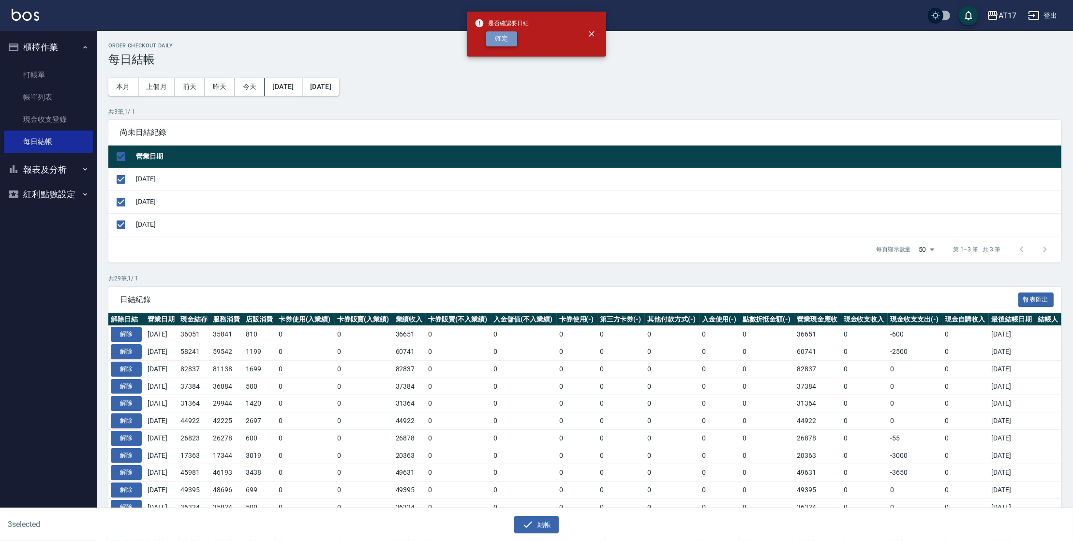
click at [507, 43] on button "確定" at bounding box center [501, 38] width 31 height 15
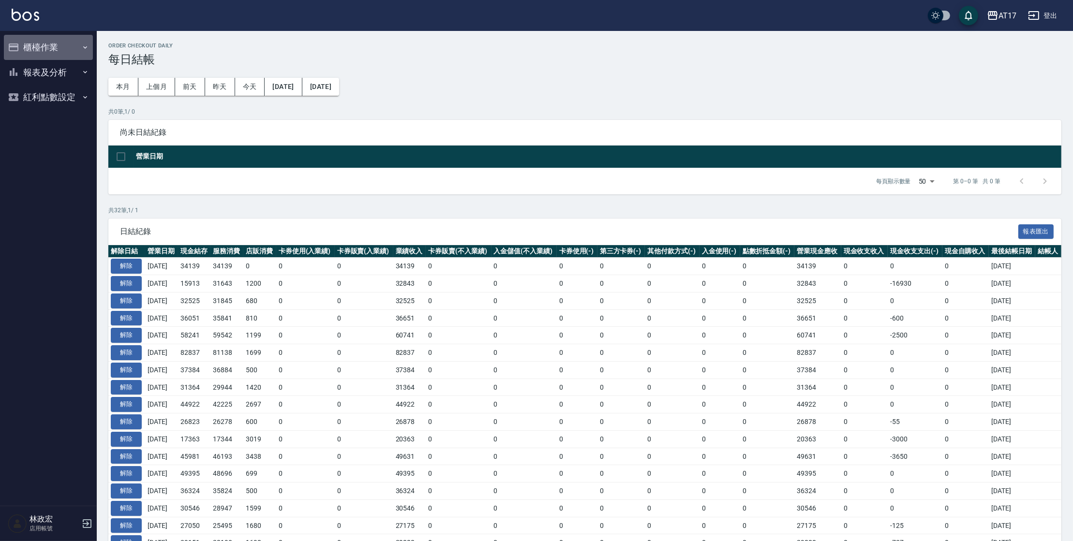
click at [73, 45] on button "櫃檯作業" at bounding box center [48, 47] width 89 height 25
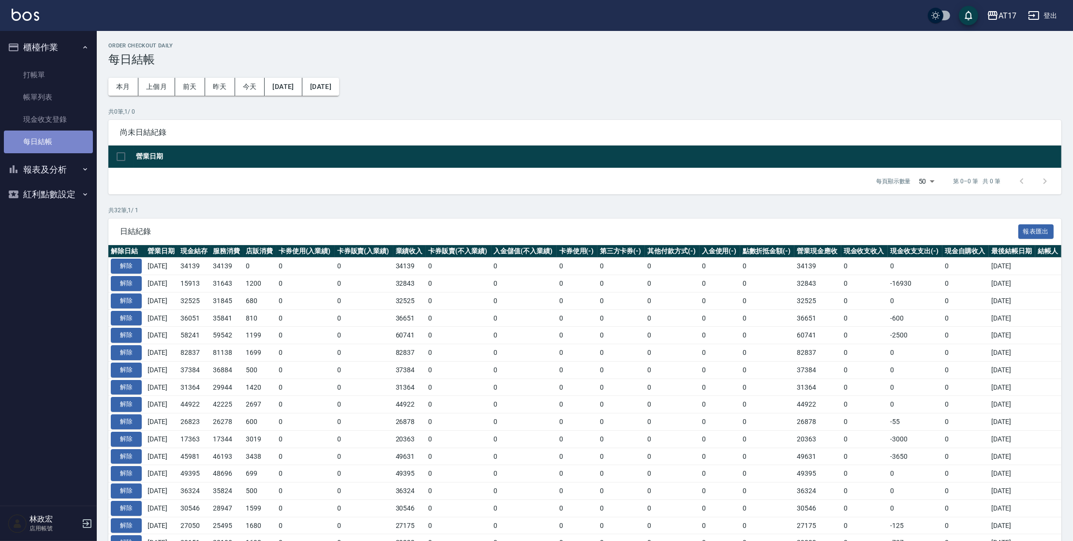
click at [54, 145] on link "每日結帳" at bounding box center [48, 142] width 89 height 22
click at [53, 144] on link "每日結帳" at bounding box center [48, 142] width 89 height 22
click at [70, 100] on link "帳單列表" at bounding box center [48, 97] width 89 height 22
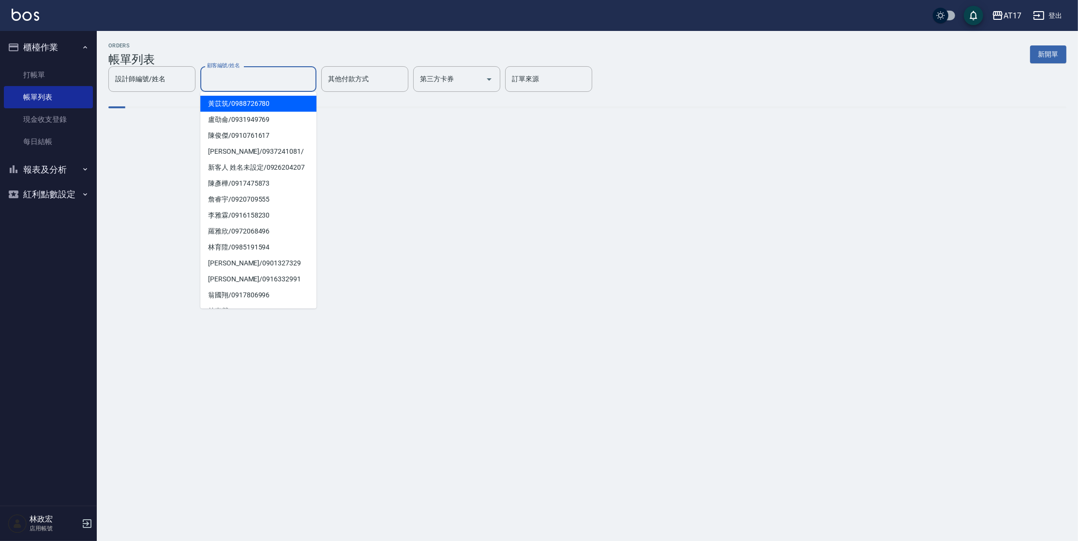
click at [269, 83] on input "顧客編號/姓名" at bounding box center [258, 79] width 107 height 17
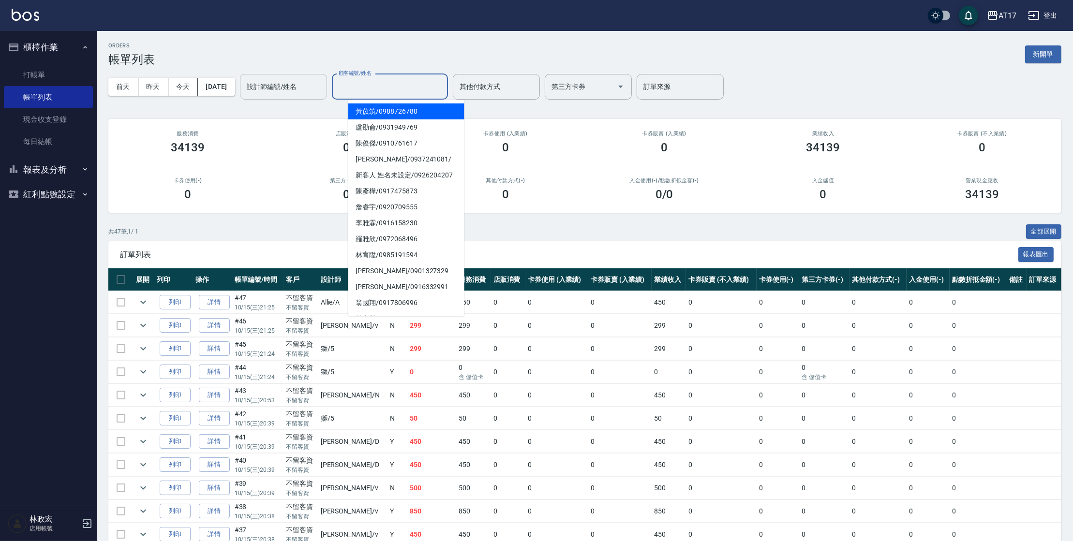
click at [322, 86] on input "設計師編號/姓名" at bounding box center [283, 86] width 78 height 17
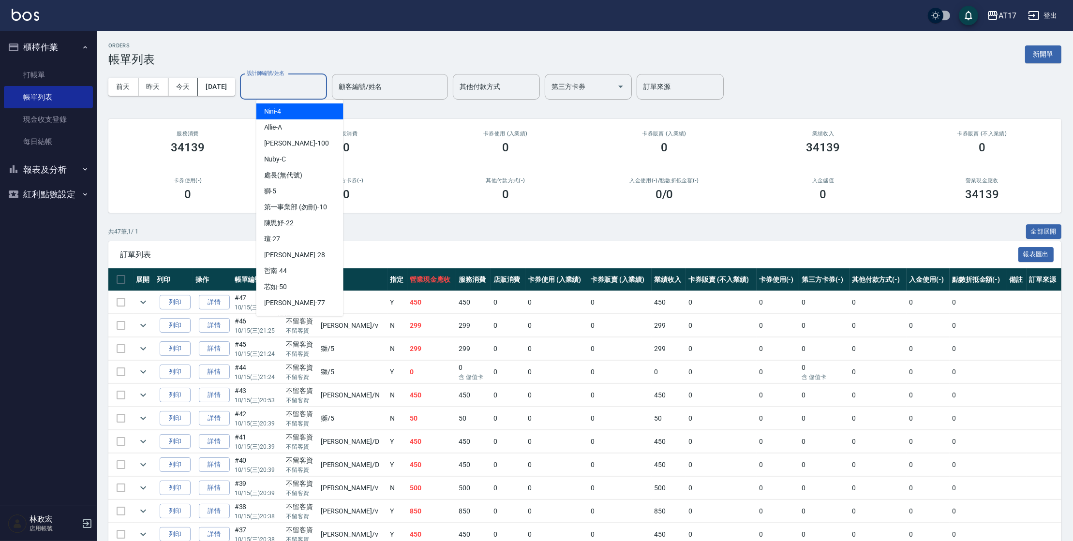
type input "z"
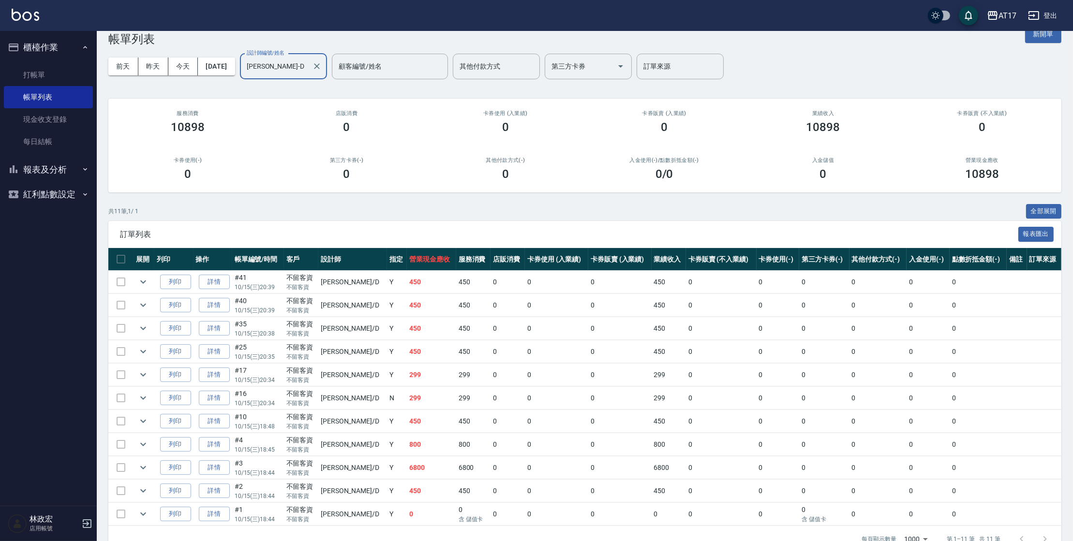
scroll to position [42, 0]
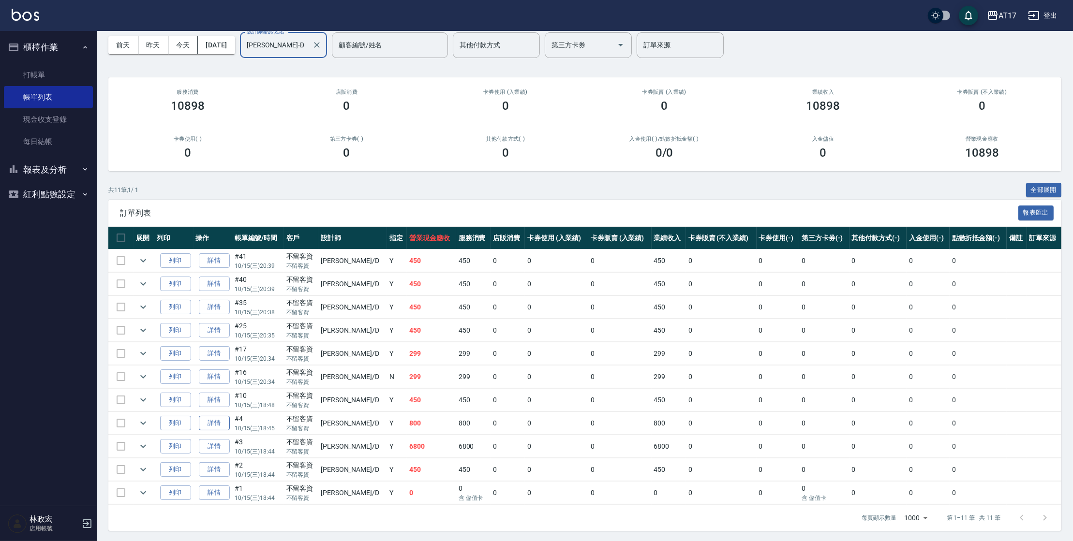
type input "[PERSON_NAME]-D"
click at [217, 429] on link "詳情" at bounding box center [214, 423] width 31 height 15
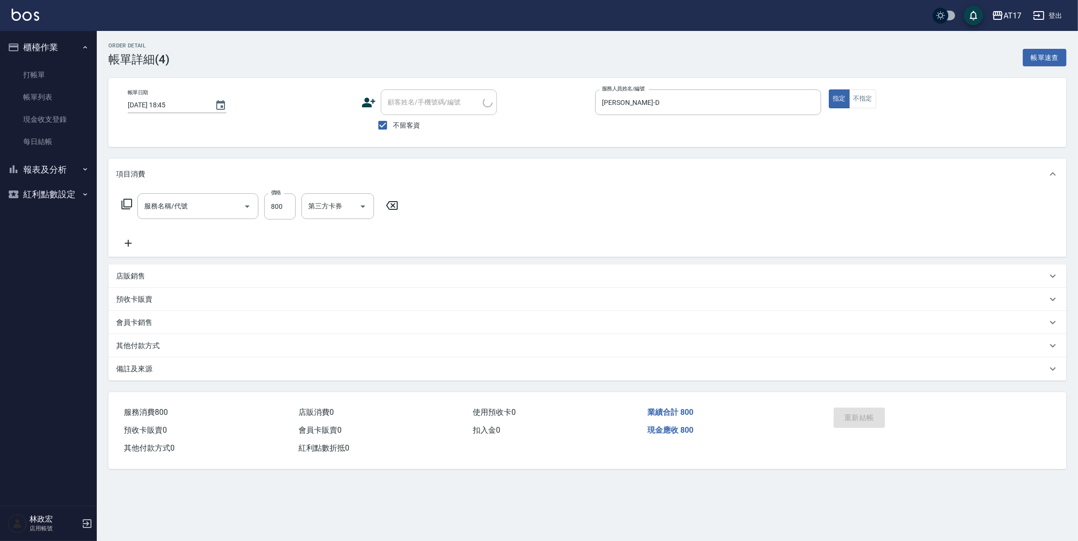
type input "2025/10/15 18:45"
checkbox input "true"
type input "[PERSON_NAME]-D"
type input "精油-599(0599)"
click at [60, 145] on link "每日結帳" at bounding box center [48, 142] width 89 height 22
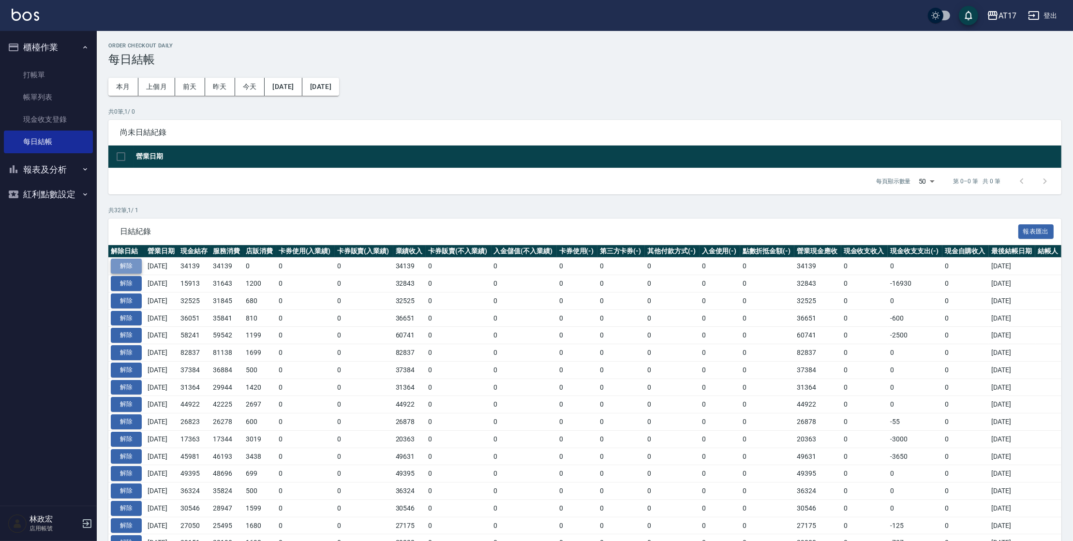
click at [132, 266] on button "解除" at bounding box center [126, 266] width 31 height 15
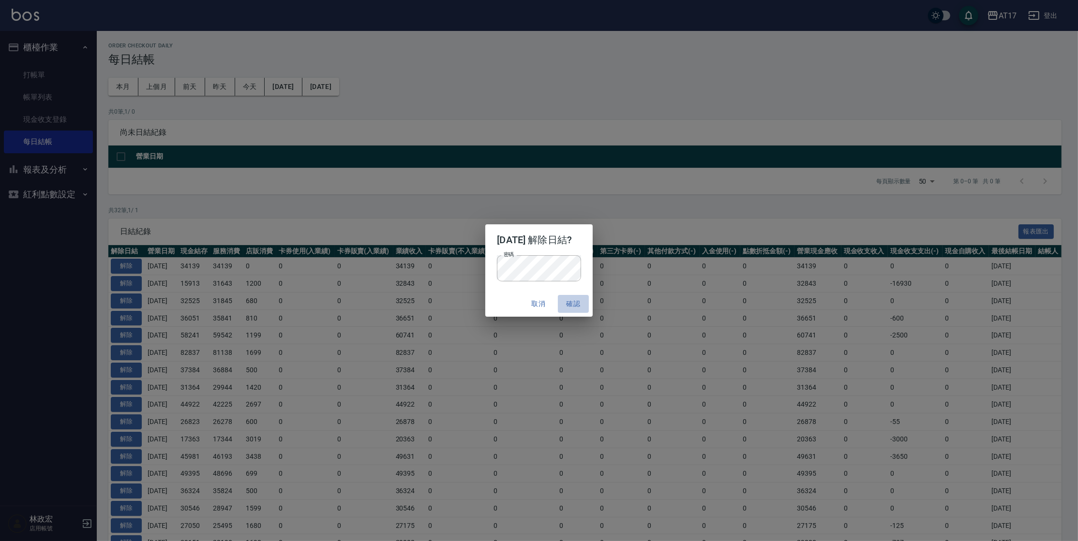
click at [581, 301] on button "確認" at bounding box center [573, 304] width 31 height 18
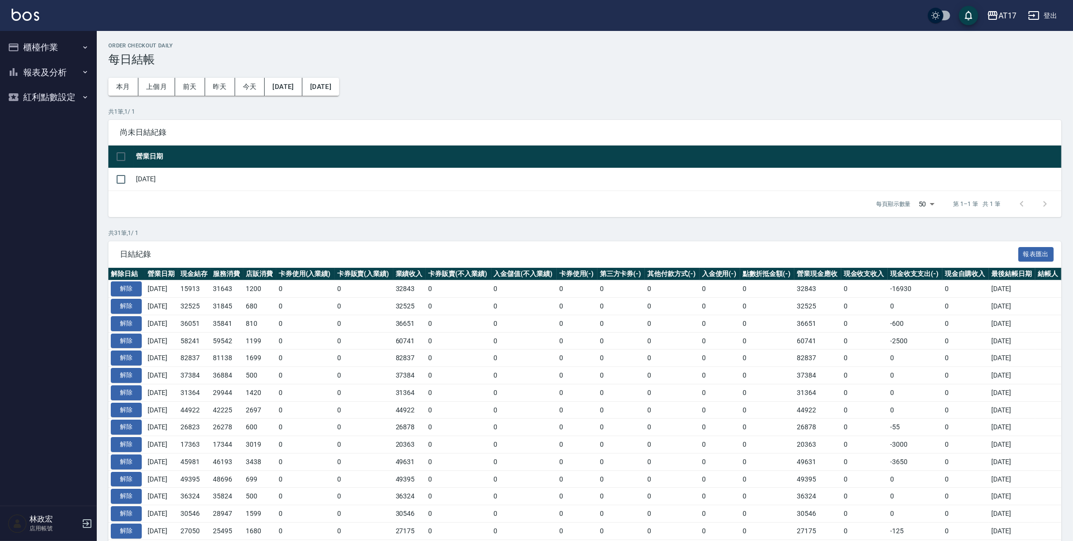
click at [65, 44] on button "櫃檯作業" at bounding box center [48, 47] width 89 height 25
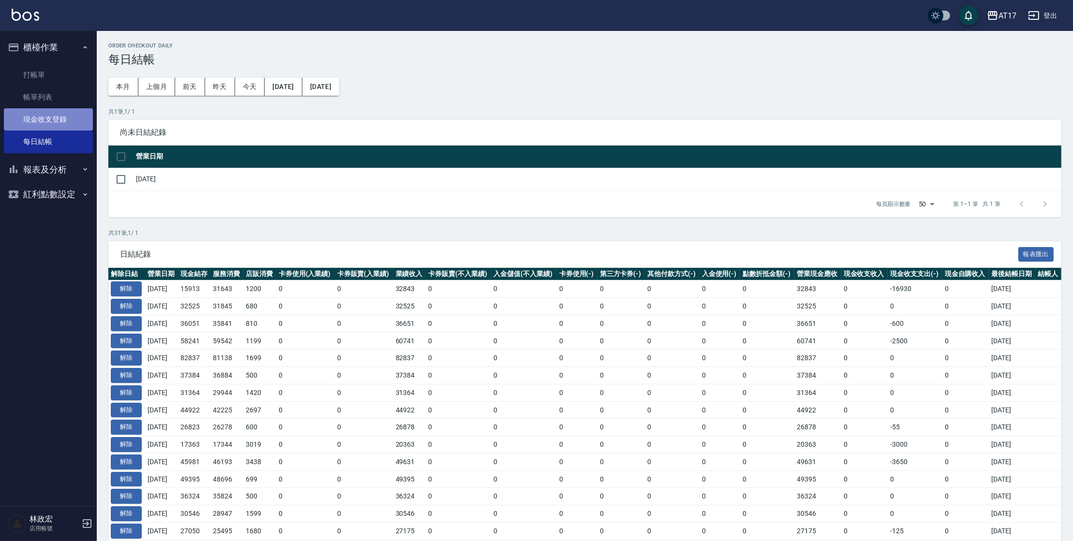
click at [64, 125] on link "現金收支登錄" at bounding box center [48, 119] width 89 height 22
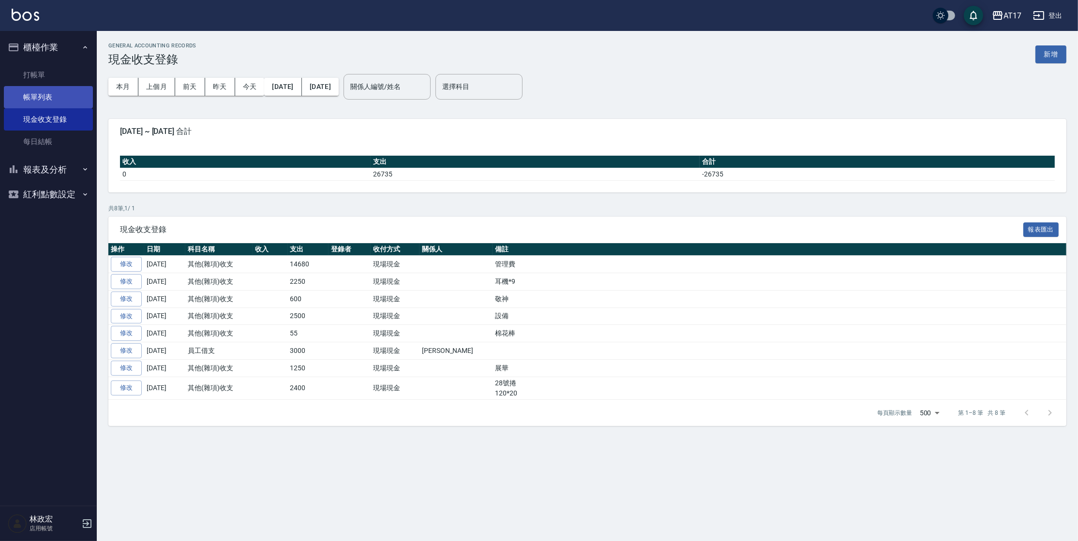
click at [56, 97] on link "帳單列表" at bounding box center [48, 97] width 89 height 22
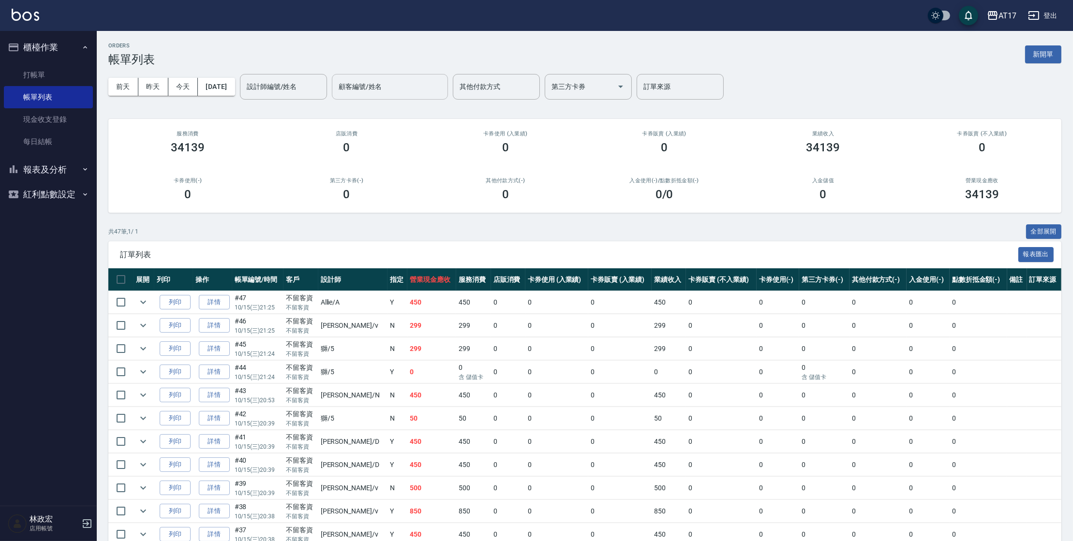
click at [366, 92] on input "顧客編號/姓名" at bounding box center [389, 86] width 107 height 17
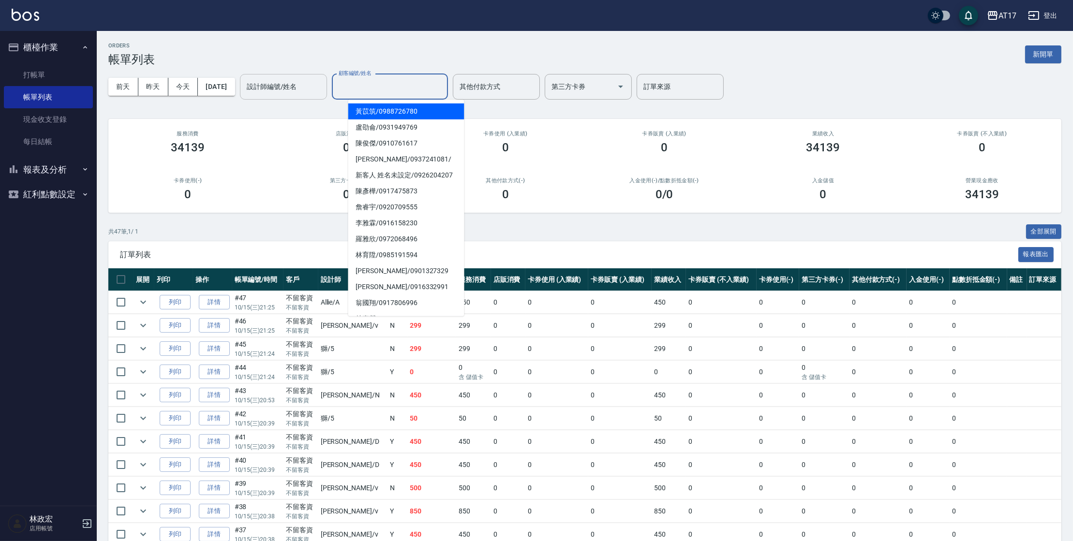
click at [290, 92] on input "設計師編號/姓名" at bounding box center [283, 86] width 78 height 17
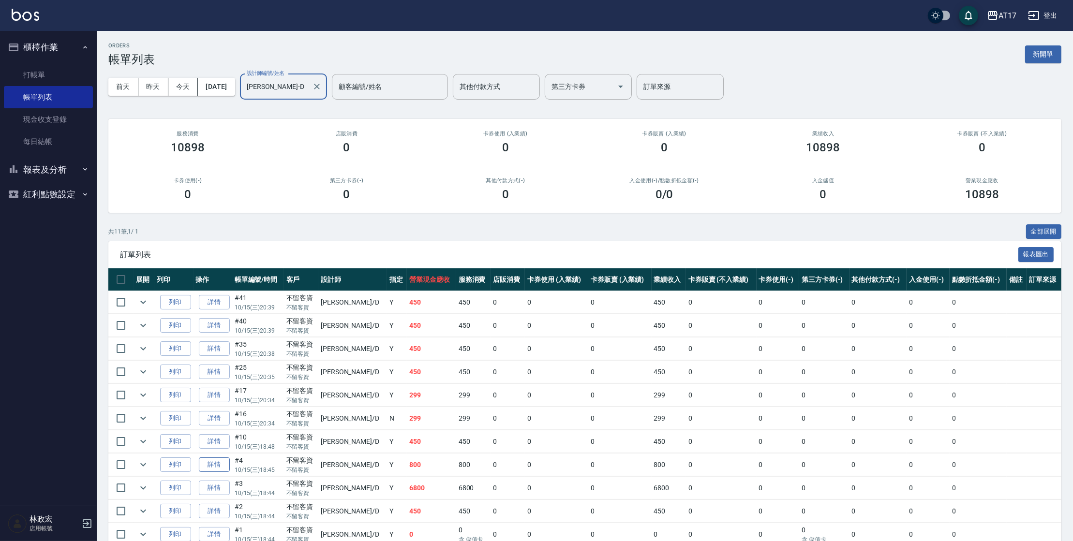
type input "[PERSON_NAME]-D"
click at [229, 461] on link "詳情" at bounding box center [214, 465] width 31 height 15
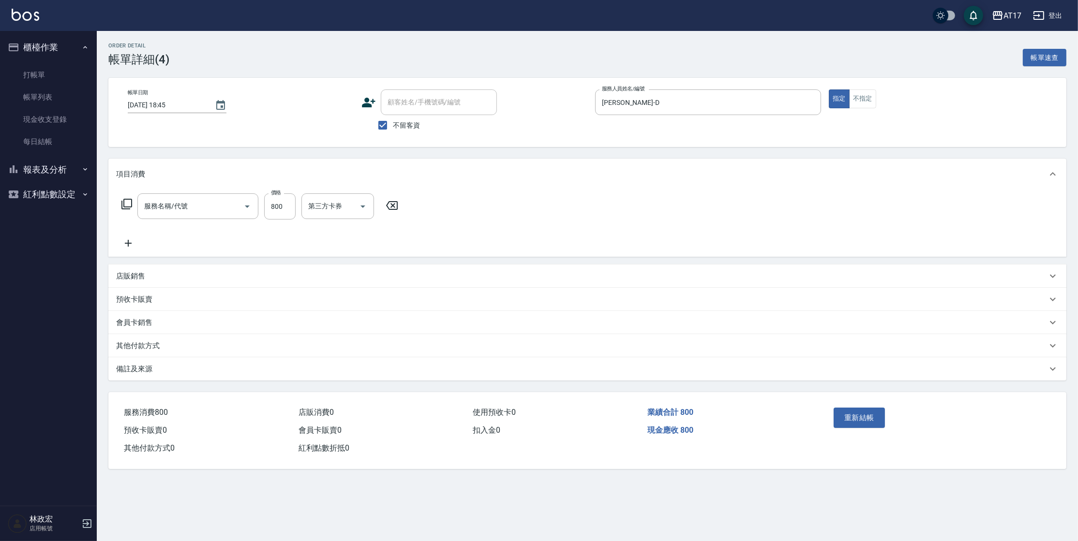
type input "2025/10/15 18:45"
checkbox input "true"
type input "[PERSON_NAME]-D"
type input "精油-599(0599)"
click at [489, 209] on icon "Open" at bounding box center [491, 207] width 12 height 12
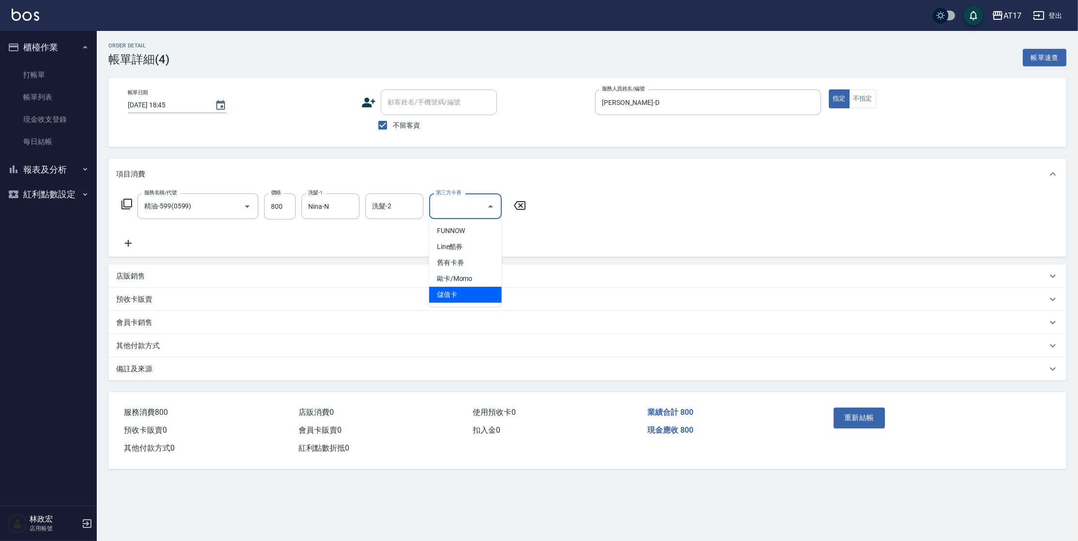
click at [470, 293] on span "儲值卡" at bounding box center [465, 295] width 73 height 16
type input "儲值卡"
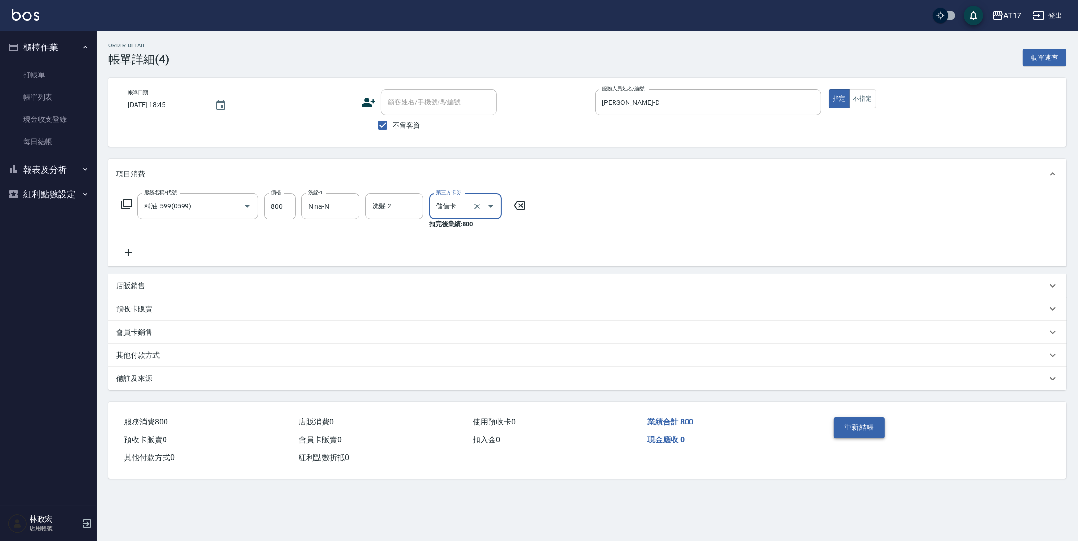
click at [862, 427] on button "重新結帳" at bounding box center [859, 428] width 51 height 20
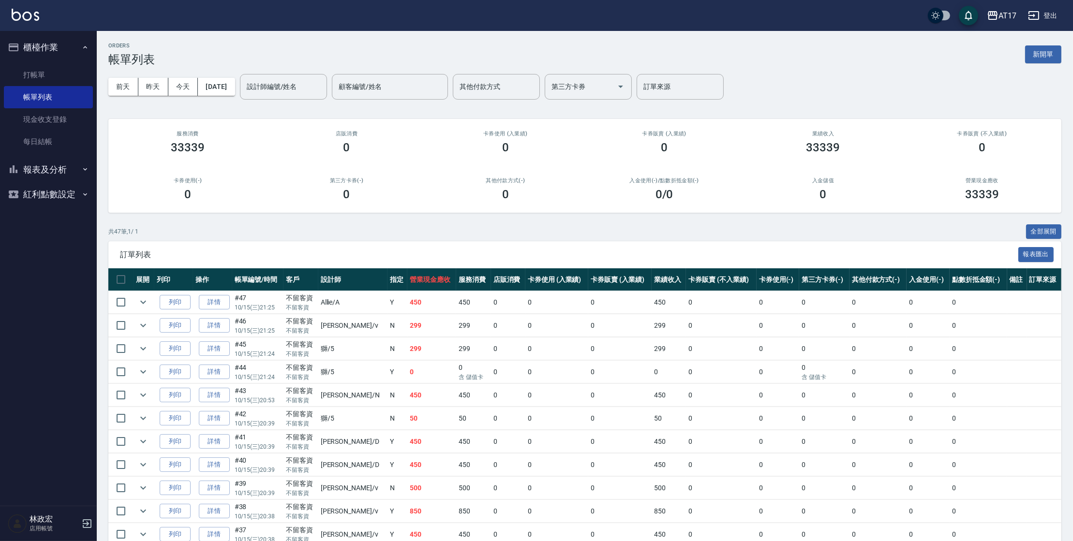
click at [31, 46] on button "櫃檯作業" at bounding box center [48, 47] width 89 height 25
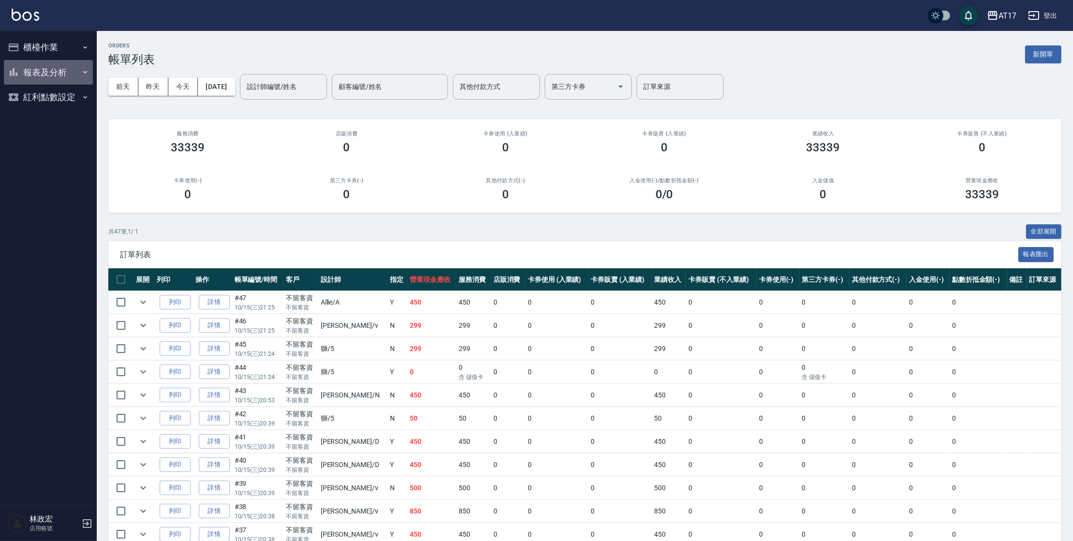
click at [35, 80] on button "報表及分析" at bounding box center [48, 72] width 89 height 25
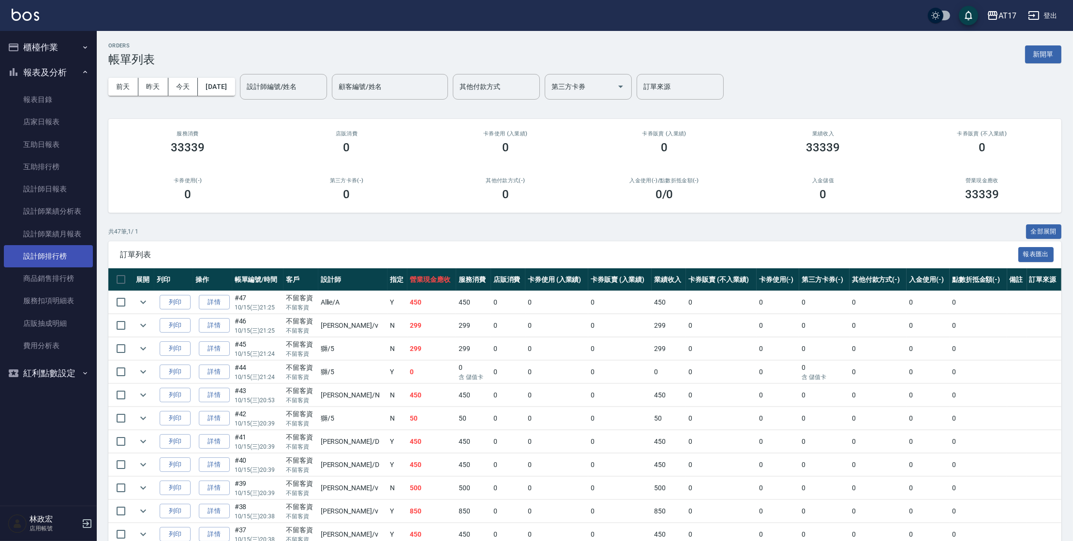
click at [52, 260] on link "設計師排行榜" at bounding box center [48, 256] width 89 height 22
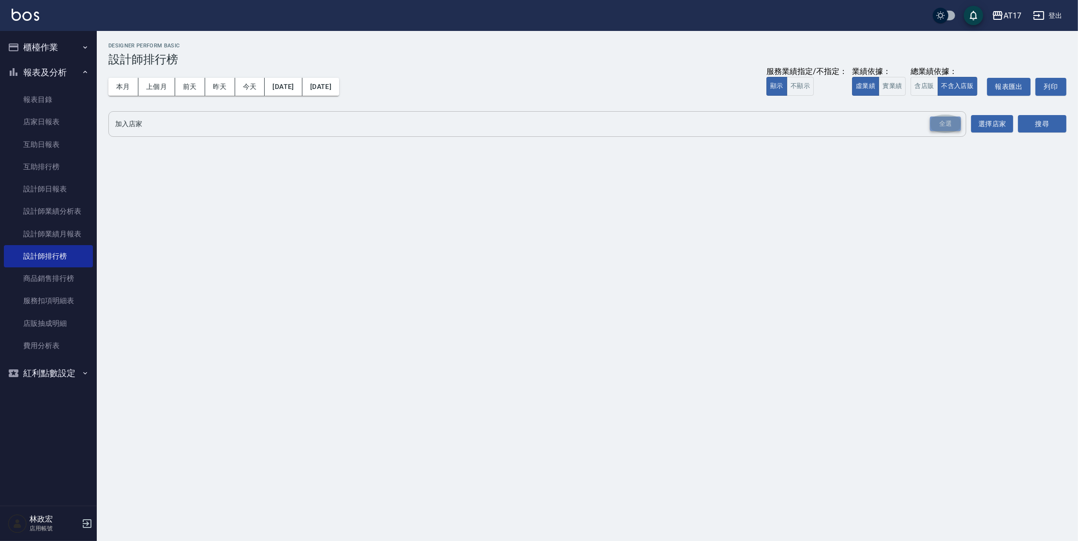
click at [957, 123] on div "全選" at bounding box center [945, 124] width 31 height 15
click at [1053, 130] on button "搜尋" at bounding box center [1042, 125] width 48 height 18
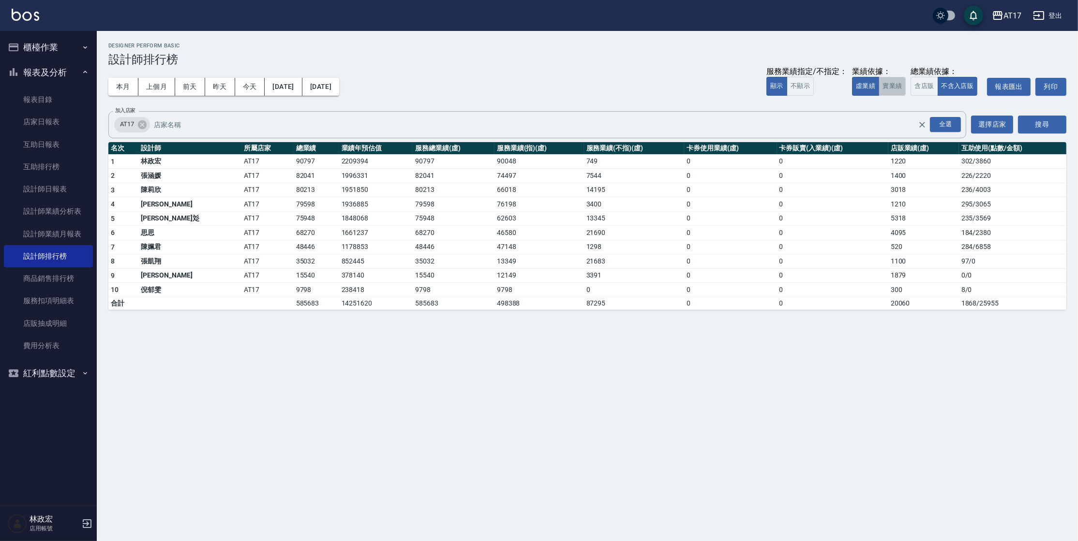
click at [890, 93] on button "實業績" at bounding box center [892, 86] width 27 height 19
drag, startPoint x: 228, startPoint y: 249, endPoint x: 293, endPoint y: 250, distance: 65.3
click at [293, 250] on tr "7 張涵媛 AT17 71302 1735015 71302 62958 8344 0 0 3797 226 / 2220" at bounding box center [587, 247] width 958 height 15
click at [339, 266] on td "877995" at bounding box center [376, 262] width 74 height 15
click at [244, 88] on button "今天" at bounding box center [250, 87] width 30 height 18
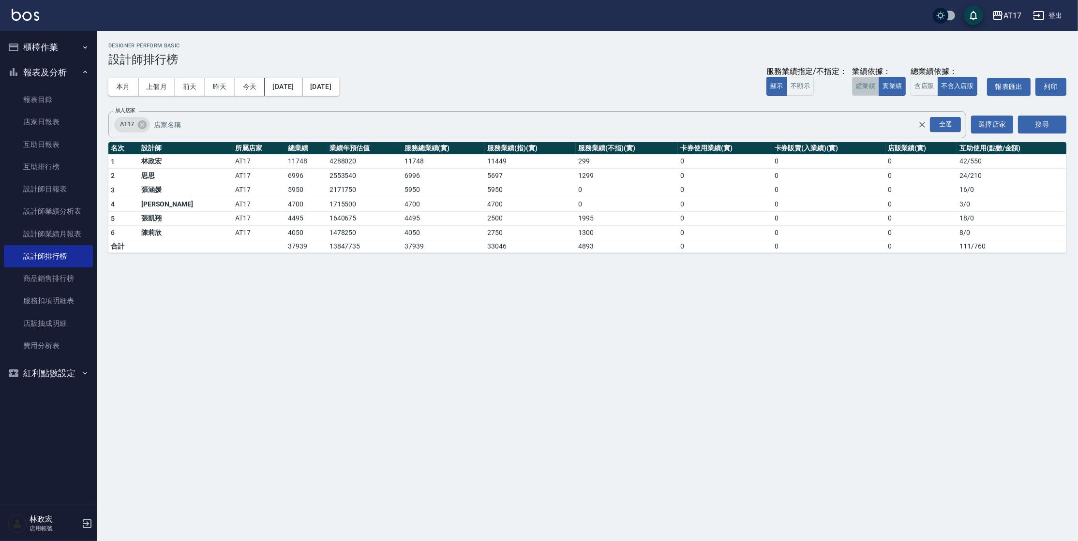
click at [869, 88] on button "虛業績" at bounding box center [865, 86] width 27 height 19
click at [138, 85] on button "本月" at bounding box center [123, 87] width 30 height 18
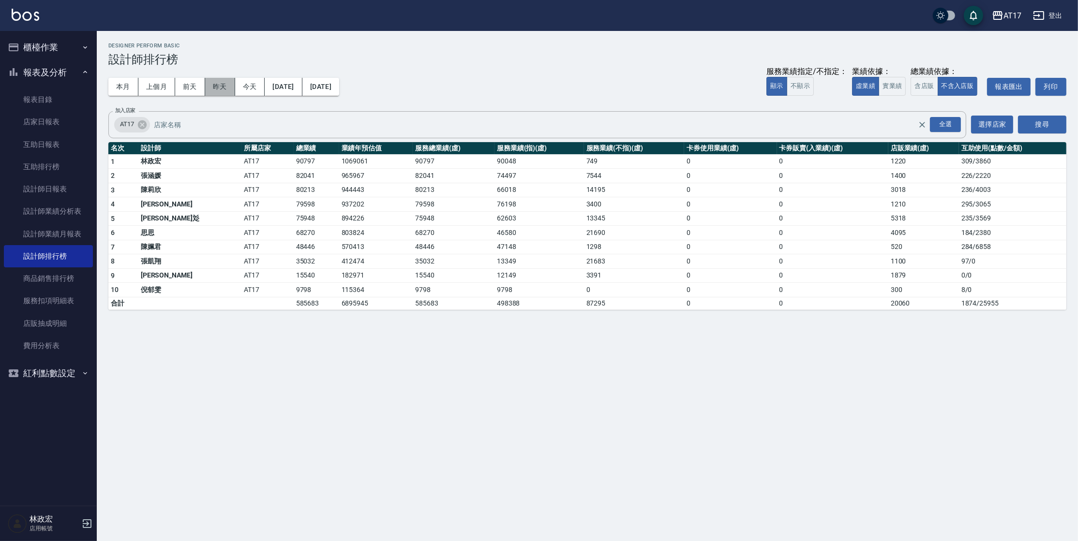
click at [218, 86] on button "昨天" at bounding box center [220, 87] width 30 height 18
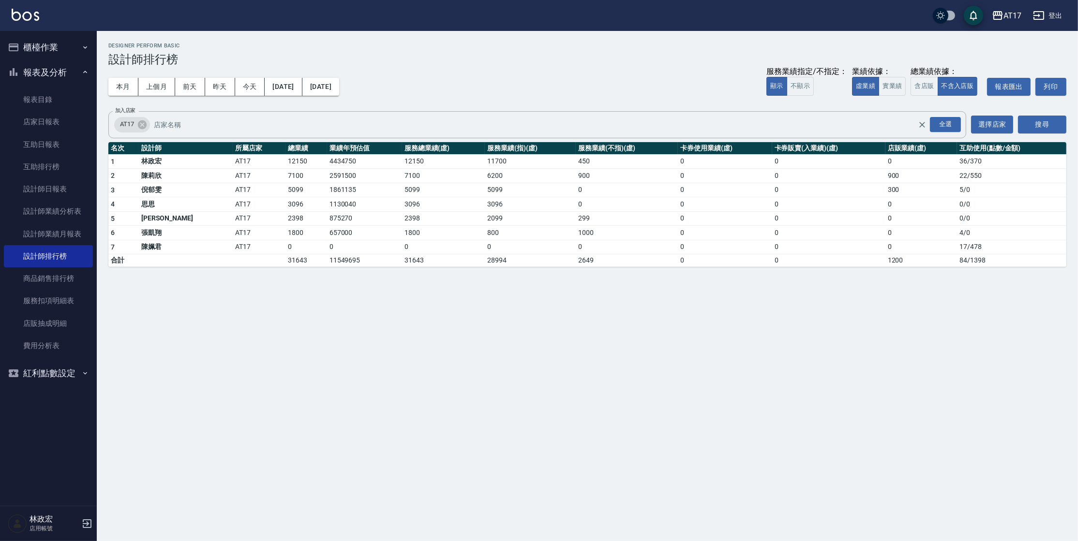
click at [30, 24] on div "AT17 登出" at bounding box center [539, 15] width 1078 height 31
click at [32, 19] on img at bounding box center [26, 15] width 28 height 12
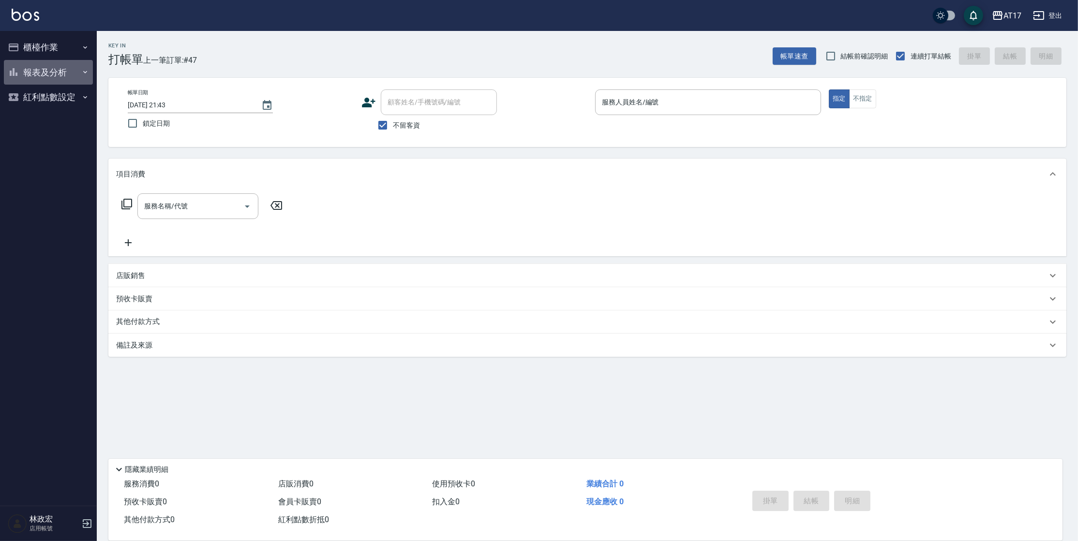
click at [69, 77] on button "報表及分析" at bounding box center [48, 72] width 89 height 25
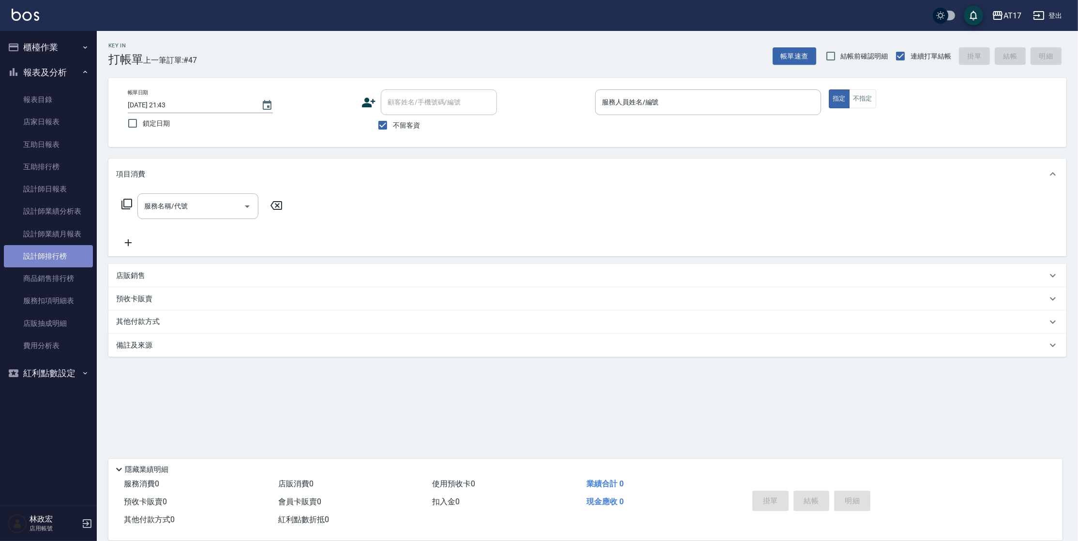
click at [81, 260] on link "設計師排行榜" at bounding box center [48, 256] width 89 height 22
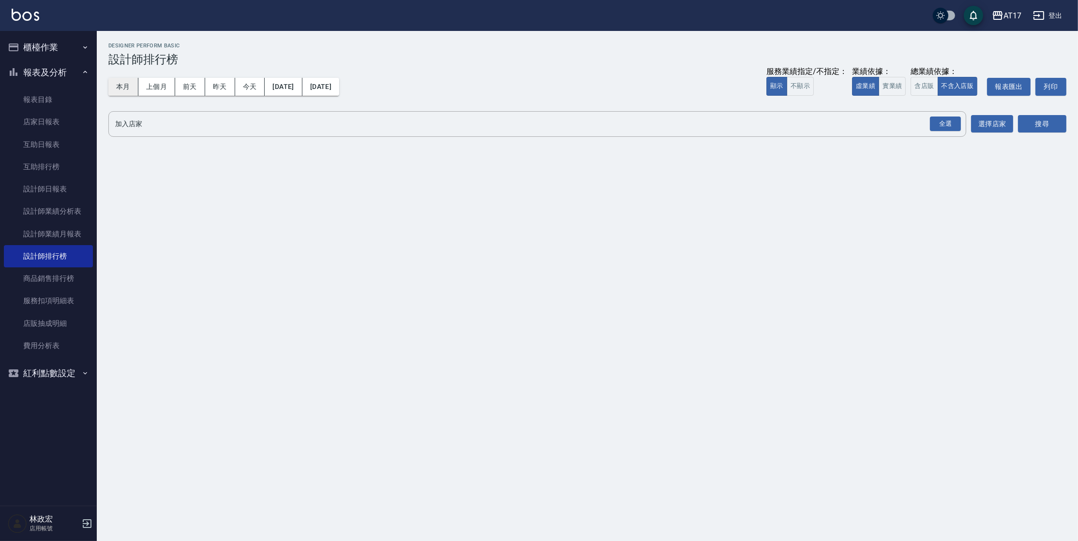
click at [116, 91] on button "本月" at bounding box center [123, 87] width 30 height 18
click at [895, 85] on button "實業績" at bounding box center [892, 86] width 27 height 19
drag, startPoint x: 929, startPoint y: 125, endPoint x: 934, endPoint y: 125, distance: 4.9
click at [932, 125] on button "全選" at bounding box center [945, 124] width 35 height 19
click at [934, 125] on div "全選" at bounding box center [945, 124] width 31 height 15
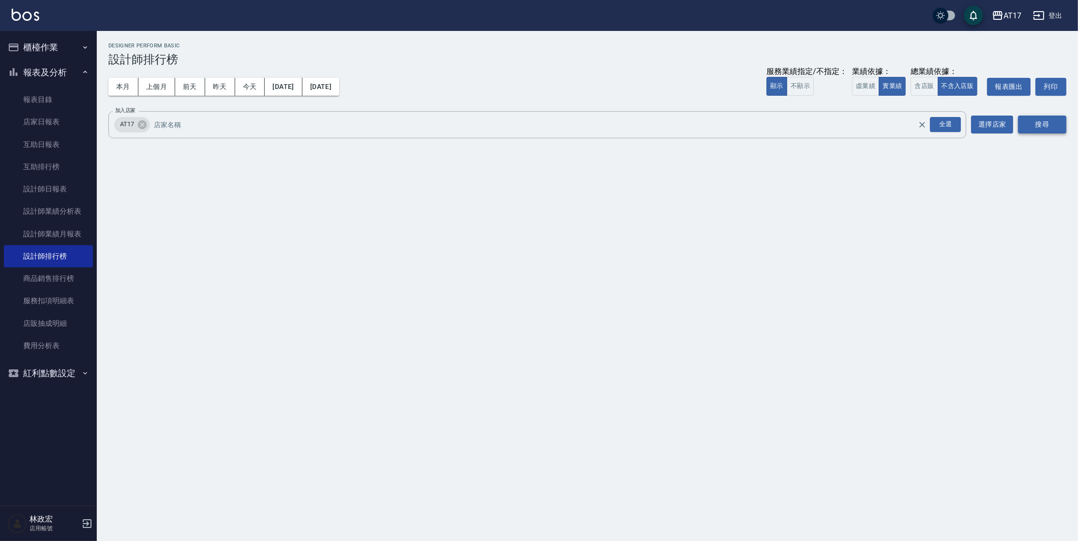
click at [1027, 127] on button "搜尋" at bounding box center [1042, 125] width 48 height 18
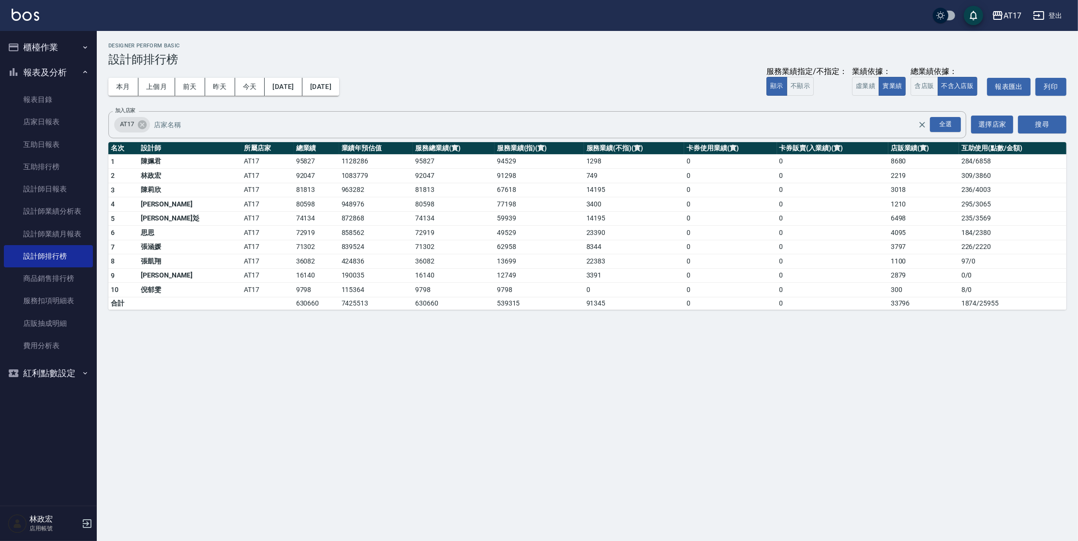
click at [25, 18] on img at bounding box center [26, 15] width 28 height 12
